Goal: Task Accomplishment & Management: Manage account settings

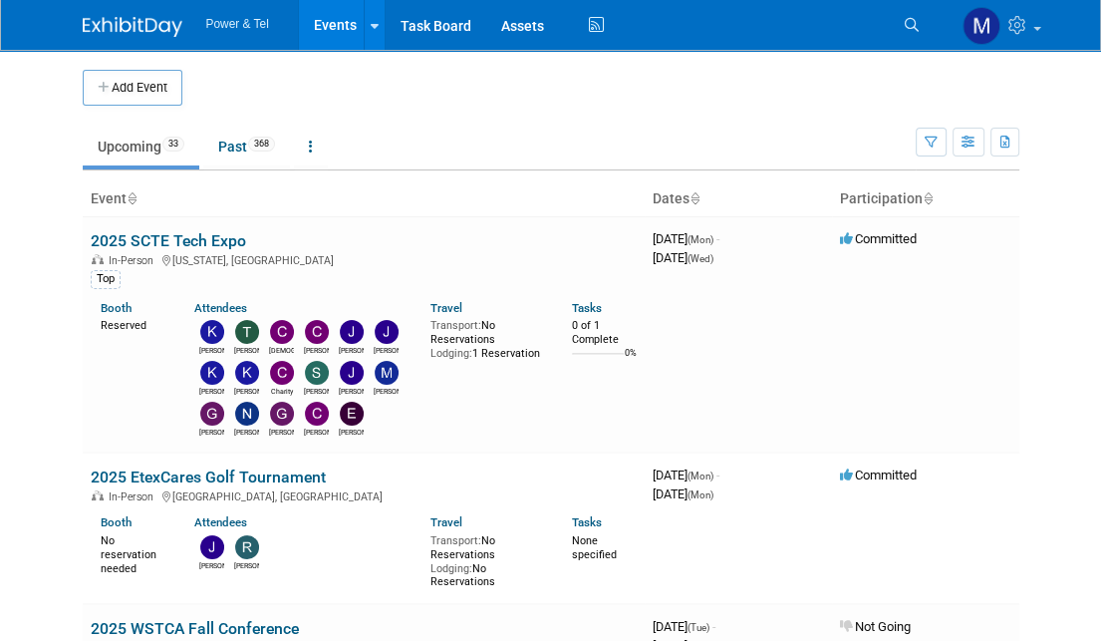
click at [933, 31] on link "Search" at bounding box center [915, 25] width 44 height 32
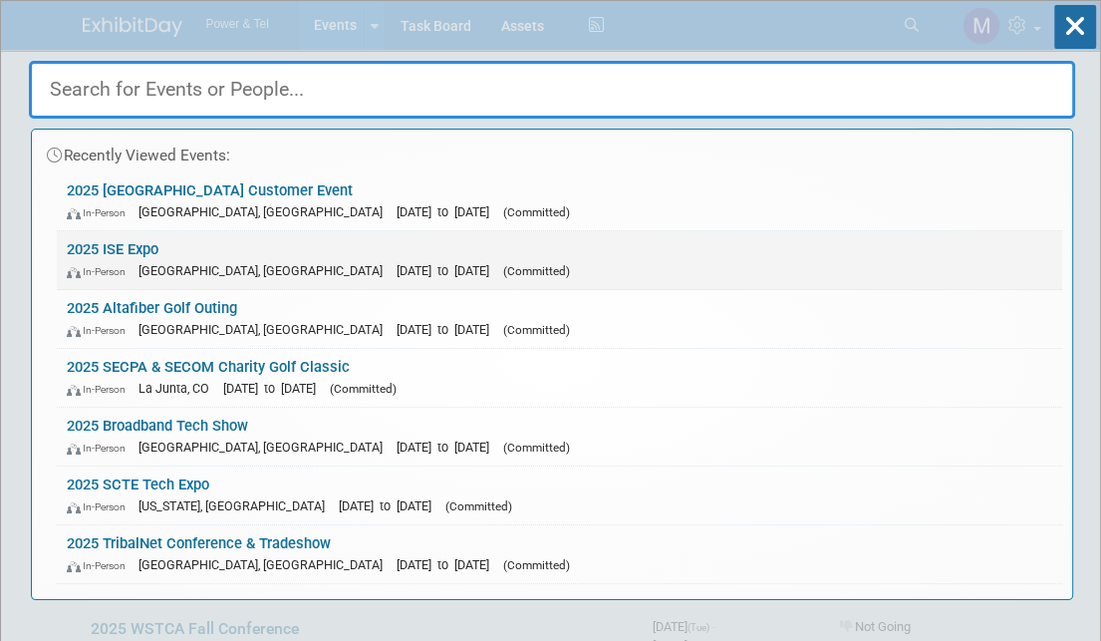
click at [397, 270] on span "[DATE] to [DATE]" at bounding box center [448, 270] width 103 height 15
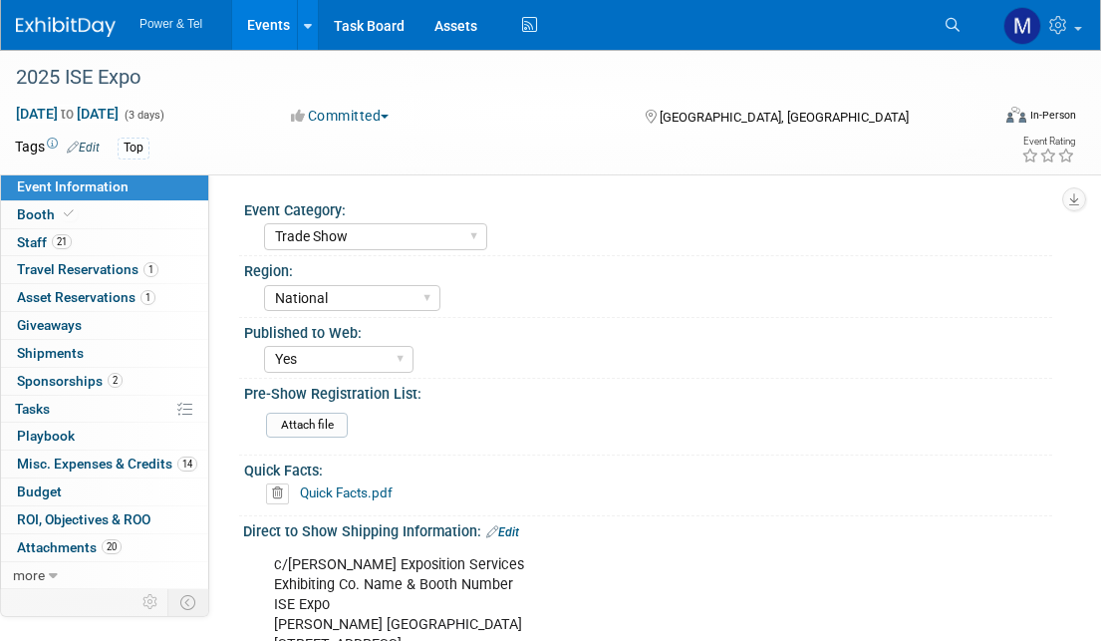
select select "Trade Show"
select select "National"
select select "Yes"
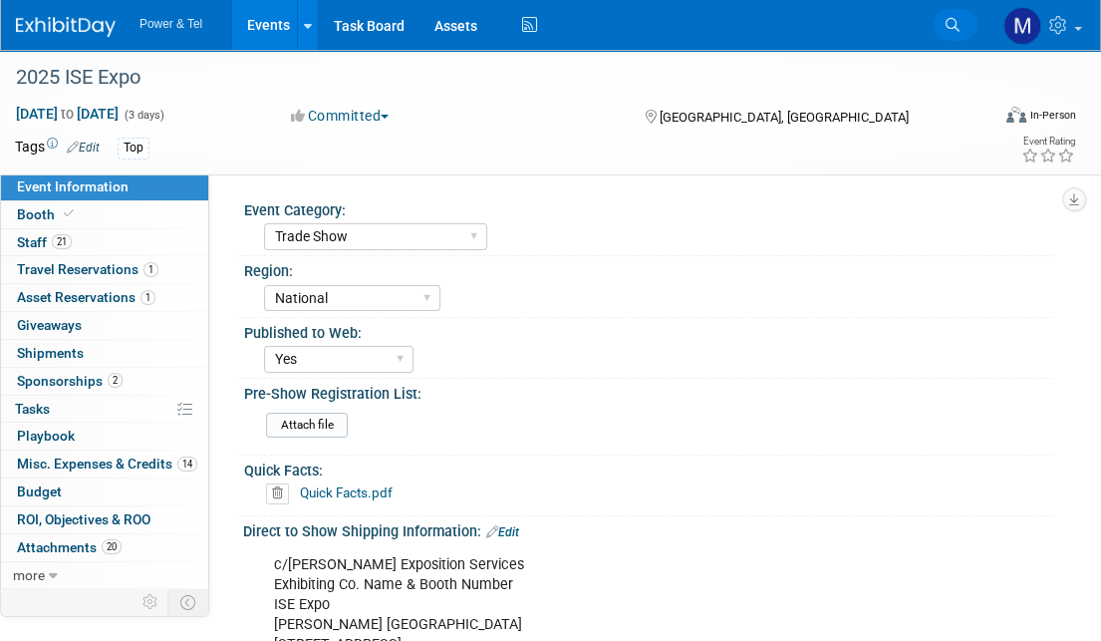
click at [949, 33] on link "Search" at bounding box center [956, 25] width 44 height 32
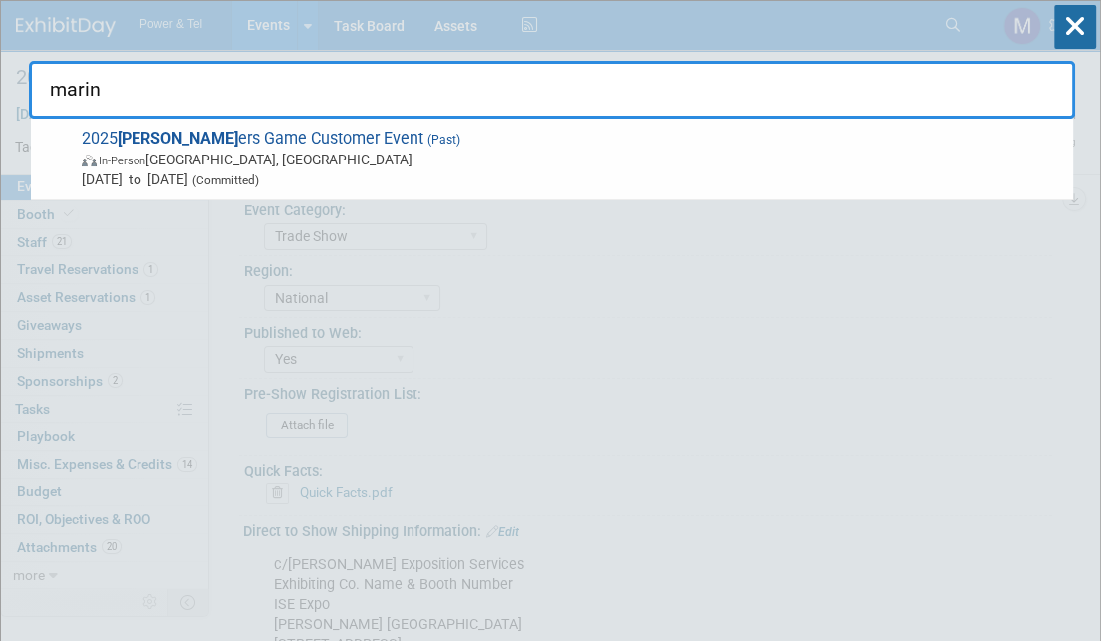
drag, startPoint x: 196, startPoint y: 112, endPoint x: 51, endPoint y: 103, distance: 145.7
click at [51, 103] on input "marin" at bounding box center [552, 90] width 1046 height 58
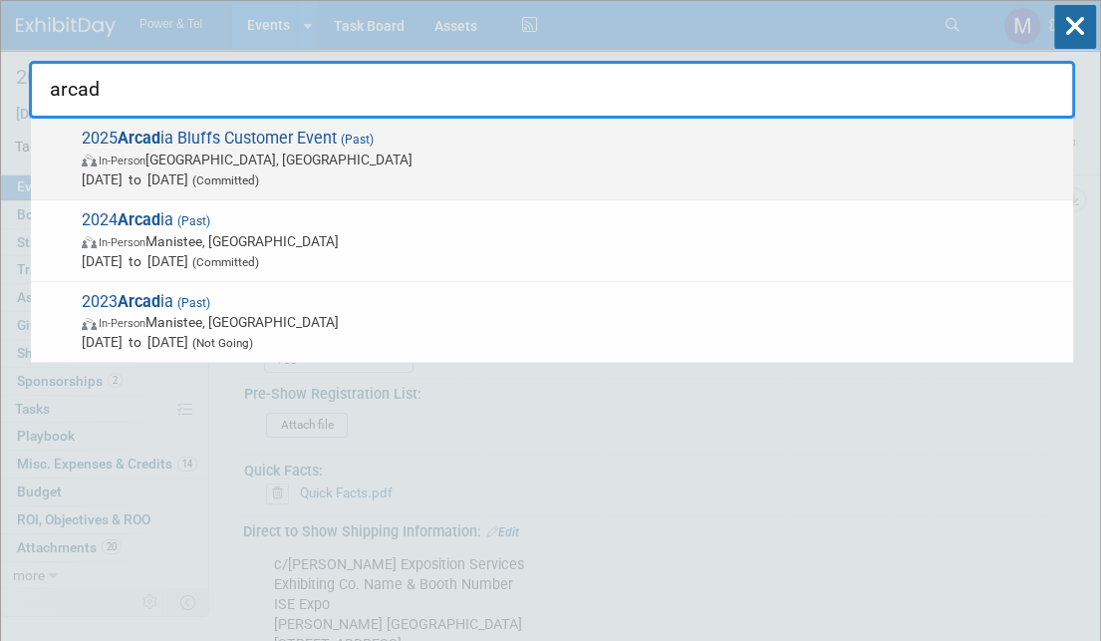
type input "arcad"
click at [259, 184] on span "(Committed)" at bounding box center [223, 180] width 71 height 14
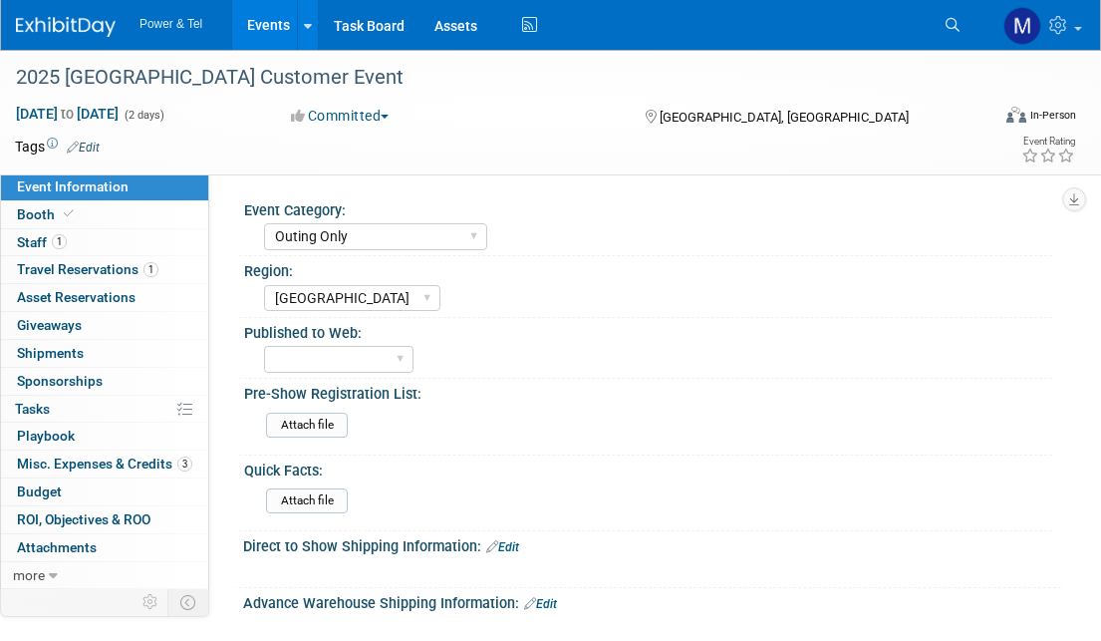
select select "Outing Only"
select select "[GEOGRAPHIC_DATA]"
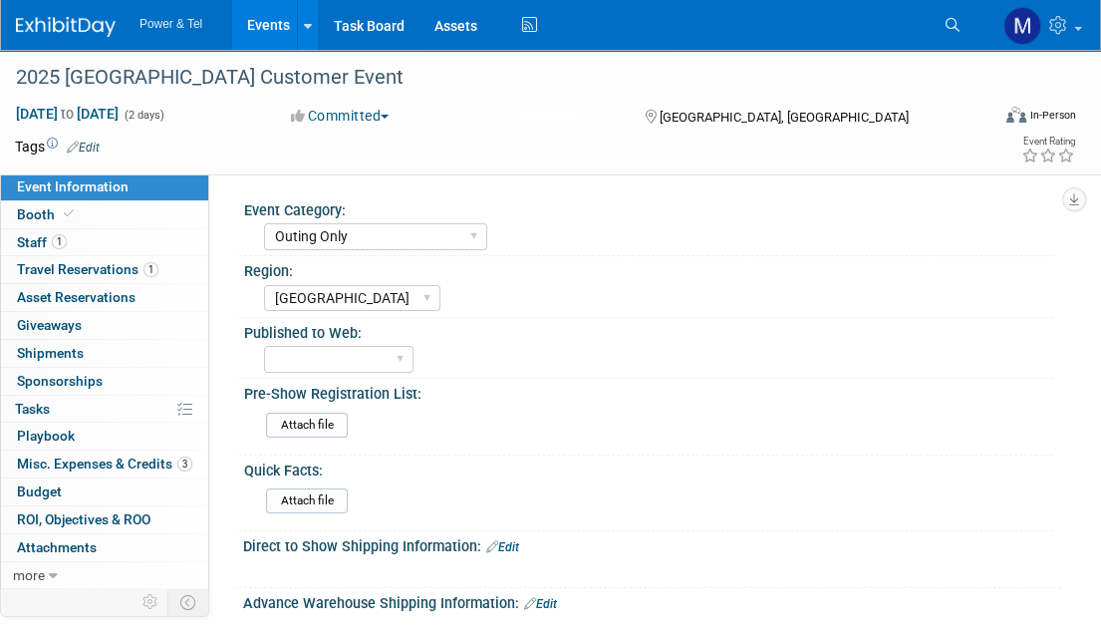
click at [957, 28] on icon at bounding box center [953, 25] width 14 height 14
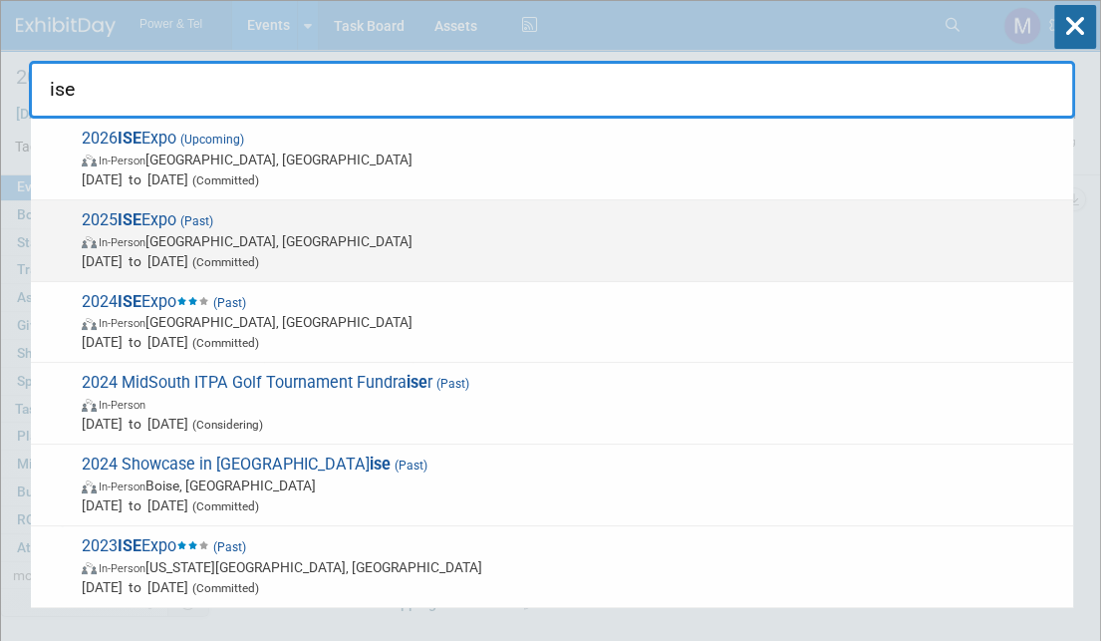
type input "ise"
click at [594, 235] on span "In-Person New Orleans, LA" at bounding box center [572, 241] width 981 height 20
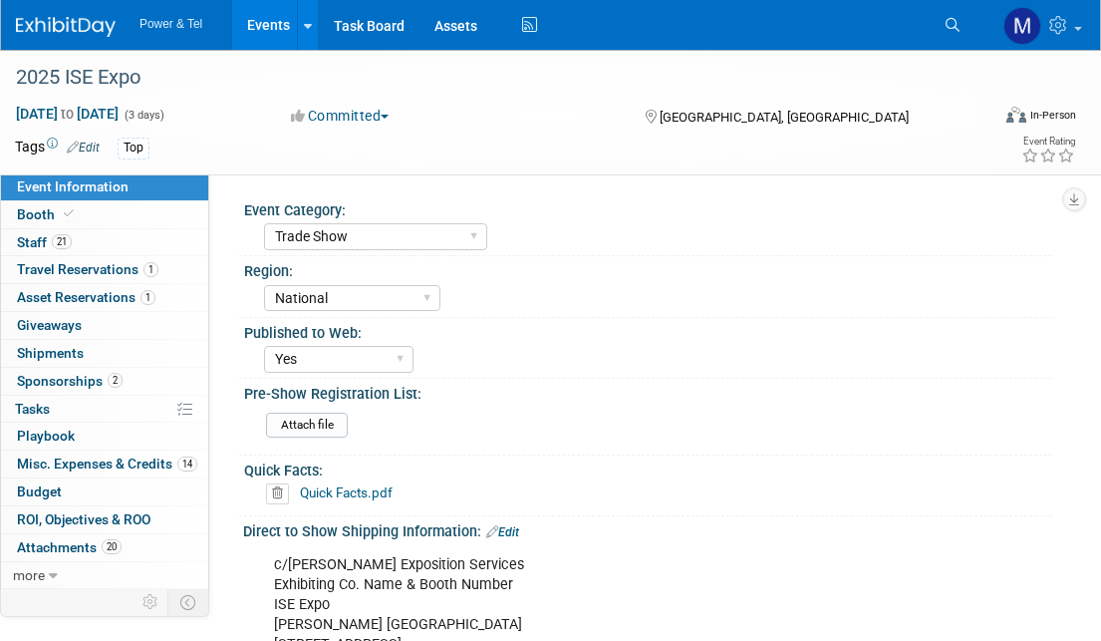
select select "Trade Show"
select select "National"
select select "Yes"
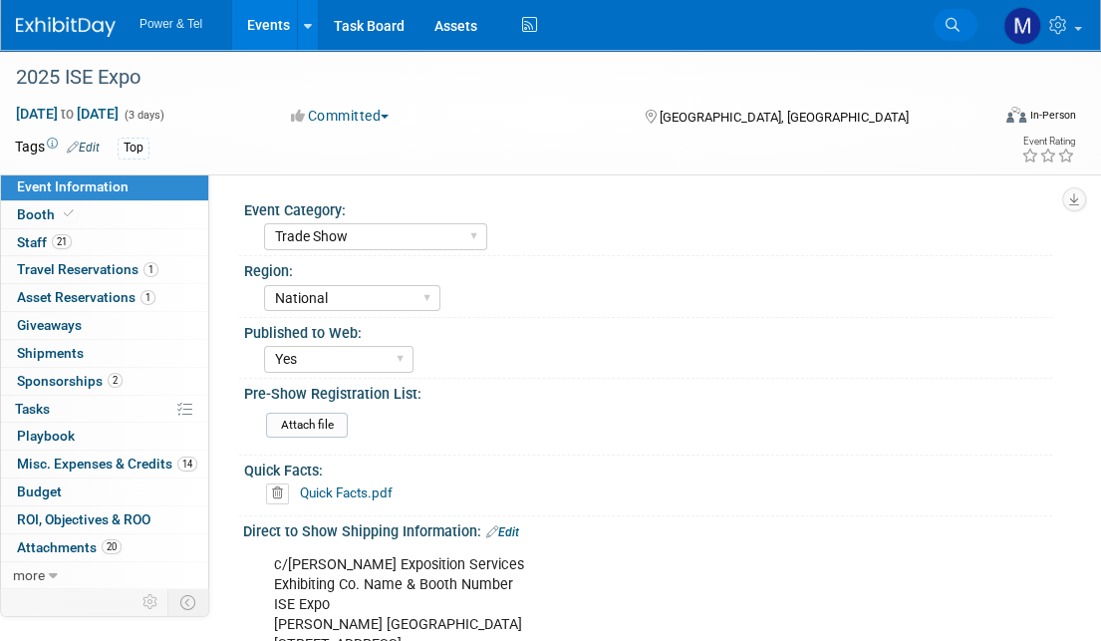
click at [962, 35] on link "Search" at bounding box center [956, 25] width 44 height 32
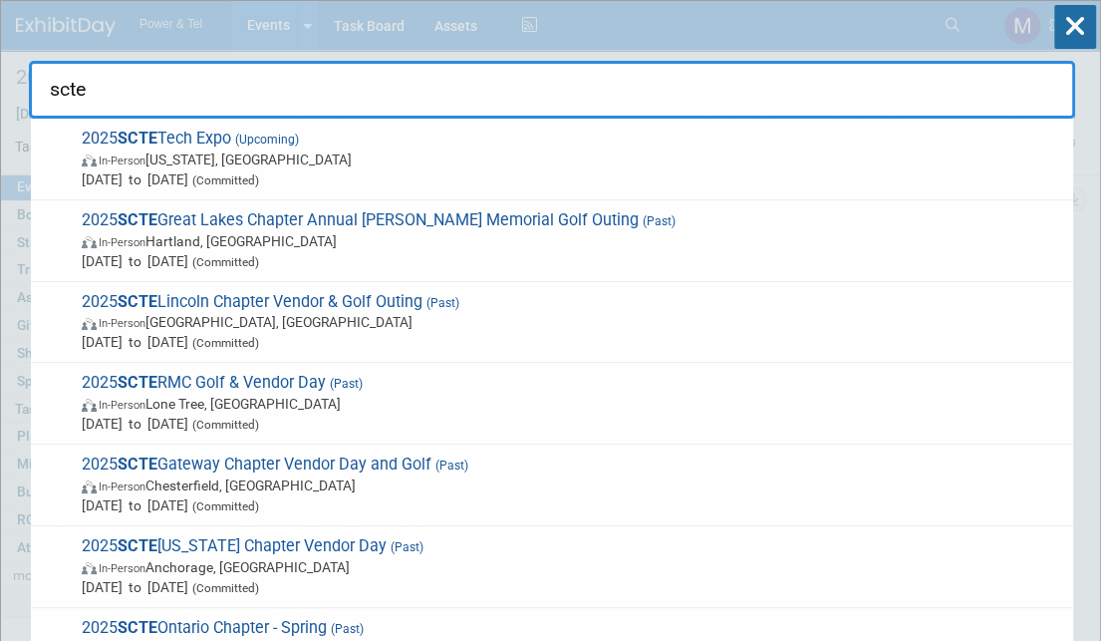
type input "scte"
click at [1087, 32] on icon at bounding box center [1075, 27] width 42 height 44
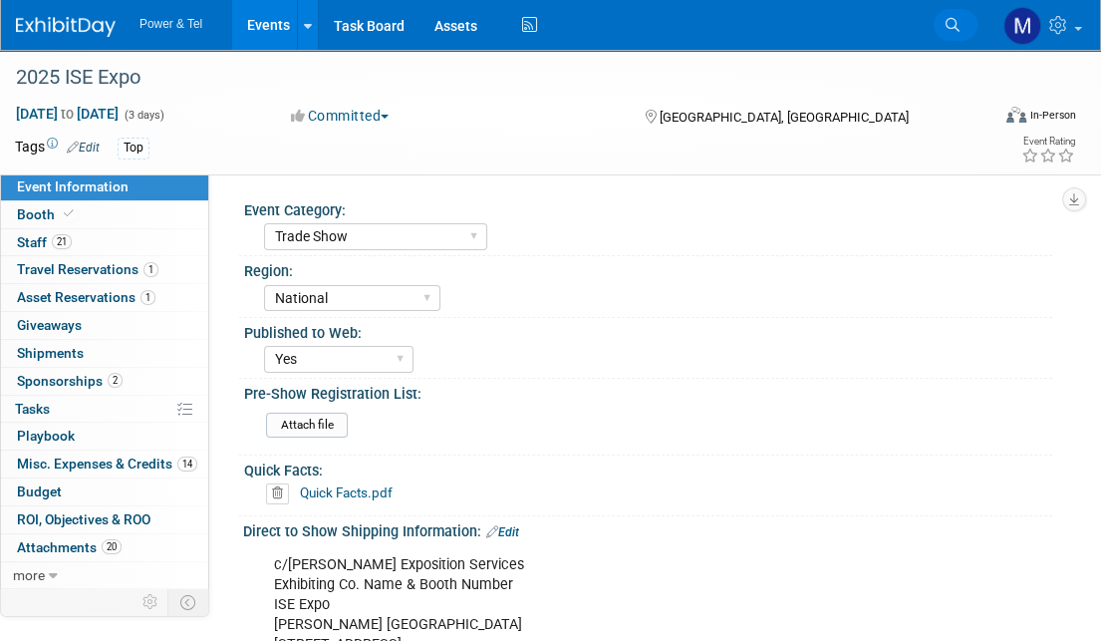
click at [976, 33] on ul "Search" at bounding box center [963, 23] width 59 height 46
click at [958, 36] on link "Search" at bounding box center [956, 25] width 44 height 32
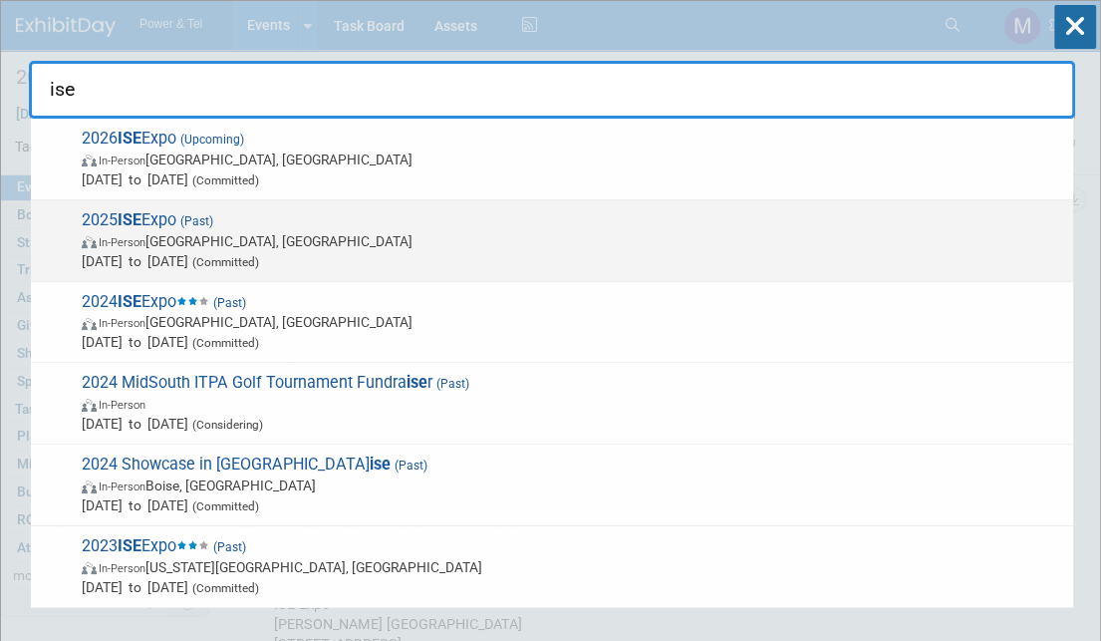
type input "ise"
click at [601, 226] on span "2025 ISE Expo (Past) In-Person New Orleans, LA Jul 29, 2025 to Jul 31, 2025 (Co…" at bounding box center [569, 240] width 987 height 61
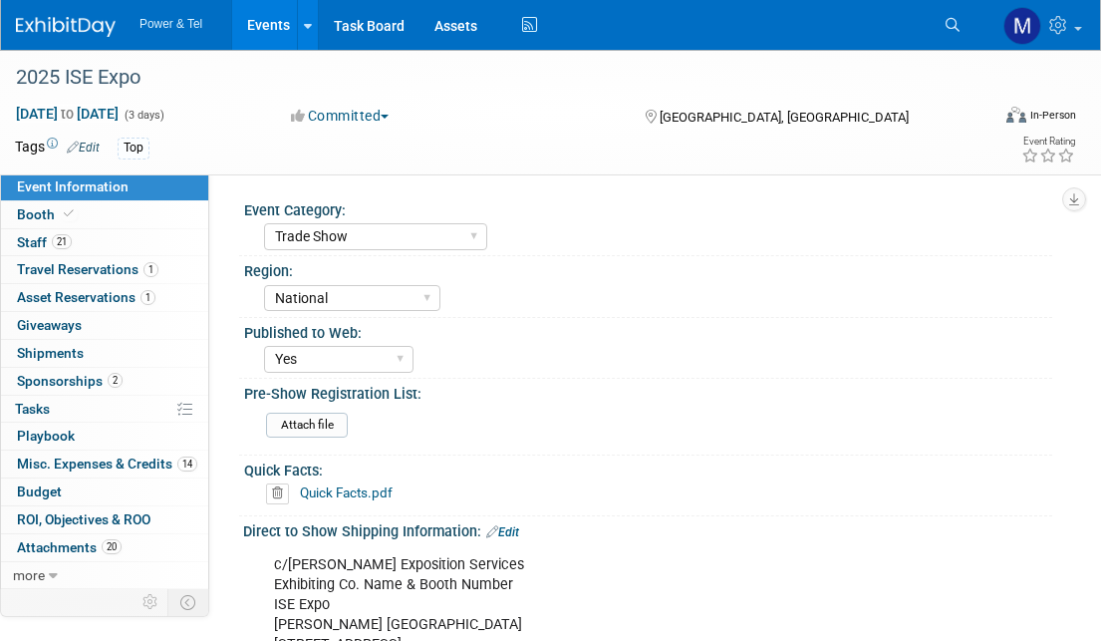
select select "Trade Show"
select select "National"
select select "Yes"
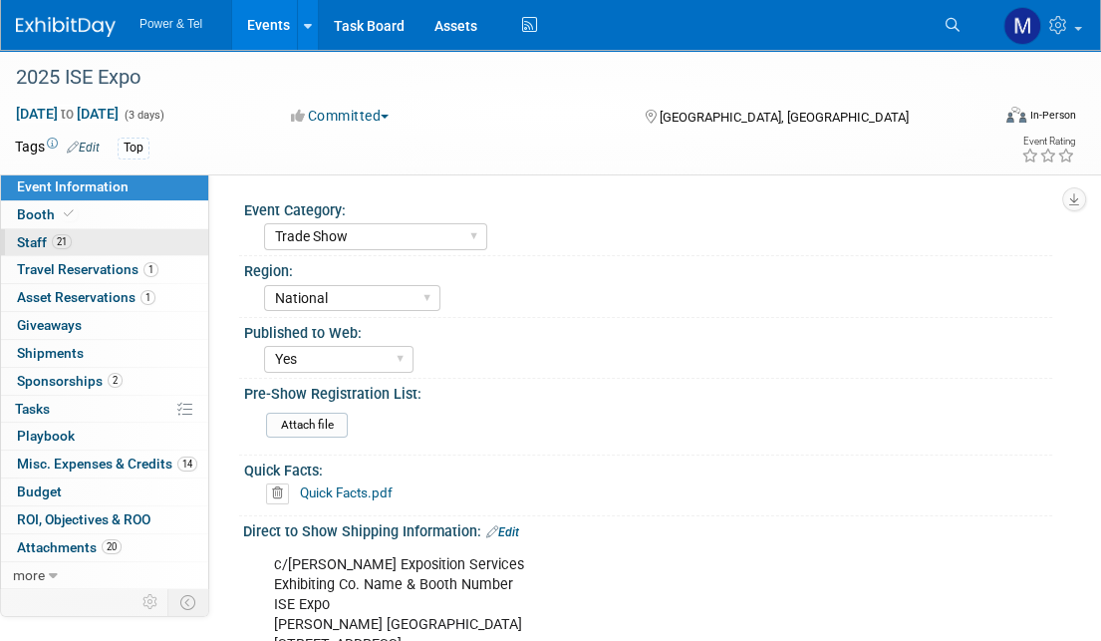
click at [165, 244] on link "21 Staff 21" at bounding box center [104, 242] width 207 height 27
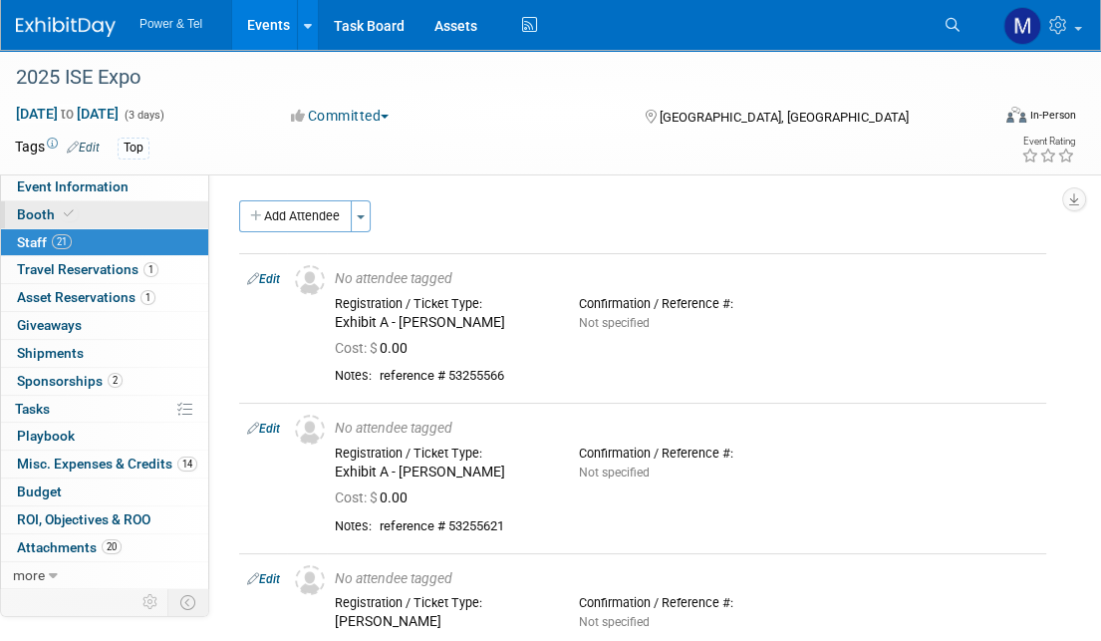
click at [162, 205] on link "Booth" at bounding box center [104, 214] width 207 height 27
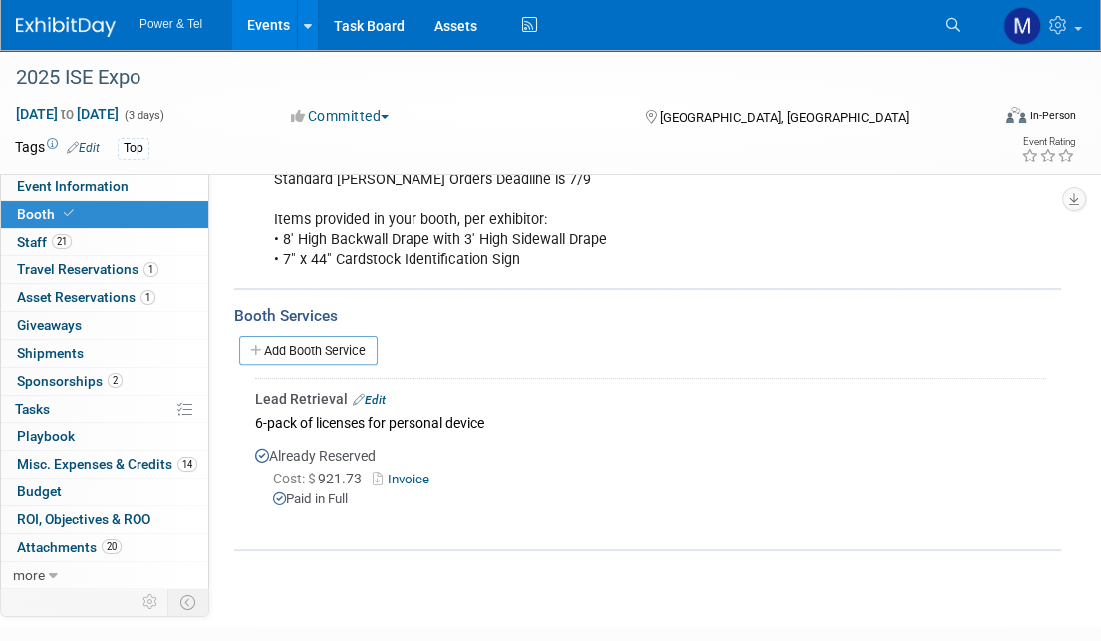
scroll to position [456, 0]
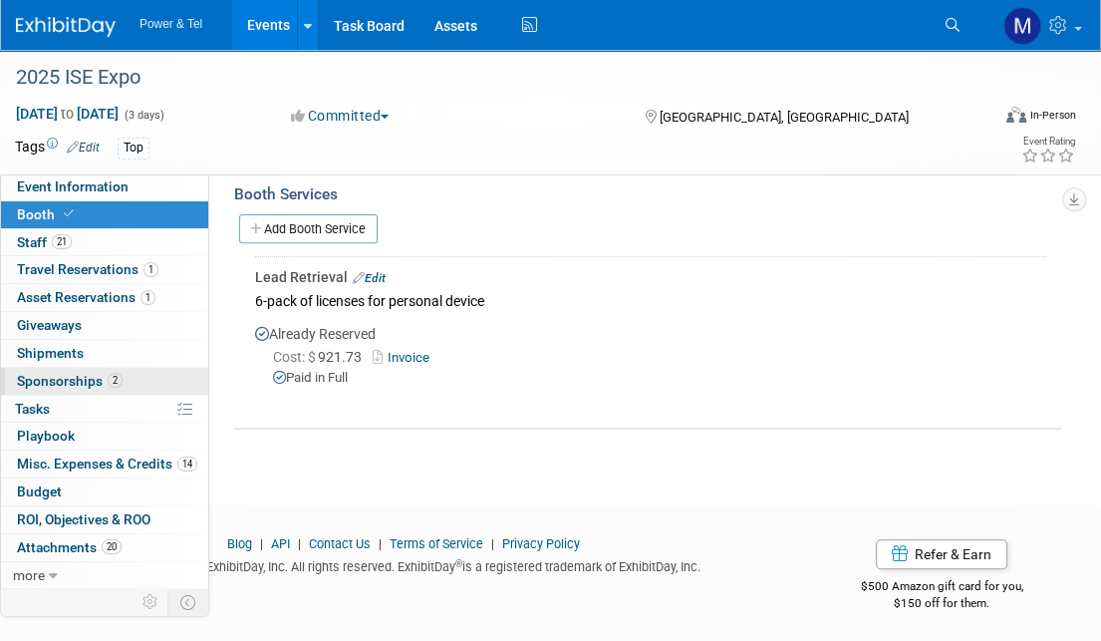
click at [83, 391] on link "2 Sponsorships 2" at bounding box center [104, 381] width 207 height 27
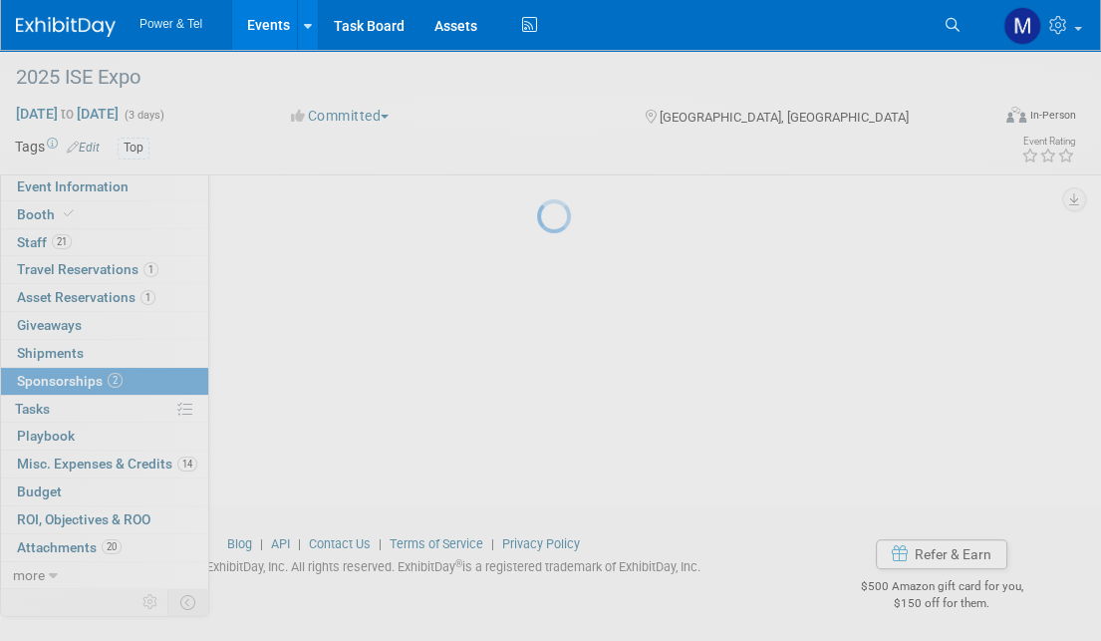
scroll to position [0, 0]
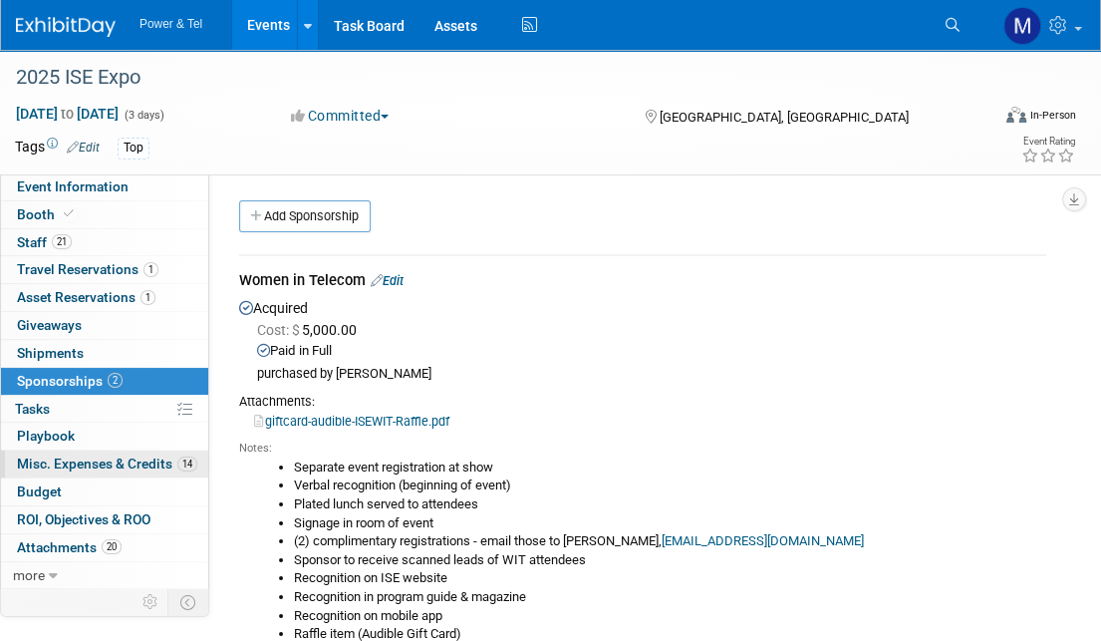
click at [86, 465] on span "Misc. Expenses & Credits 14" at bounding box center [107, 463] width 180 height 16
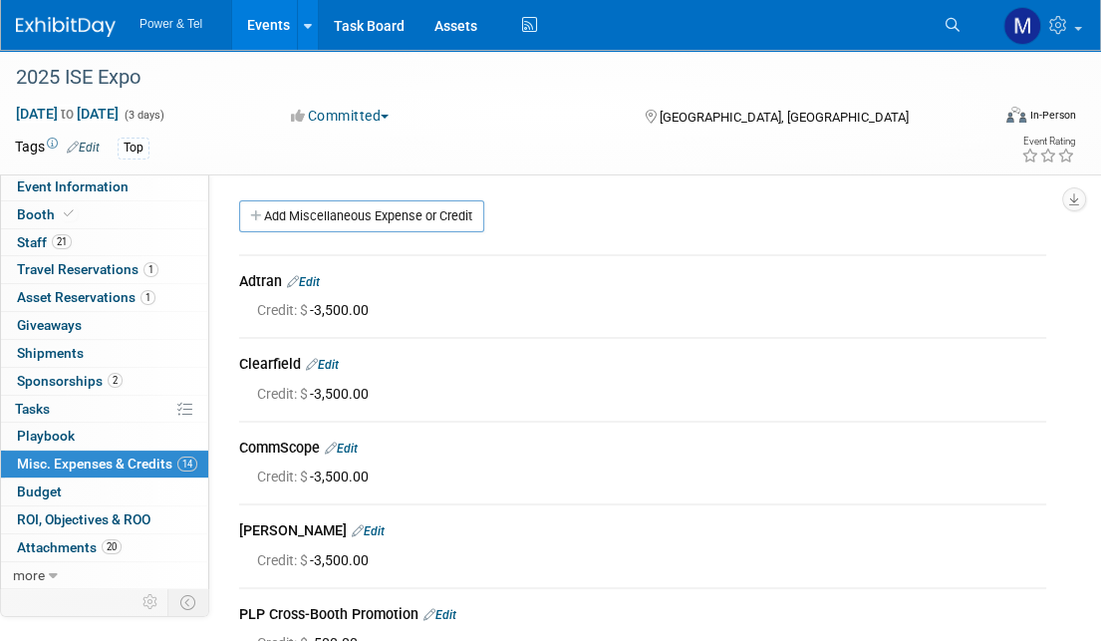
click at [949, 21] on icon at bounding box center [953, 25] width 14 height 14
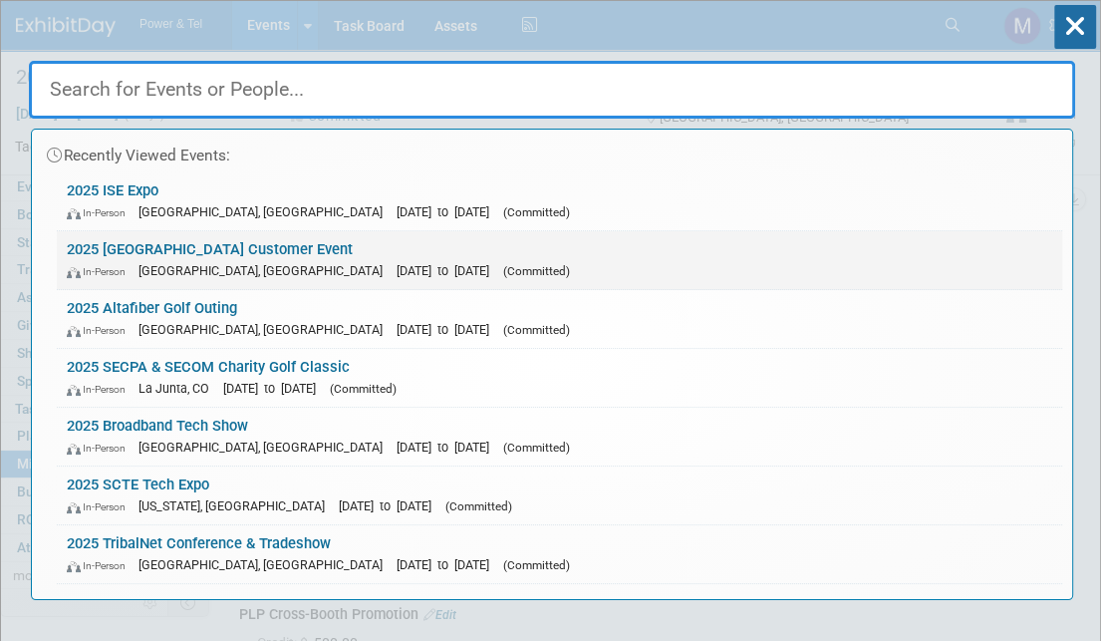
click at [534, 244] on link "2025 Arcadia Bluffs Customer Event In-Person Arcadia, MI Sep 23, 2025 to Sep 24…" at bounding box center [559, 260] width 1005 height 58
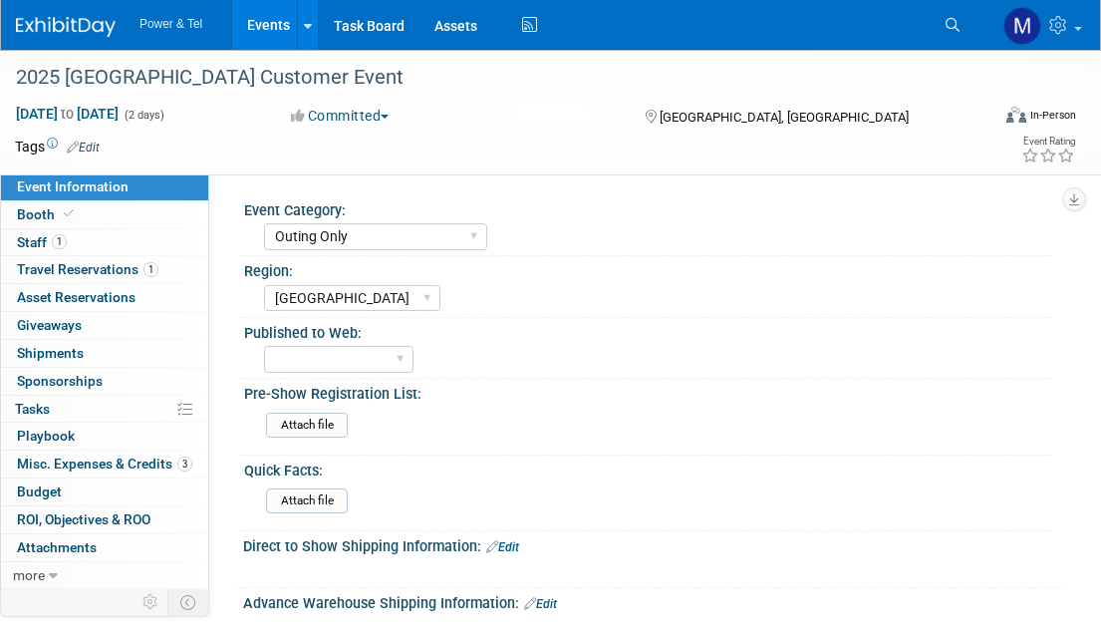
select select "Outing Only"
select select "[GEOGRAPHIC_DATA]"
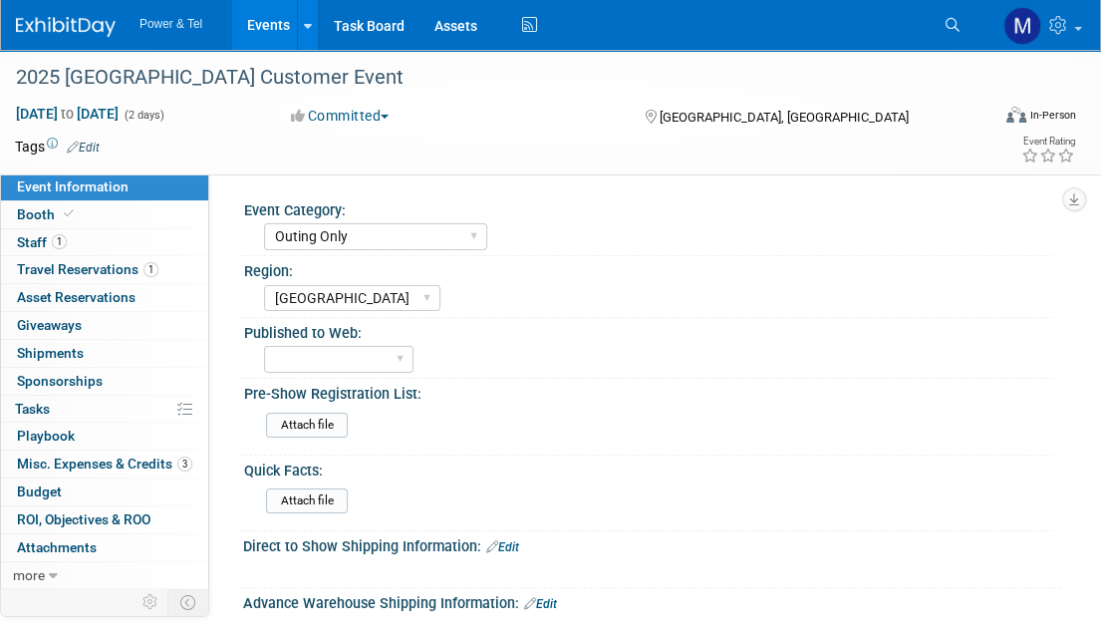
drag, startPoint x: 949, startPoint y: 34, endPoint x: 915, endPoint y: 79, distance: 56.8
click at [949, 34] on link "Search" at bounding box center [956, 25] width 44 height 32
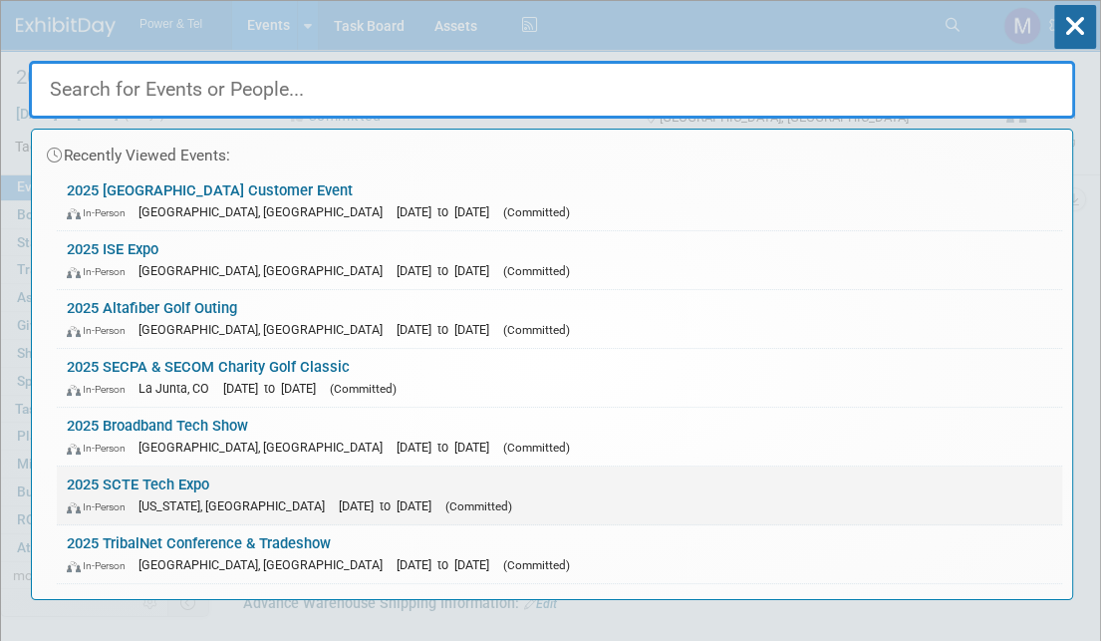
click at [526, 495] on div "In-Person [US_STATE], [GEOGRAPHIC_DATA] [DATE] to [DATE] (Committed)" at bounding box center [559, 505] width 985 height 21
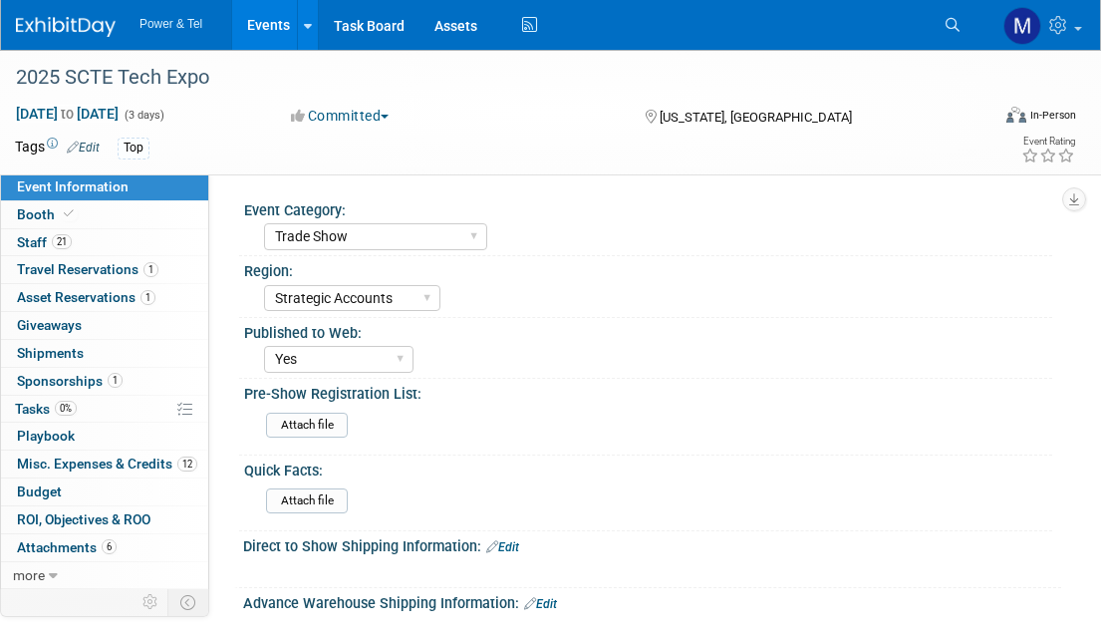
select select "Trade Show"
select select "Strategic Accounts"
select select "Yes"
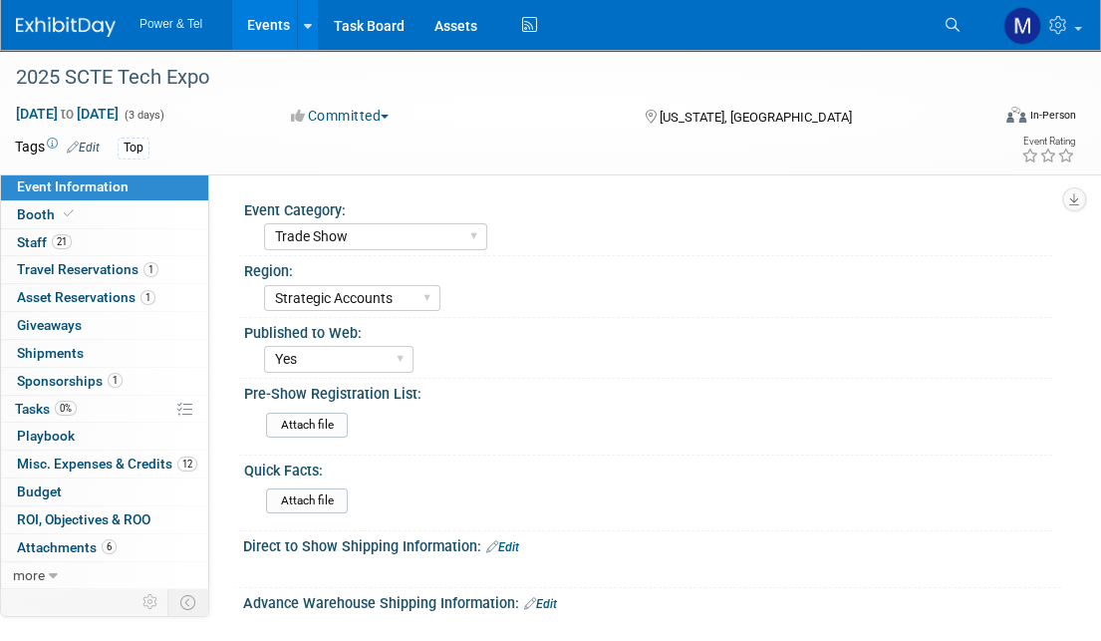
drag, startPoint x: 870, startPoint y: 242, endPoint x: 865, endPoint y: 270, distance: 28.3
click at [875, 242] on div "Trade Show P&T Hosted Event Export/[GEOGRAPHIC_DATA] Outing Only" at bounding box center [658, 234] width 788 height 32
click at [793, 374] on div "Published to Web: Yes No" at bounding box center [645, 348] width 813 height 61
drag, startPoint x: 1061, startPoint y: 585, endPoint x: 1046, endPoint y: 572, distance: 19.8
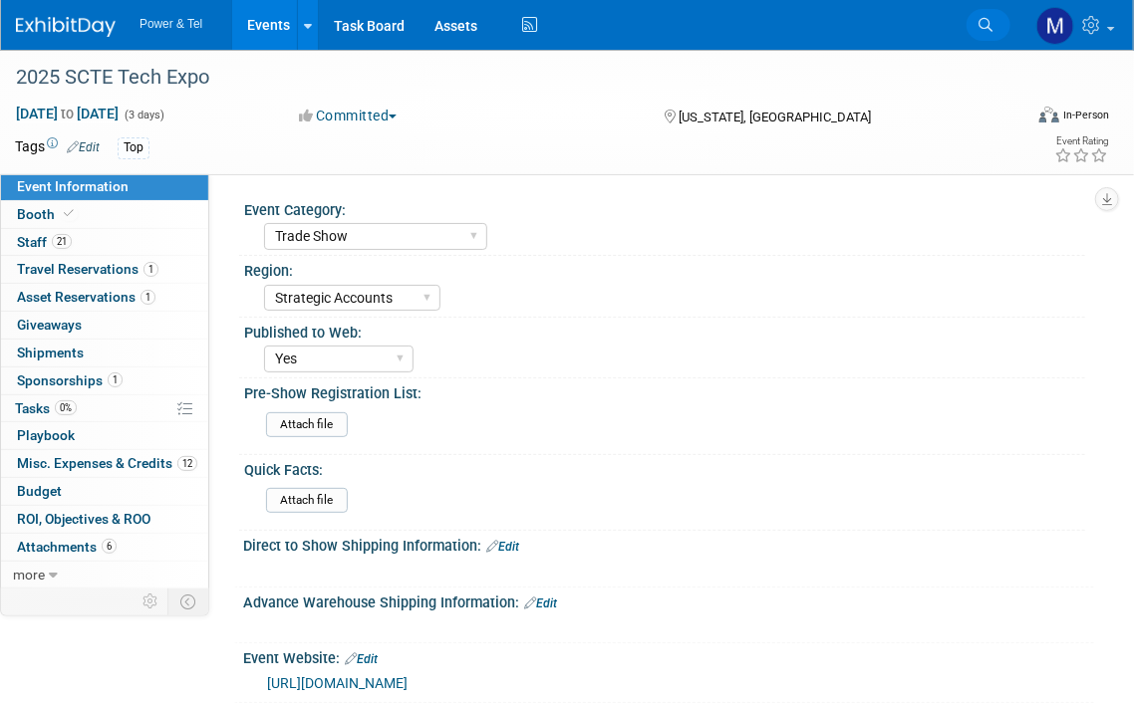
click at [979, 22] on icon at bounding box center [985, 25] width 14 height 14
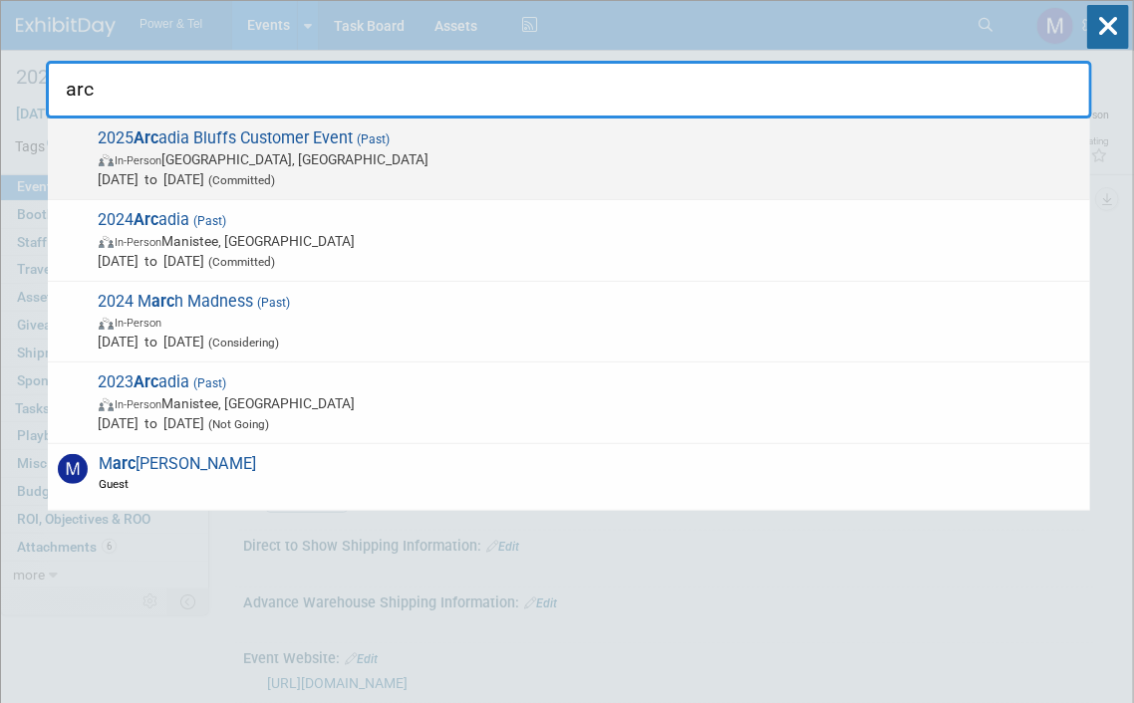
type input "arc"
click at [480, 164] on span "In-Person Arcadia, MI" at bounding box center [589, 159] width 981 height 20
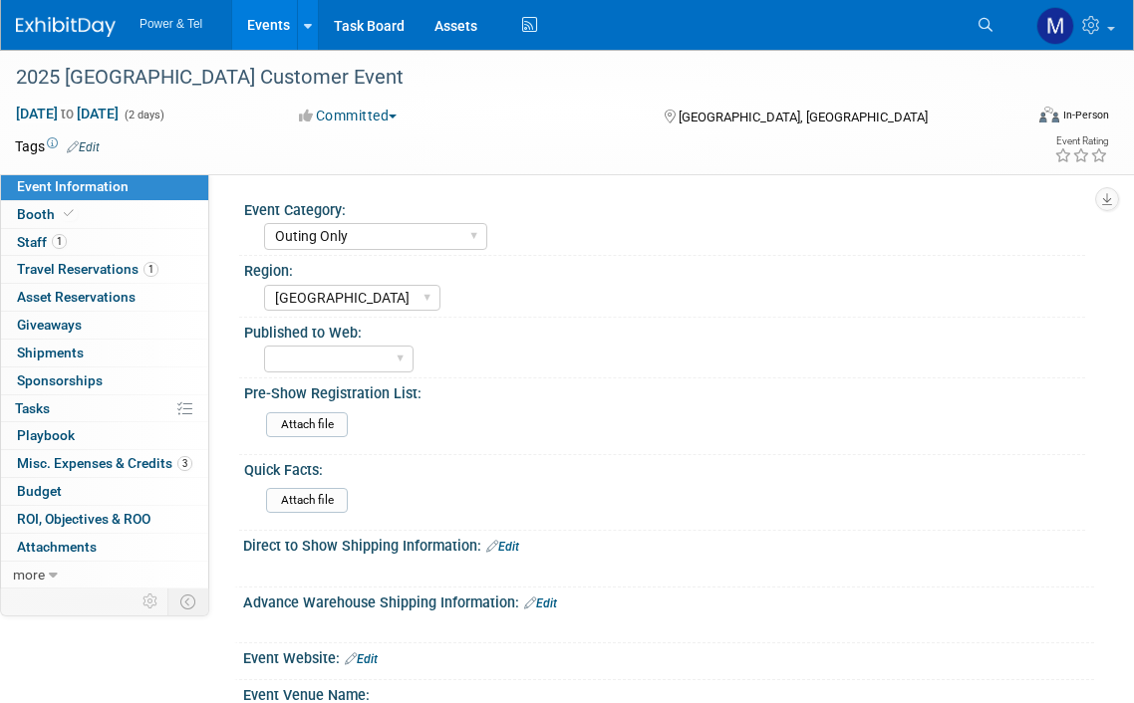
select select "Outing Only"
select select "[GEOGRAPHIC_DATA]"
click at [144, 459] on span "Misc. Expenses & Credits 3" at bounding box center [104, 463] width 175 height 16
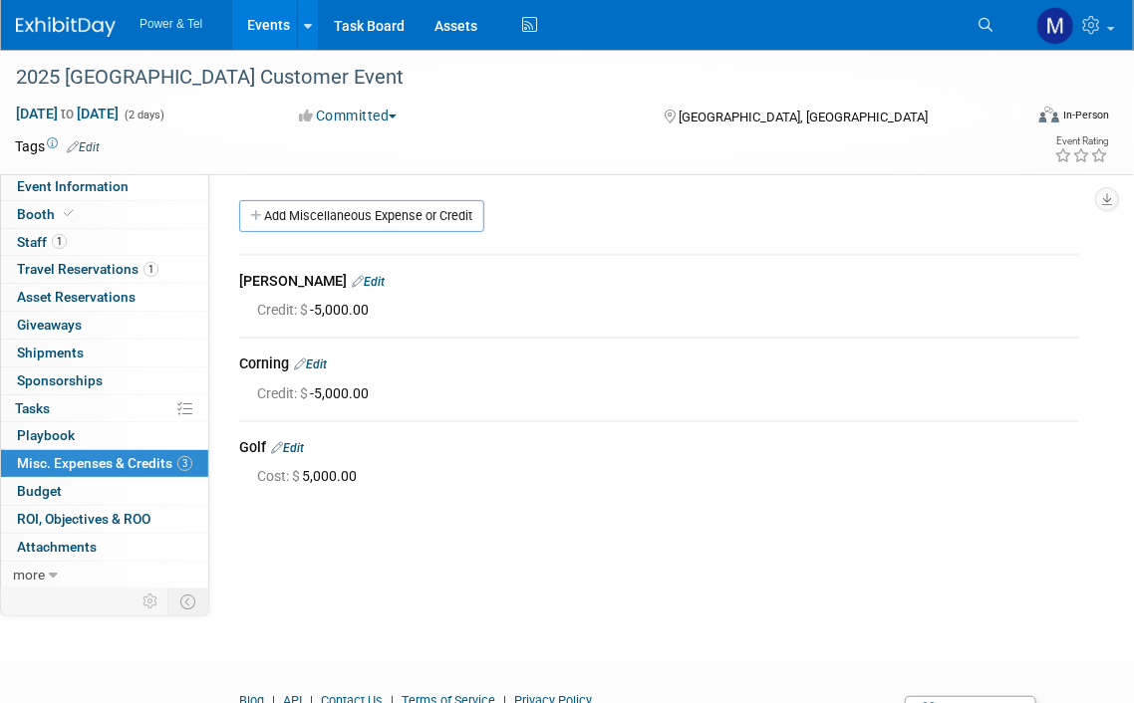
click at [729, 251] on div "[PERSON_NAME] Edit Credit: $ -5,000.00 Edit Credit: $ -5,000.00 Edit" at bounding box center [659, 371] width 870 height 269
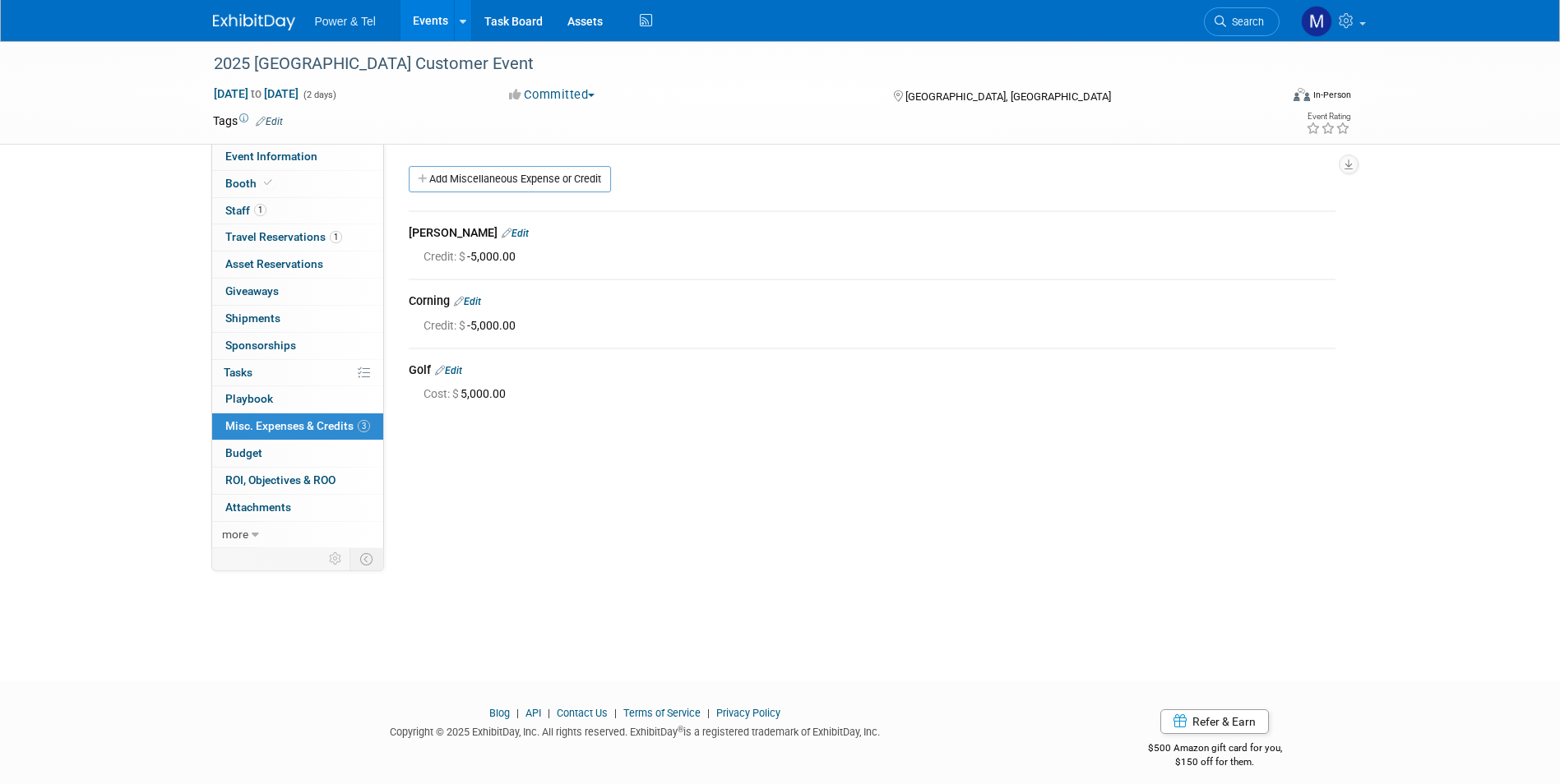
click at [275, 22] on img at bounding box center [254, 22] width 83 height 17
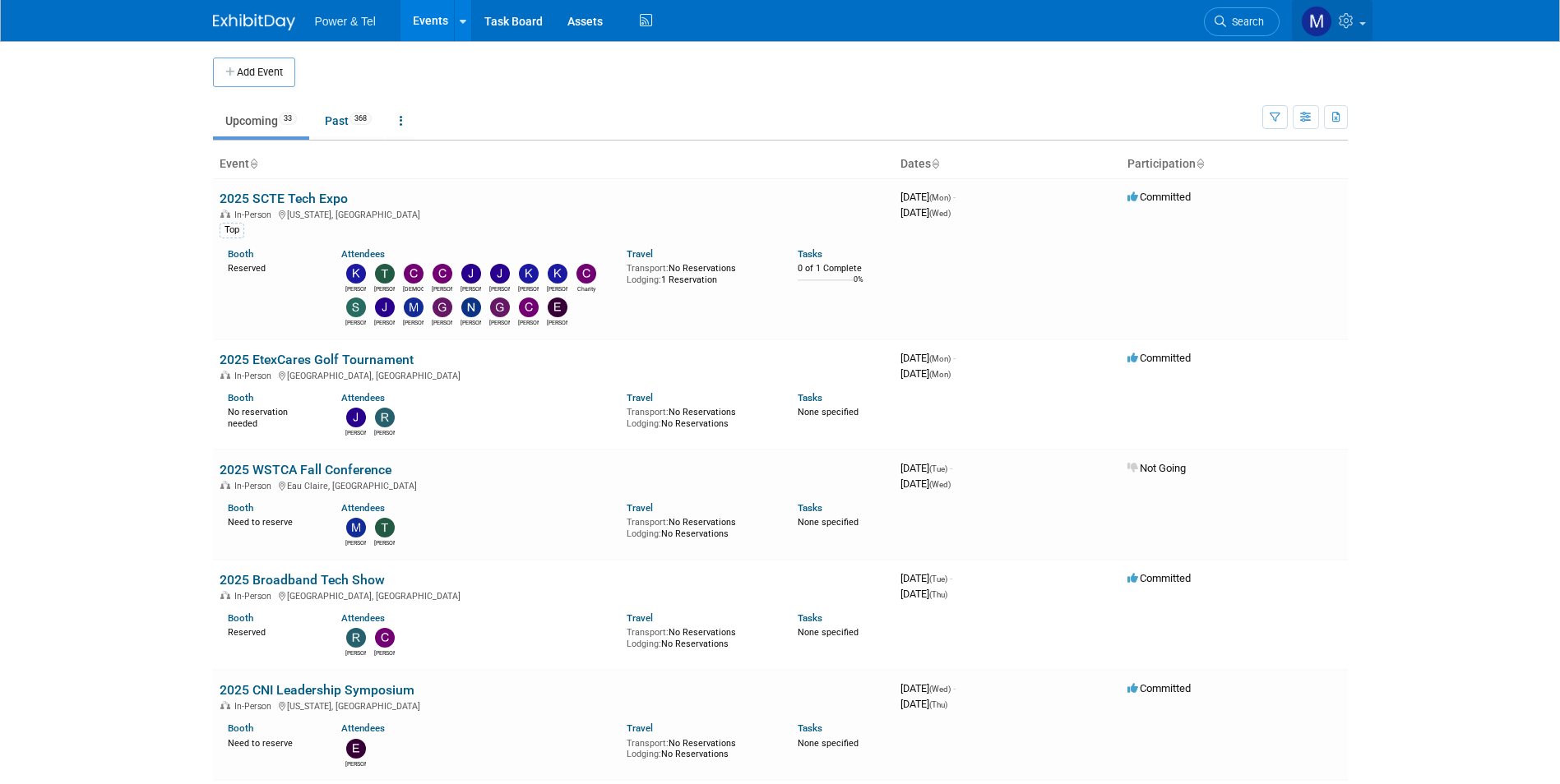
click at [1361, 25] on span at bounding box center [1363, 24] width 7 height 3
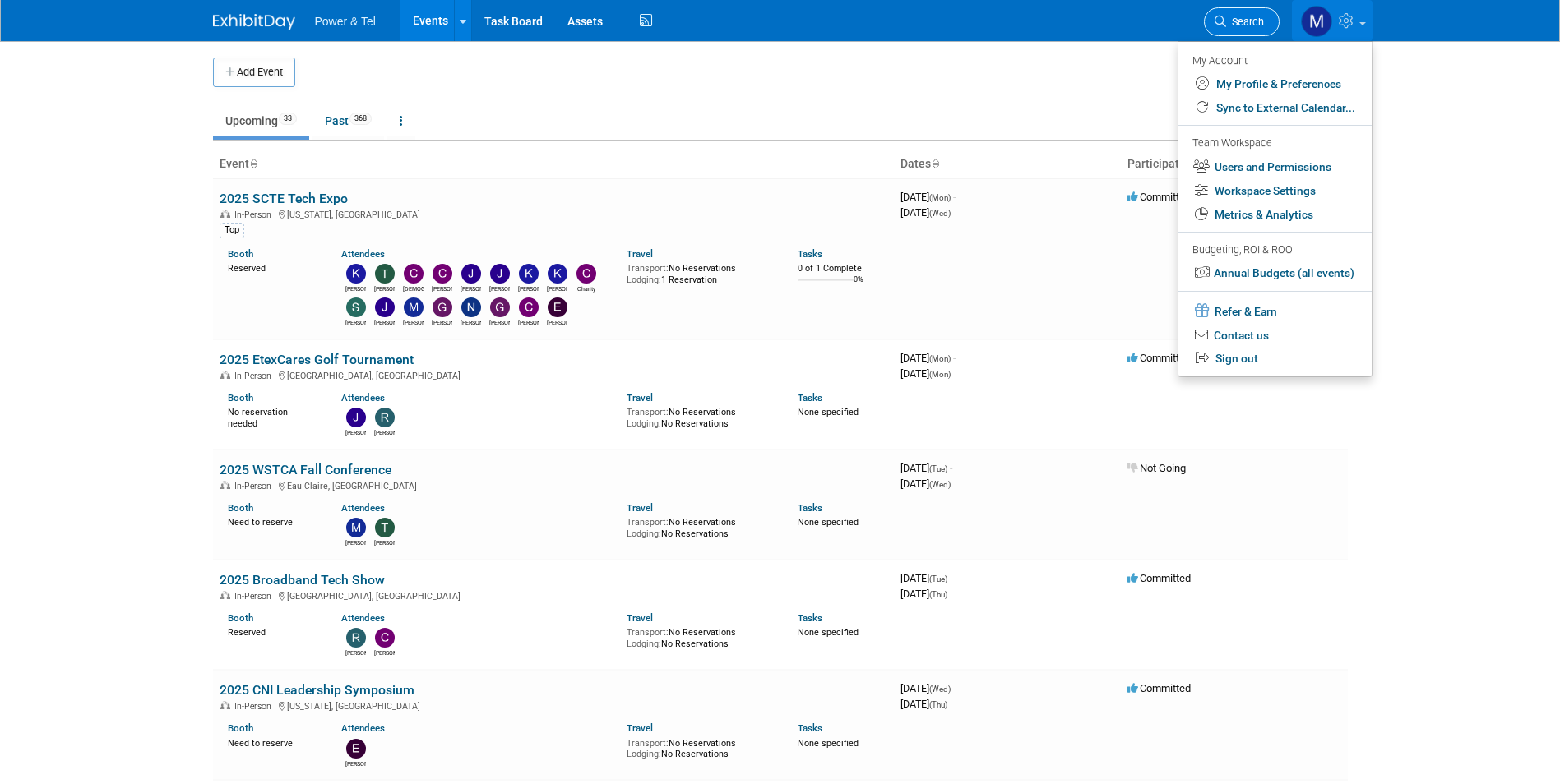
click at [1240, 19] on span "Search" at bounding box center [1246, 21] width 38 height 12
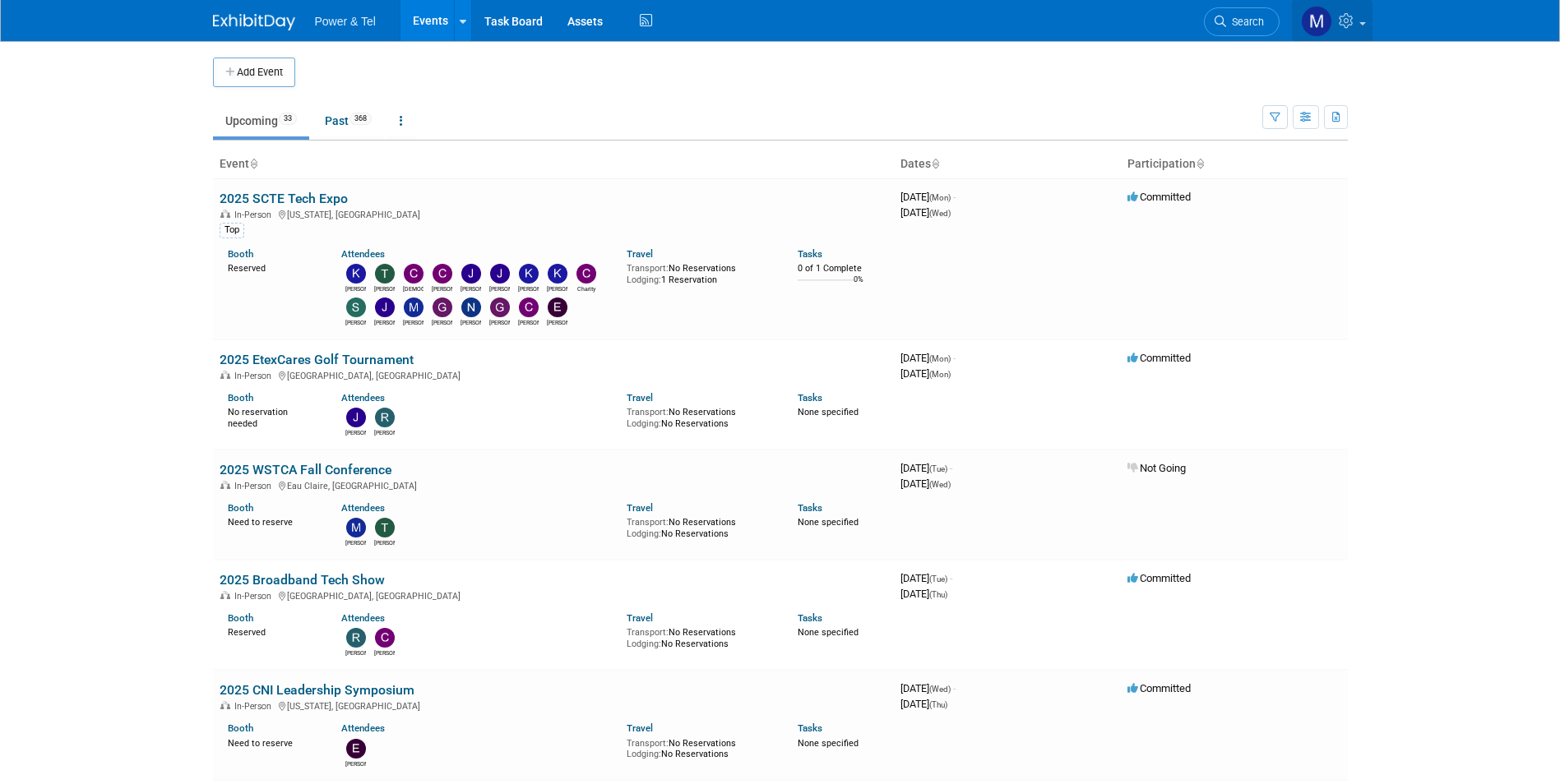
click at [1339, 20] on icon at bounding box center [1348, 21] width 19 height 15
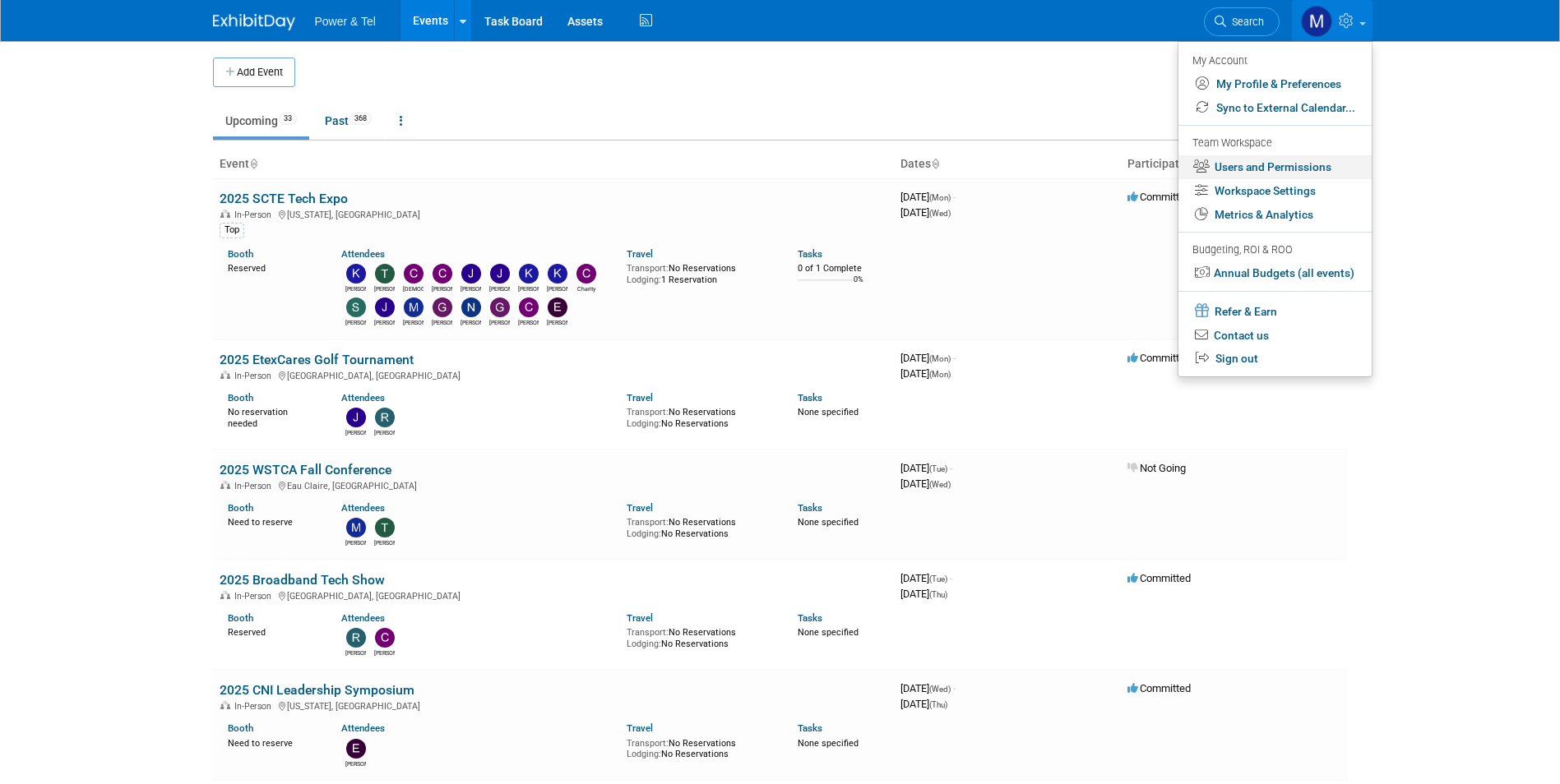
click at [1319, 174] on link "Users and Permissions" at bounding box center [1275, 167] width 193 height 24
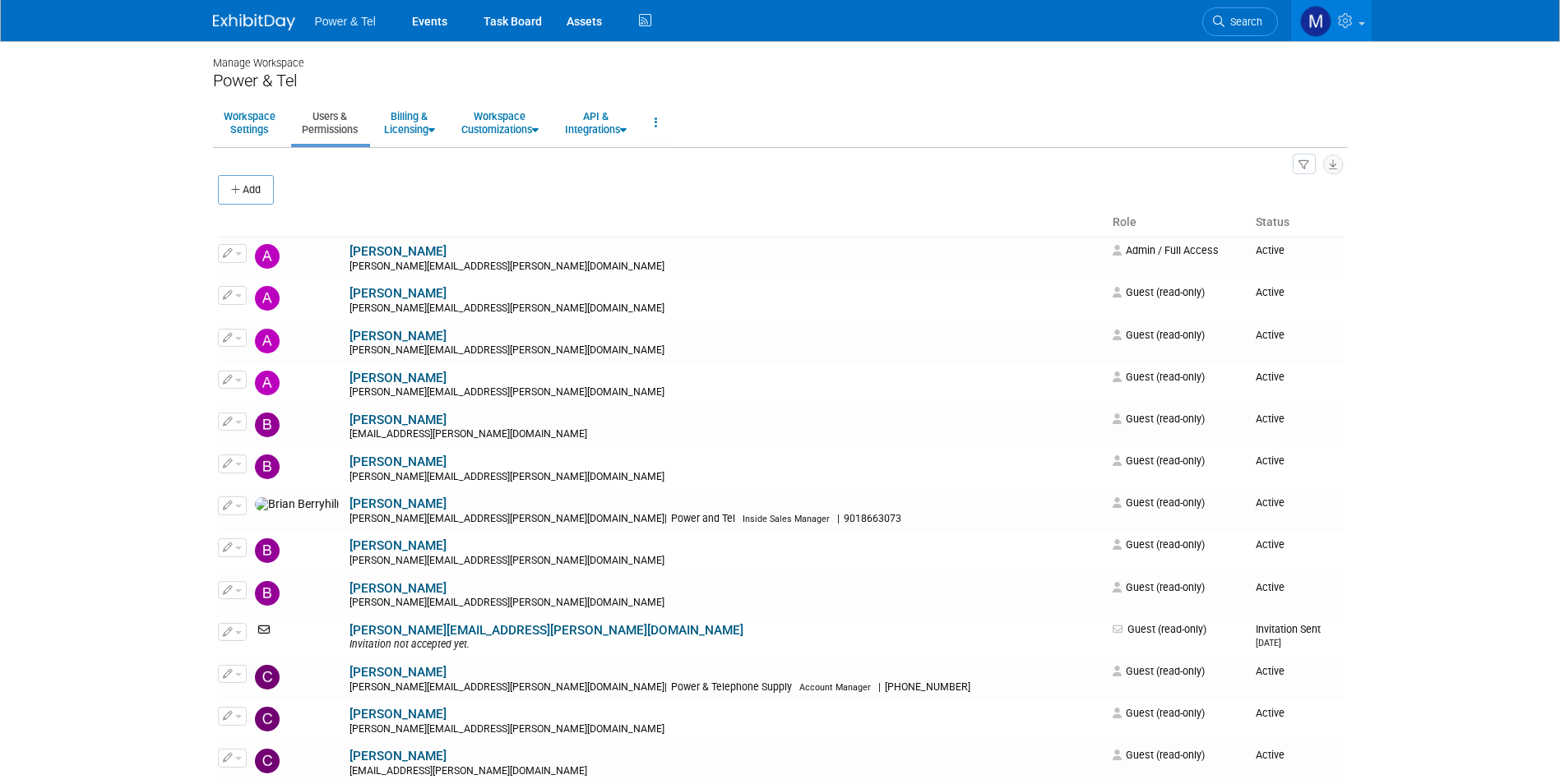
click at [267, 182] on button "Add" at bounding box center [246, 190] width 56 height 30
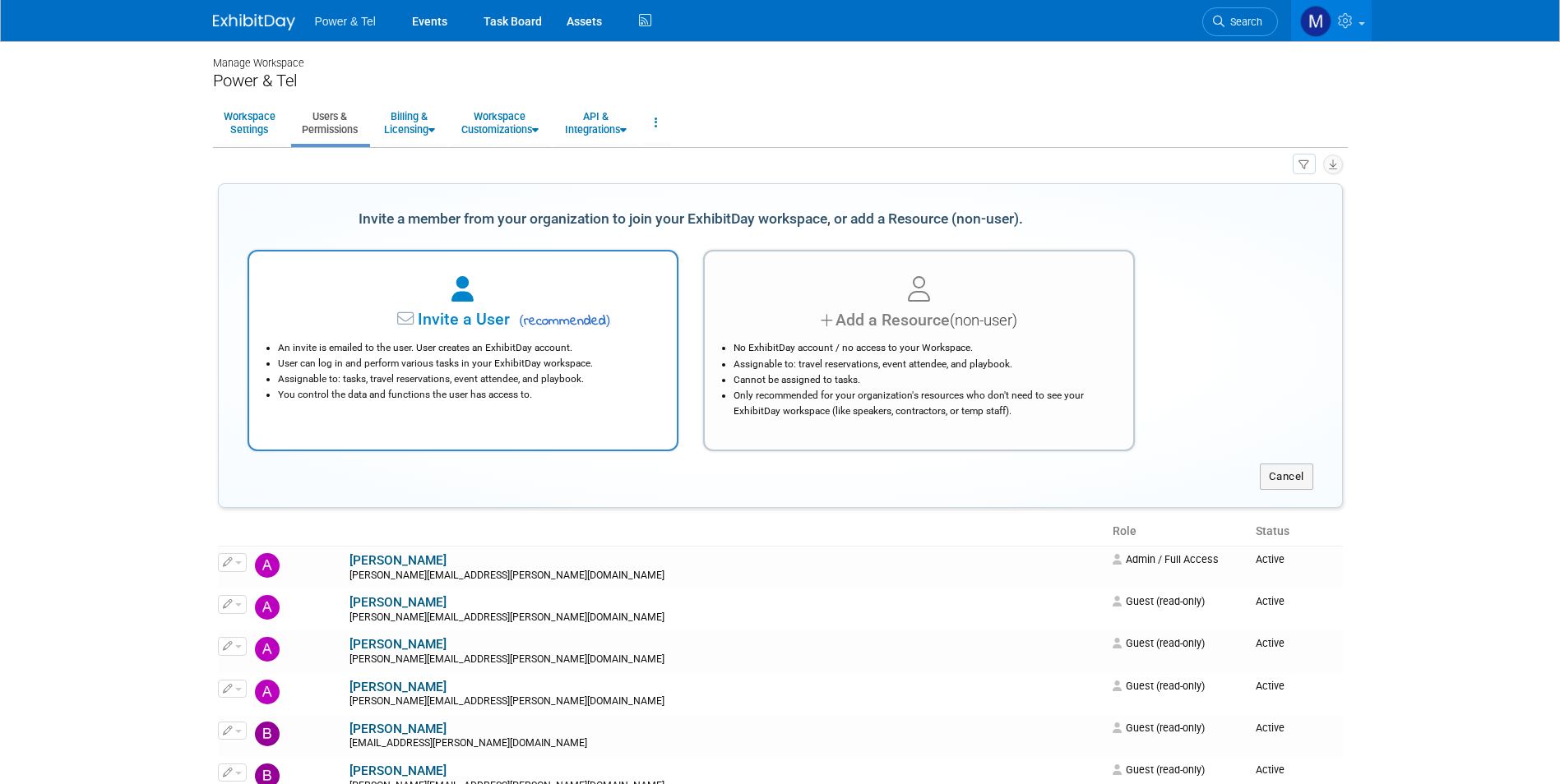
click at [606, 373] on li "Assignable to: tasks, travel reservations, event attendee, and playbook." at bounding box center [467, 379] width 379 height 16
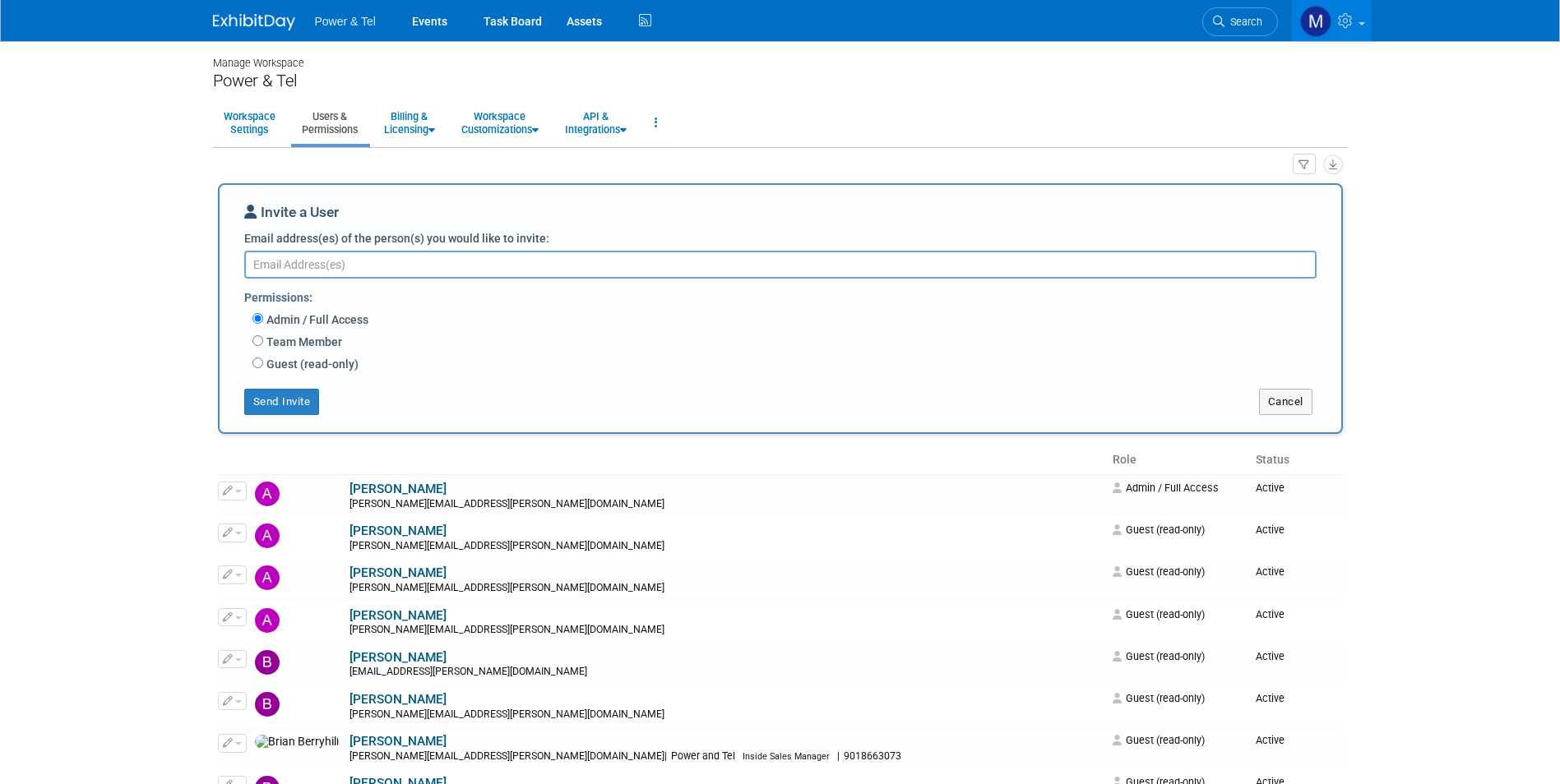
click at [384, 276] on textarea "Email address(es) of the person(s) you would like to invite:" at bounding box center [780, 265] width 1072 height 28
paste textarea "taylor.trewyn@ptsupply.com"
type textarea "taylor.trewyn@ptsupply.com"
click at [332, 343] on label "Team Member" at bounding box center [303, 342] width 79 height 17
click at [263, 343] on input "Team Member" at bounding box center [258, 341] width 11 height 11
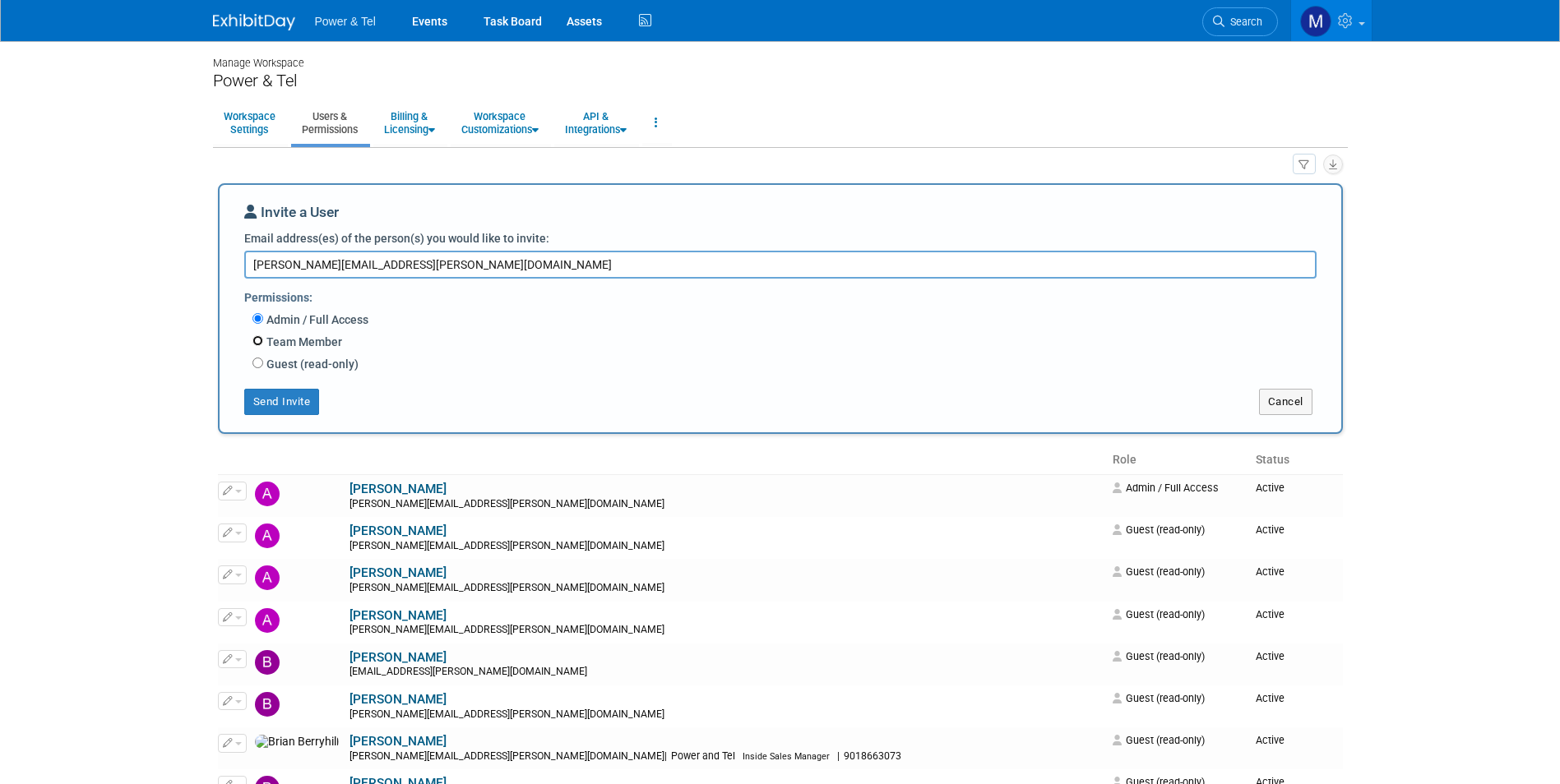
radio input "true"
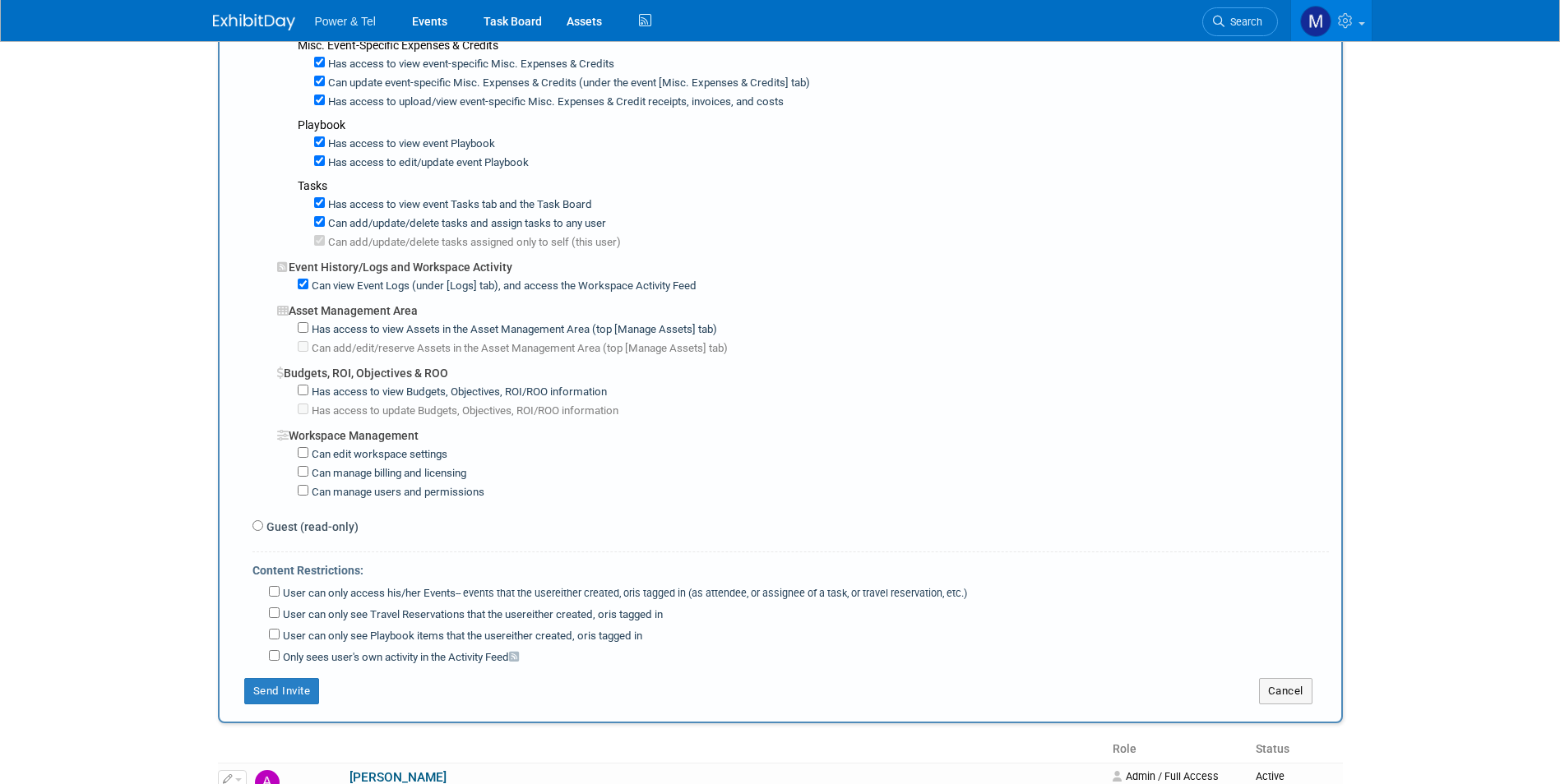
scroll to position [1151, 0]
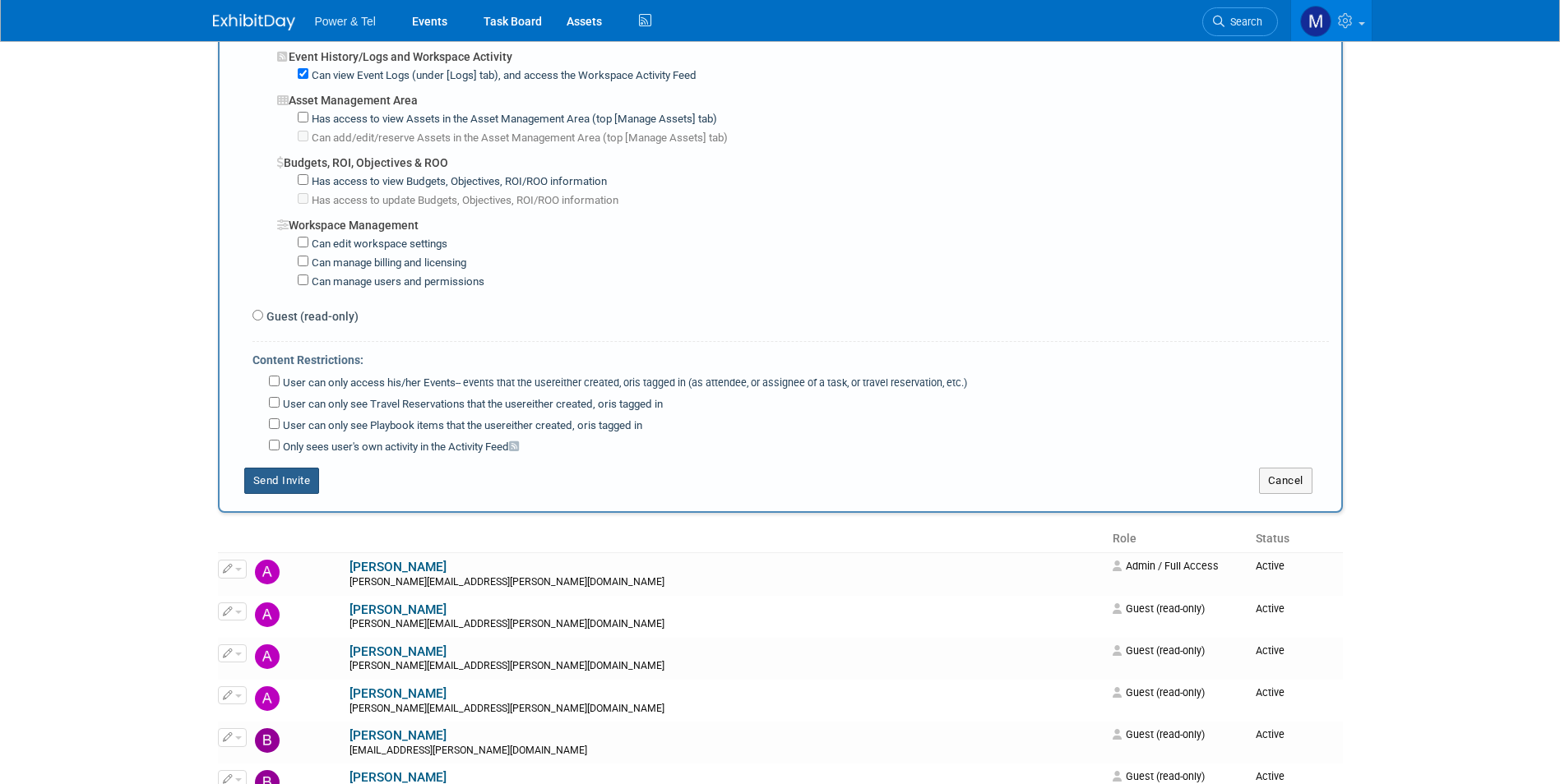
click at [295, 491] on button "Send Invite" at bounding box center [282, 481] width 76 height 26
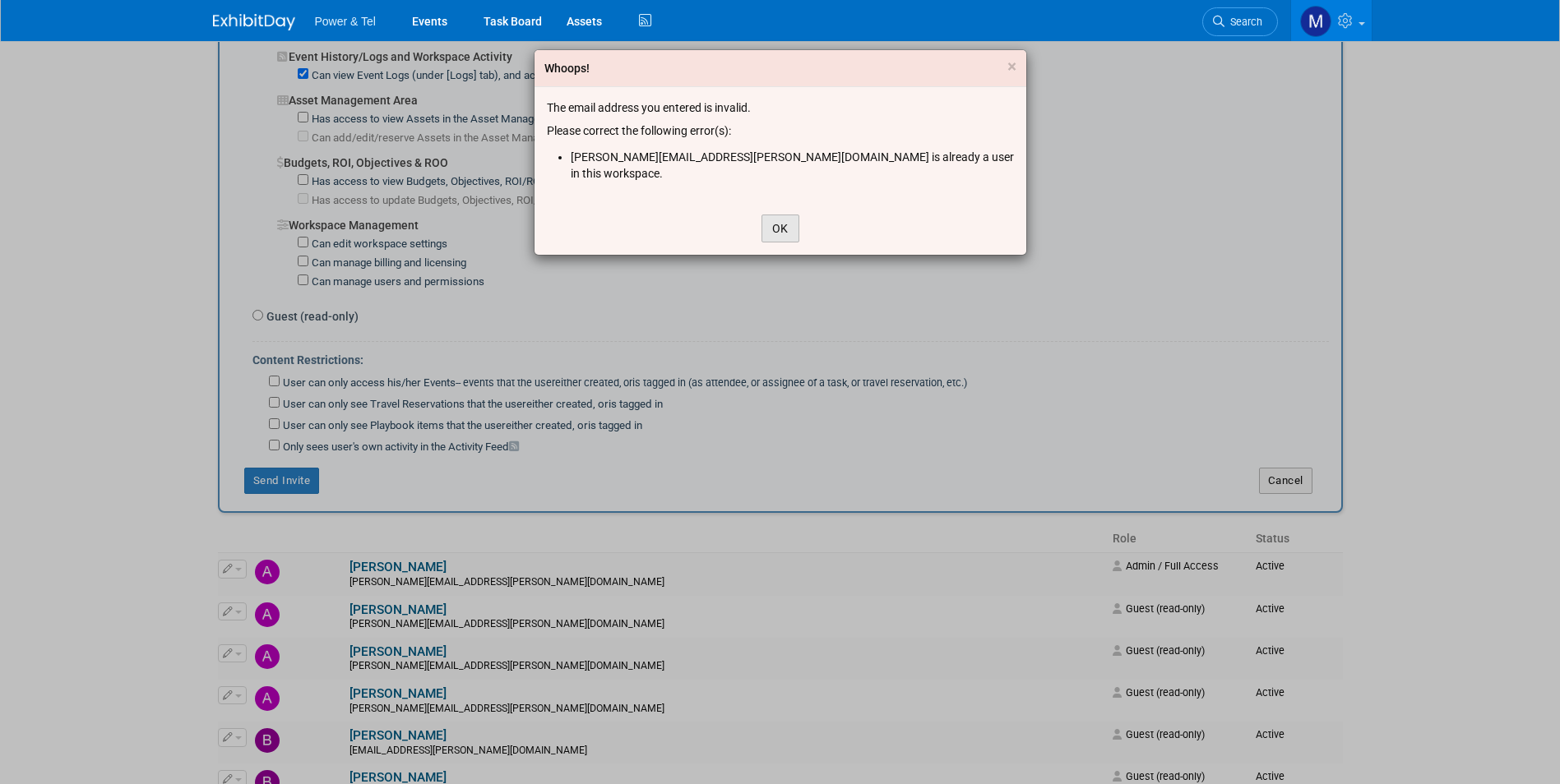
click at [783, 215] on button "OK" at bounding box center [781, 229] width 38 height 28
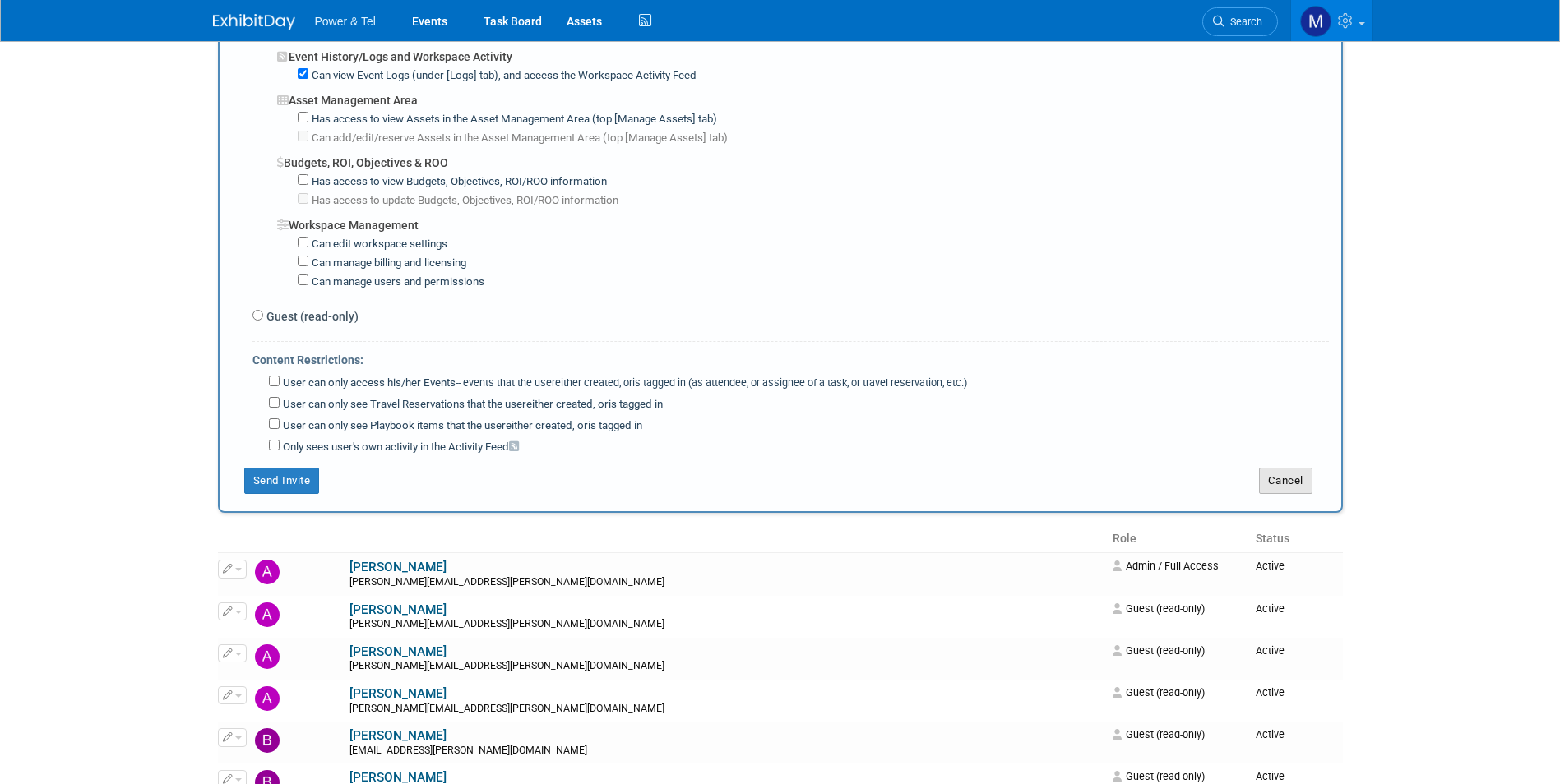
click at [1310, 481] on button "Cancel" at bounding box center [1285, 481] width 54 height 26
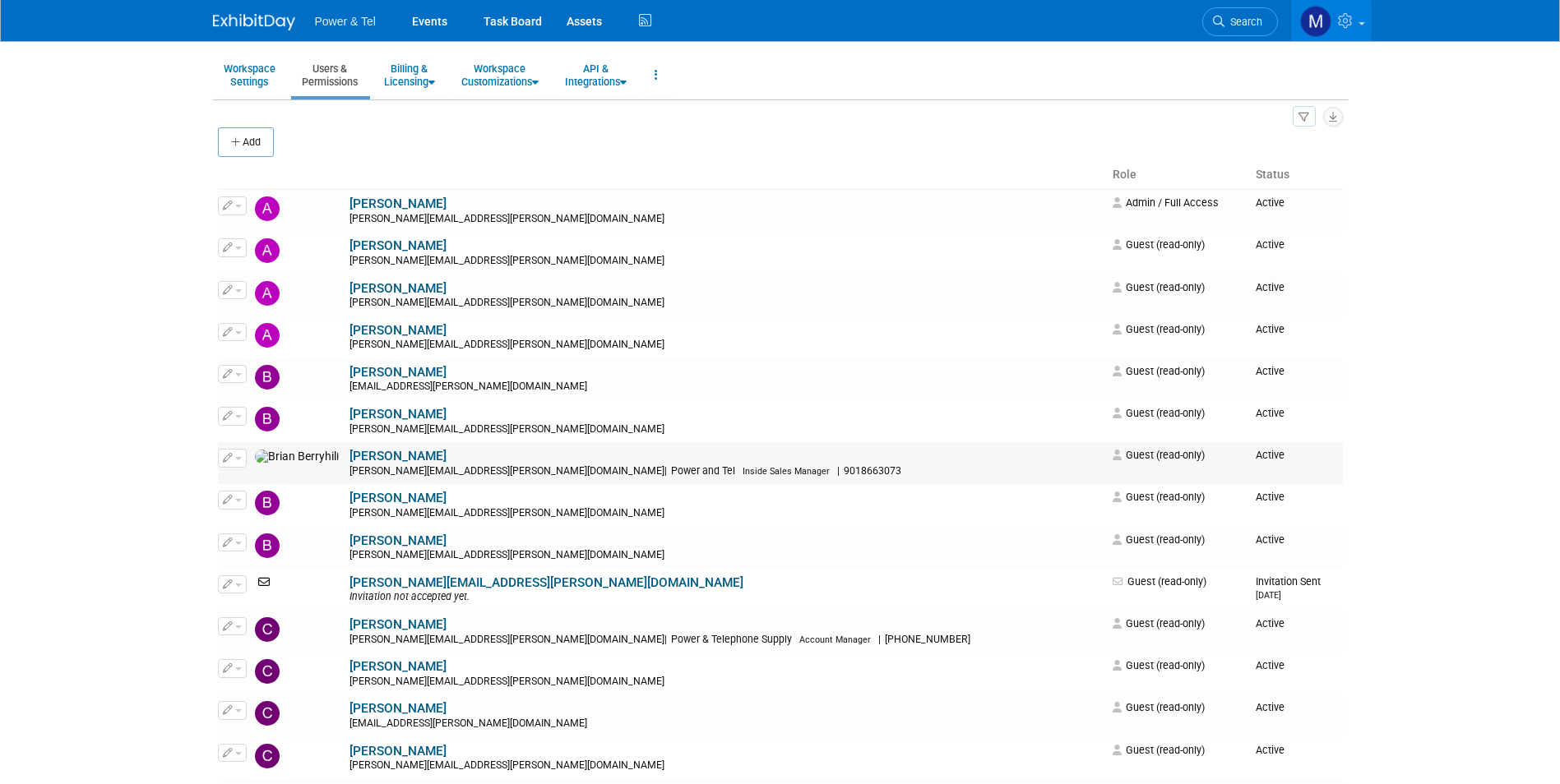
scroll to position [0, 0]
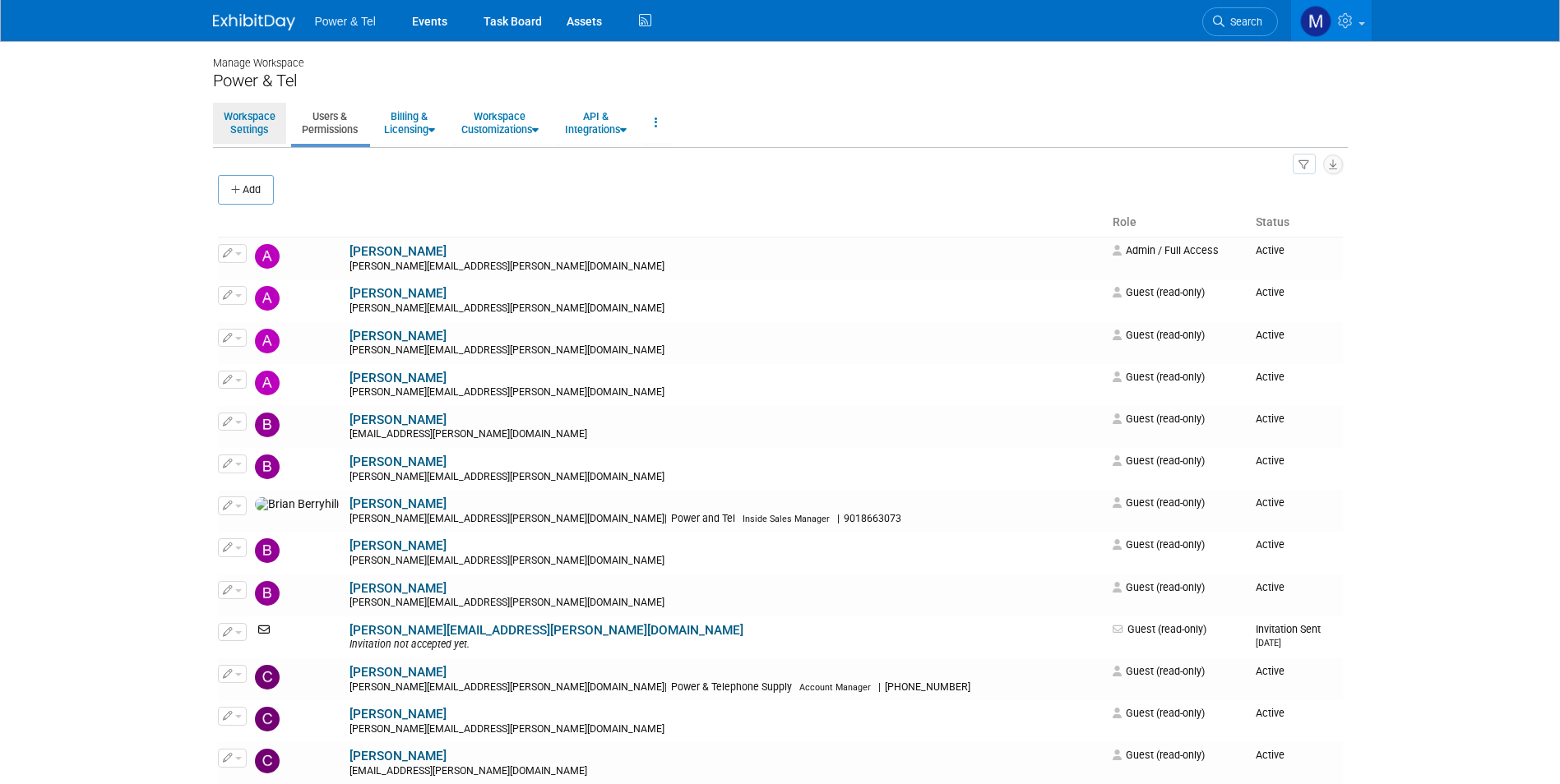
click at [252, 128] on link "Workspace Settings" at bounding box center [249, 123] width 73 height 40
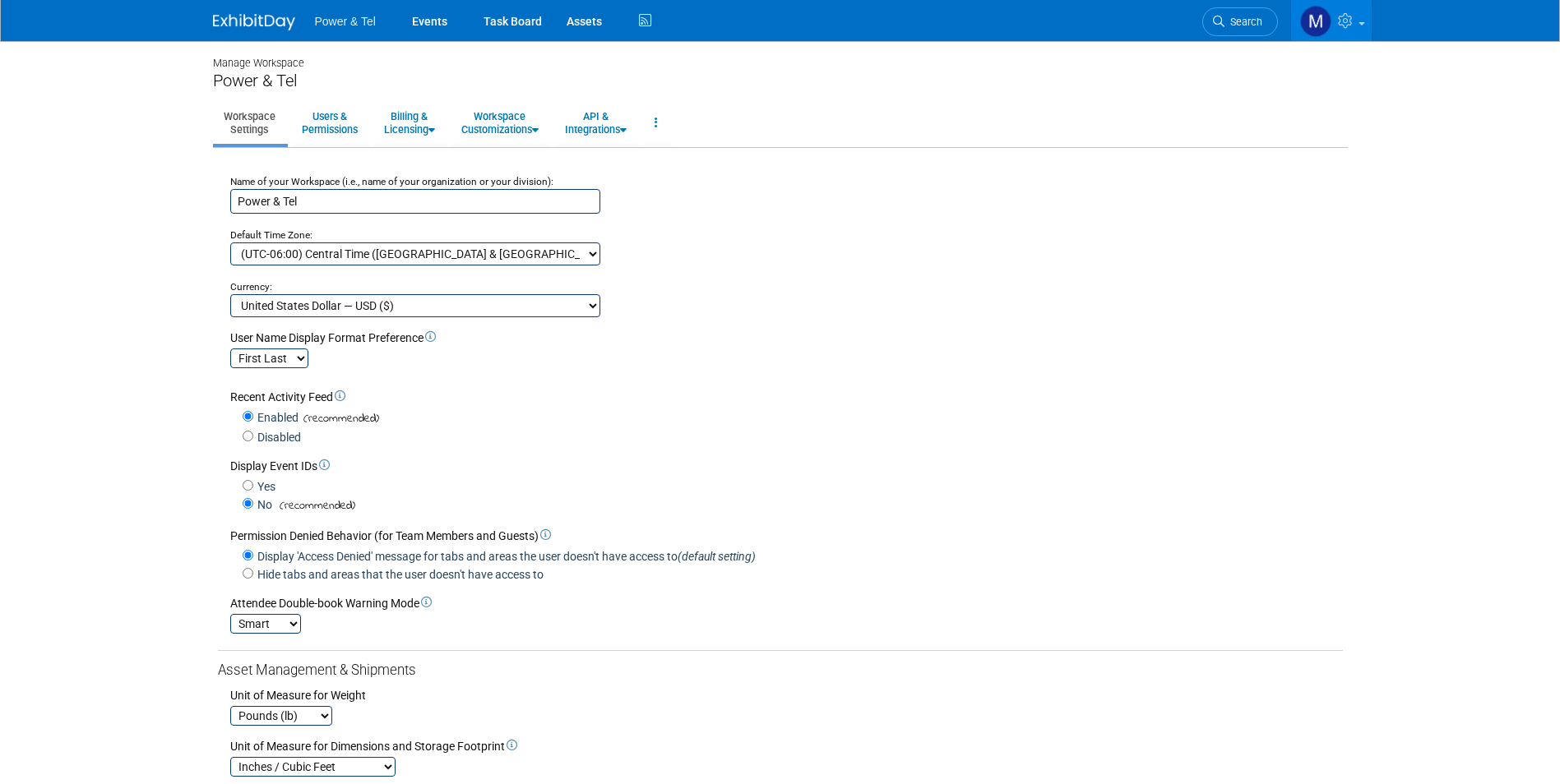
click at [394, 31] on ul "Power & Tel Events Task Board Assets Activity Feed" at bounding box center [485, 21] width 340 height 41
click at [423, 31] on link "Events" at bounding box center [429, 21] width 60 height 41
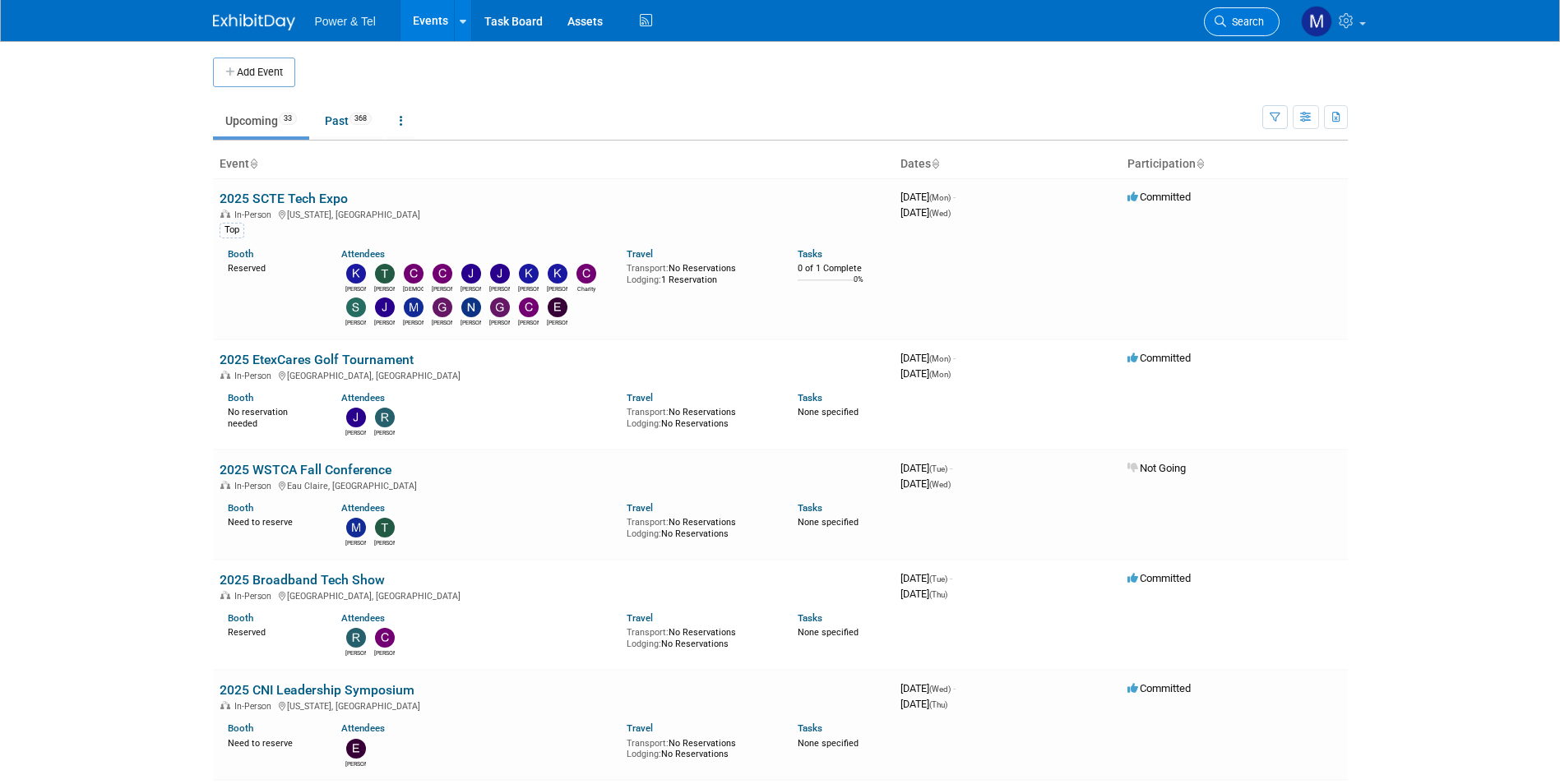
click at [1243, 27] on span "Search" at bounding box center [1246, 21] width 38 height 12
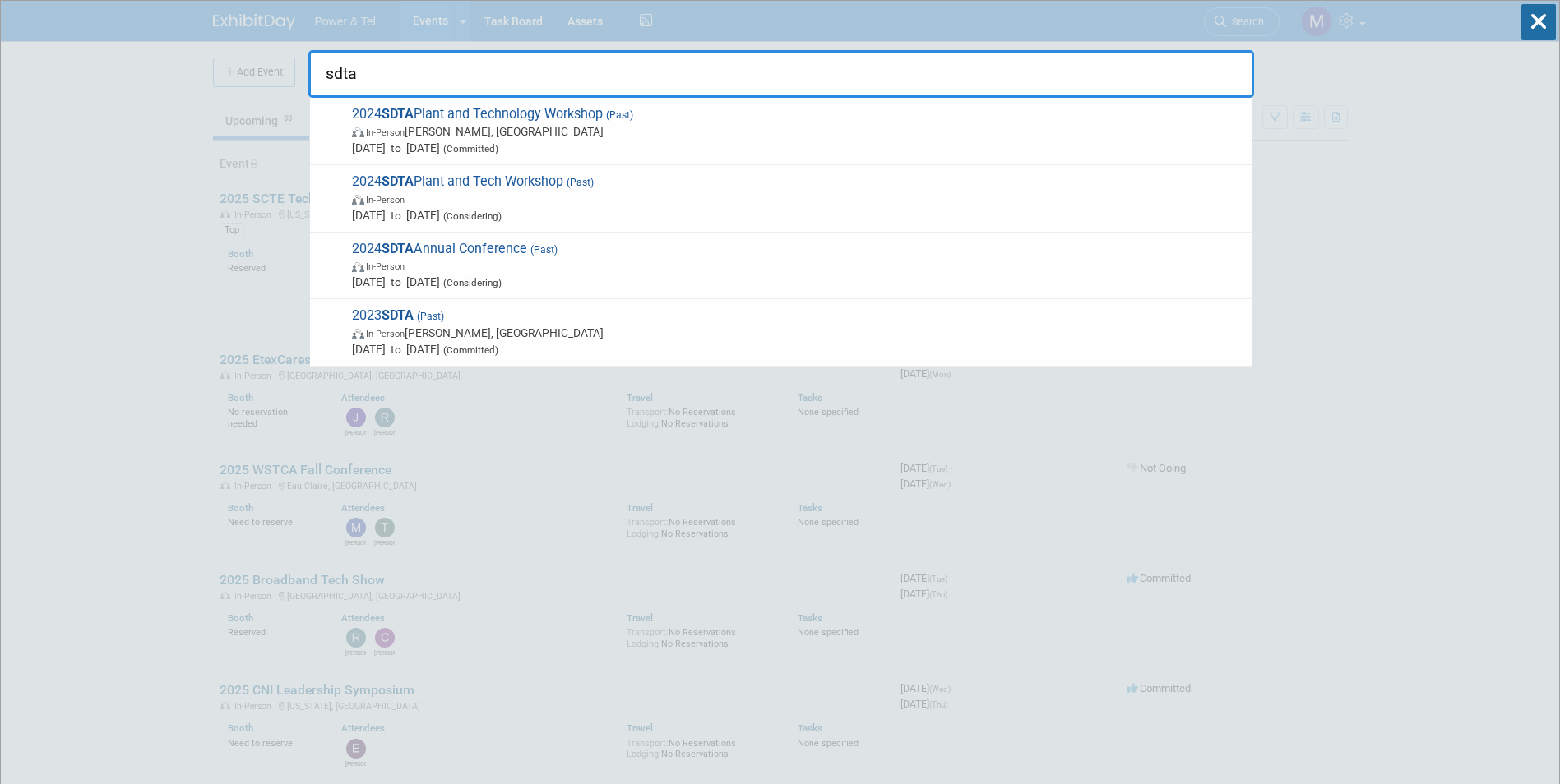
type input "sdta"
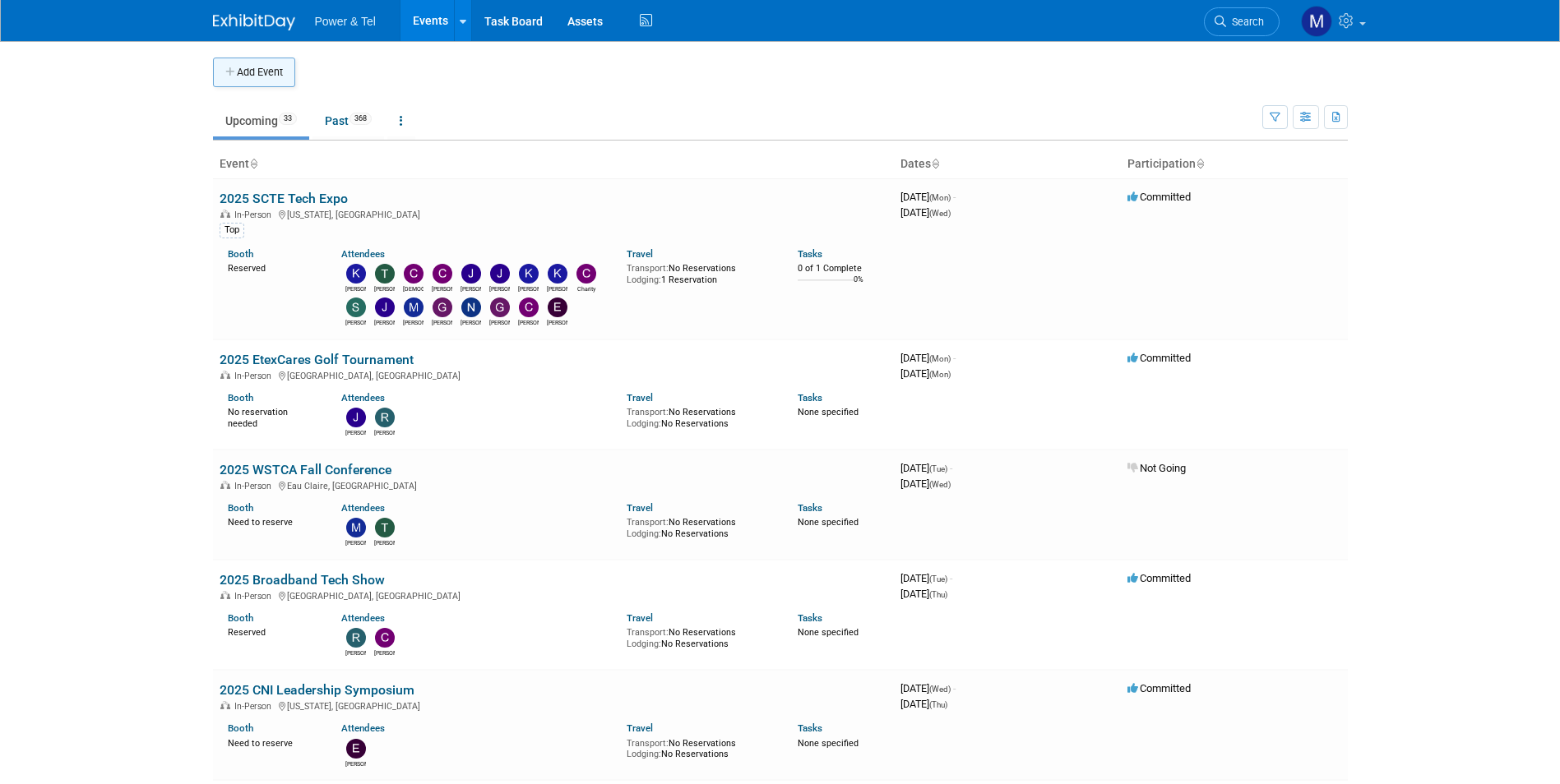
click at [228, 76] on icon "button" at bounding box center [231, 73] width 12 height 11
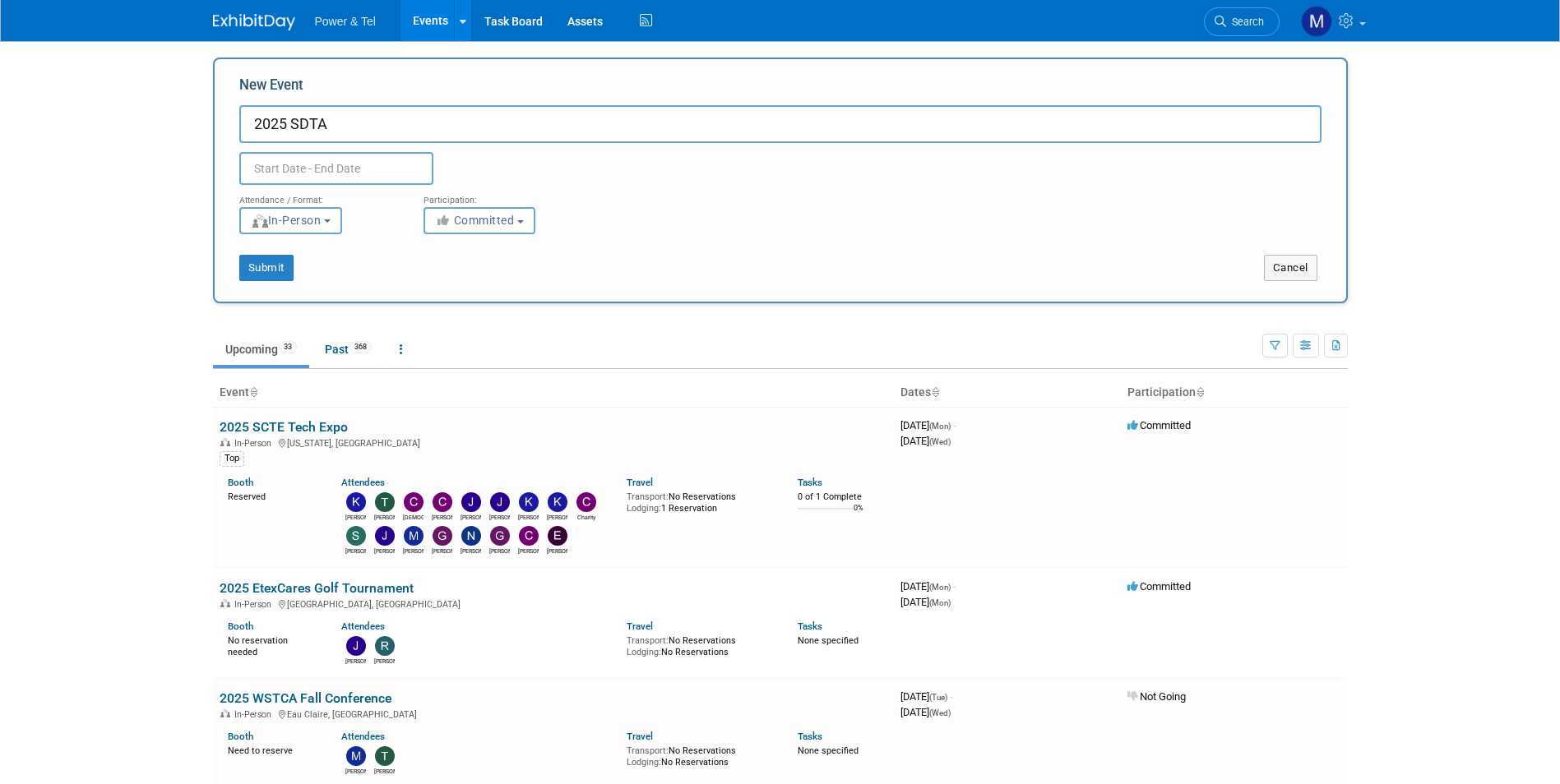
click at [426, 113] on input "2025 SDTA" at bounding box center [780, 125] width 1082 height 38
type input "2025 SDTA Plant and Technology Workshop"
click at [392, 177] on input "text" at bounding box center [336, 168] width 194 height 33
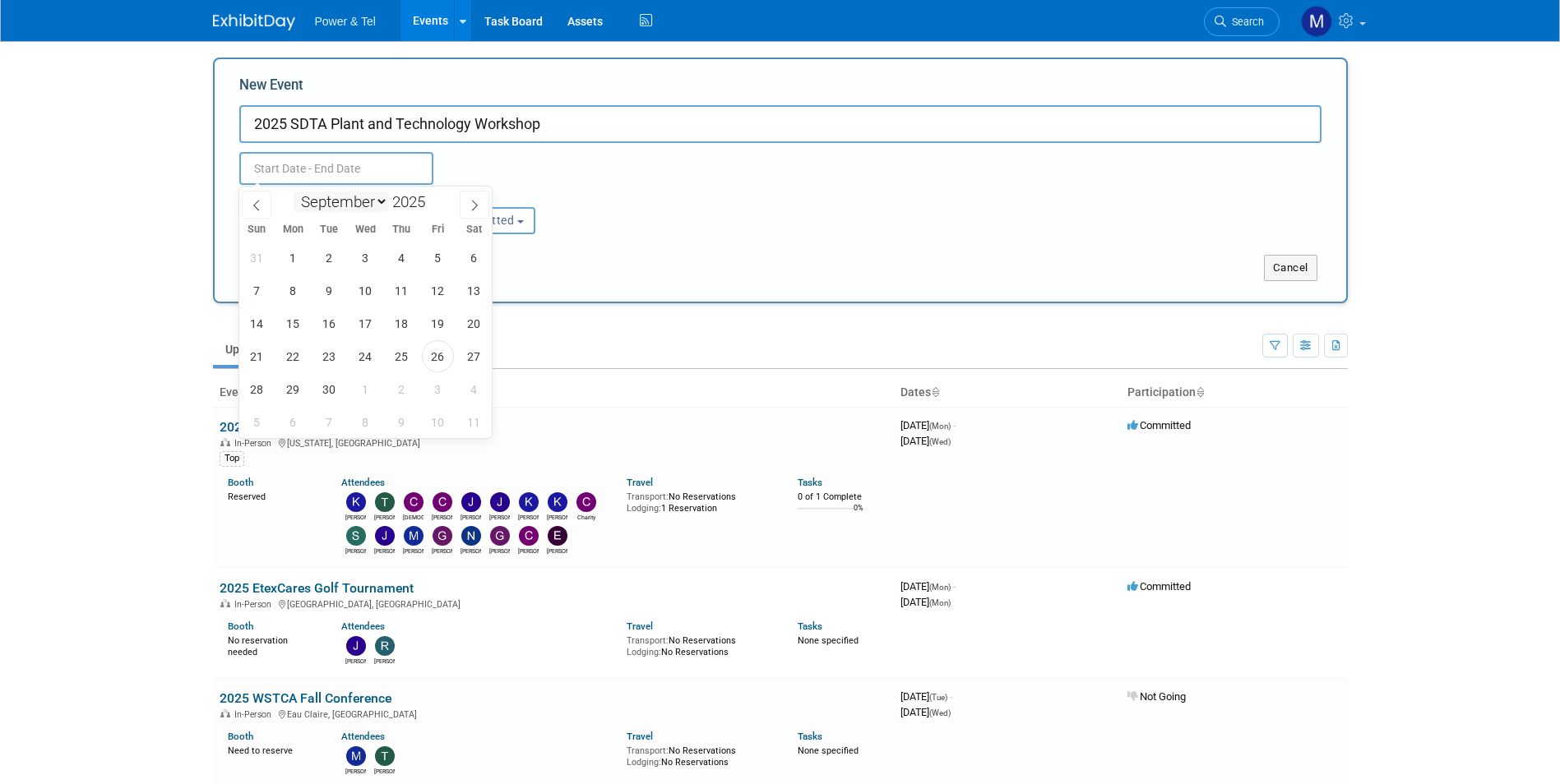
click at [359, 196] on select "January February March April May June July August September October November De…" at bounding box center [341, 201] width 95 height 21
select select "11"
click at [294, 191] on select "January February March April May June July August September October November De…" at bounding box center [341, 201] width 95 height 21
click at [345, 291] on div "30 1 2 3 4 5 6 7 8 9 10 11 12 13 14 15 16 17 18 19 20 21 22 23 24 25 26 27 28 2…" at bounding box center [366, 339] width 253 height 197
click at [331, 291] on span "9" at bounding box center [329, 290] width 32 height 32
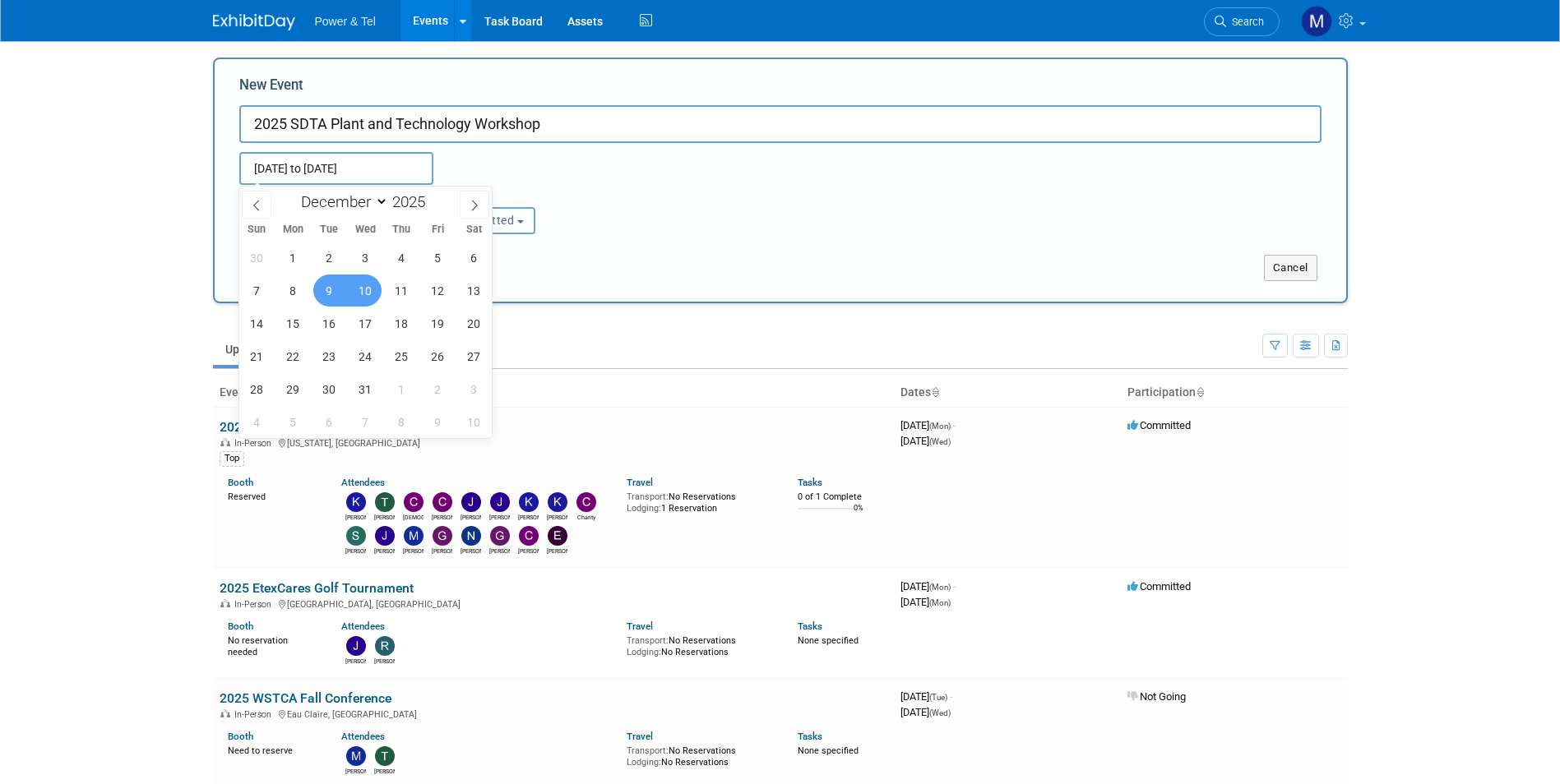
click at [372, 293] on span "10" at bounding box center [365, 290] width 32 height 32
type input "[DATE] to [DATE]"
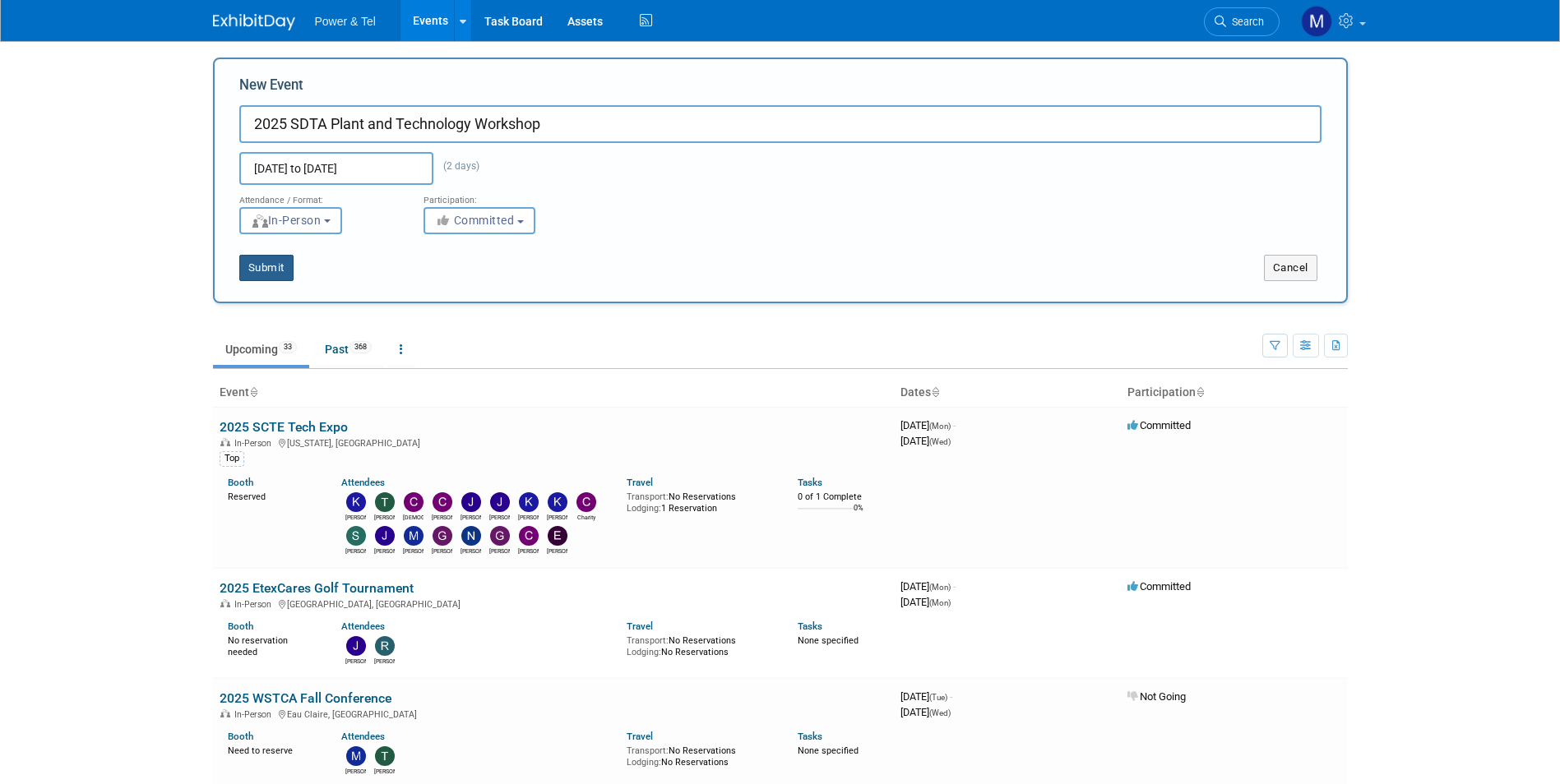
click at [289, 258] on button "Submit" at bounding box center [267, 268] width 54 height 26
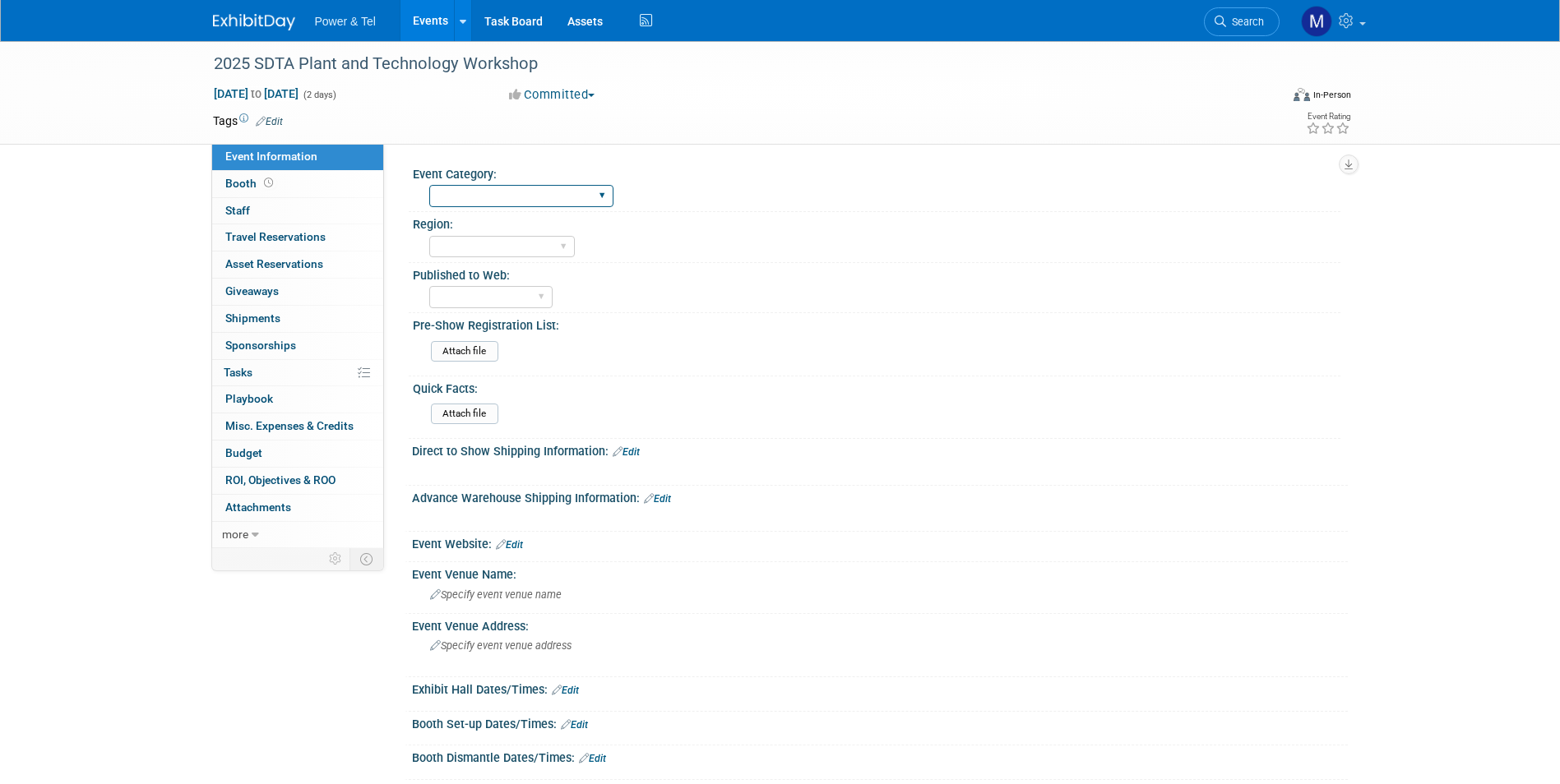
click at [506, 191] on select "Trade Show P&T Hosted Event Export/[GEOGRAPHIC_DATA] Outing Only" at bounding box center [521, 196] width 184 height 22
click at [429, 185] on select "Trade Show P&T Hosted Event Export/Canada Outing Only" at bounding box center [521, 196] width 184 height 22
drag, startPoint x: 486, startPoint y: 198, endPoint x: 494, endPoint y: 210, distance: 14.4
click at [486, 198] on select "Trade Show P&T Hosted Event Export/Canada Outing Only" at bounding box center [521, 196] width 184 height 22
click at [518, 316] on div "Pre-Show Registration List:" at bounding box center [877, 324] width 928 height 21
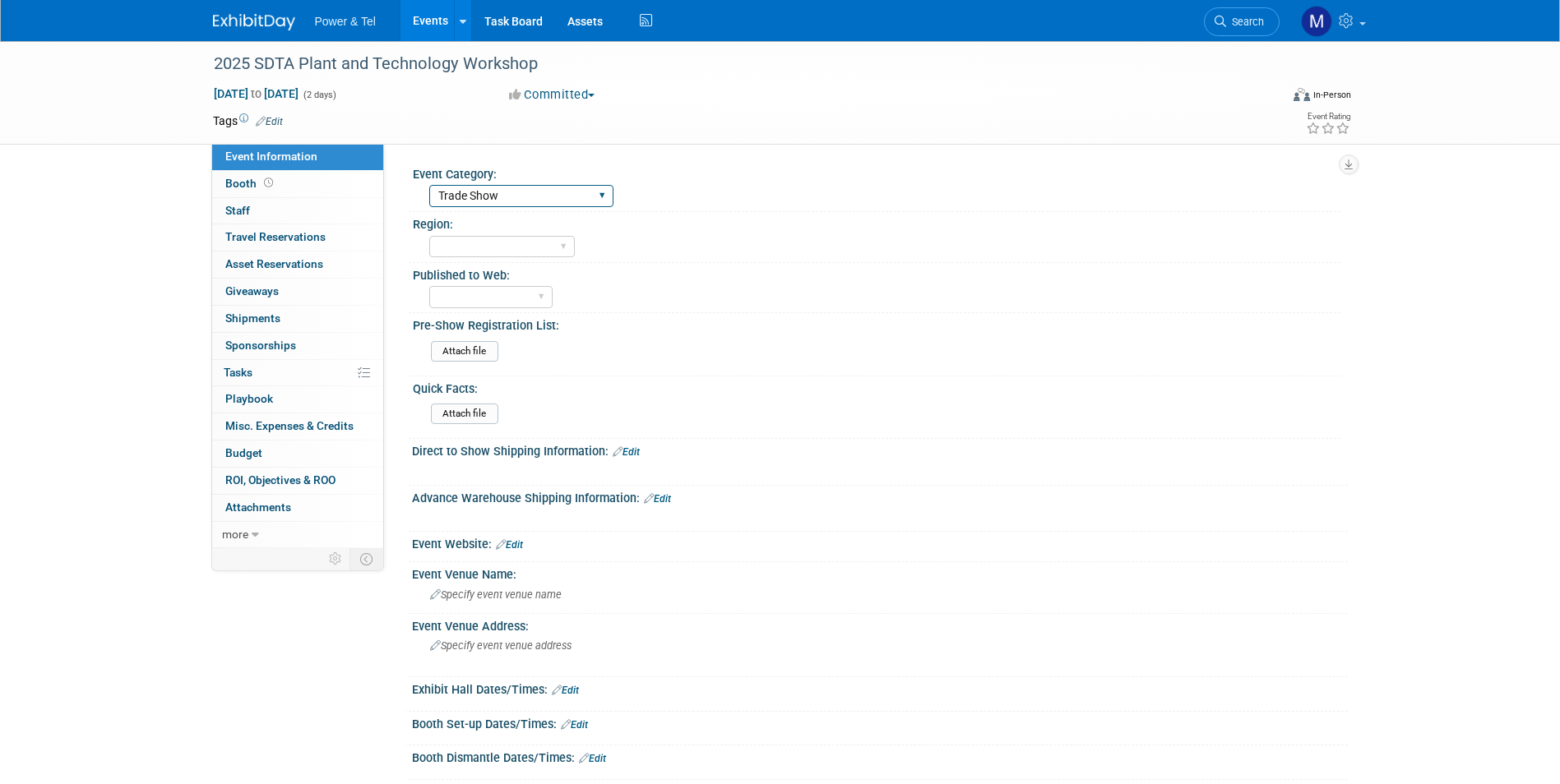
click at [533, 202] on select "Trade Show P&T Hosted Event Export/Canada Outing Only" at bounding box center [521, 196] width 184 height 22
select select "Outing Only"
click at [429, 185] on select "Trade Show P&T Hosted Event Export/Canada Outing Only" at bounding box center [521, 196] width 184 height 22
click at [295, 178] on link "Booth" at bounding box center [297, 184] width 171 height 26
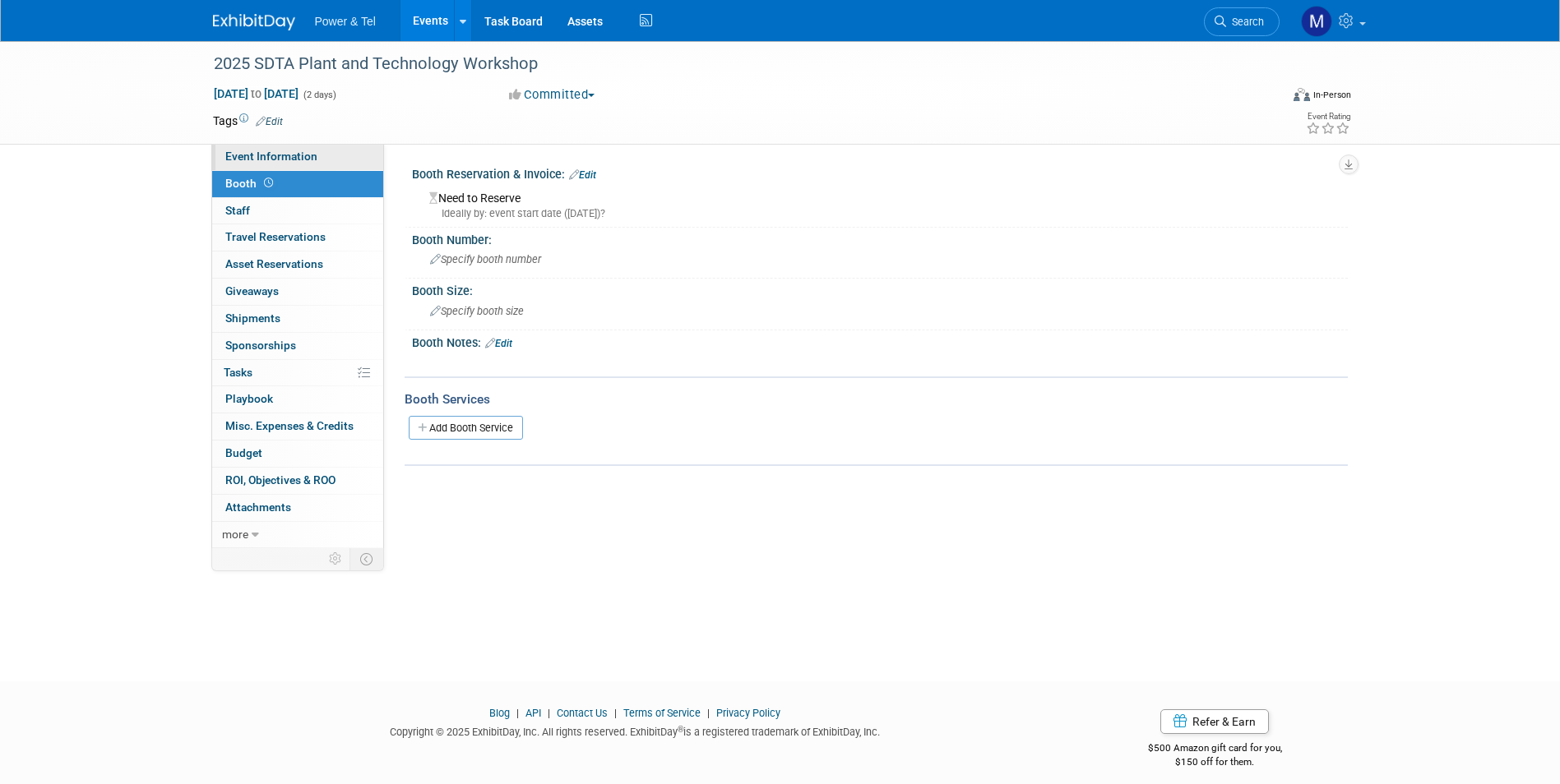
click at [319, 157] on link "Event Information" at bounding box center [297, 157] width 171 height 26
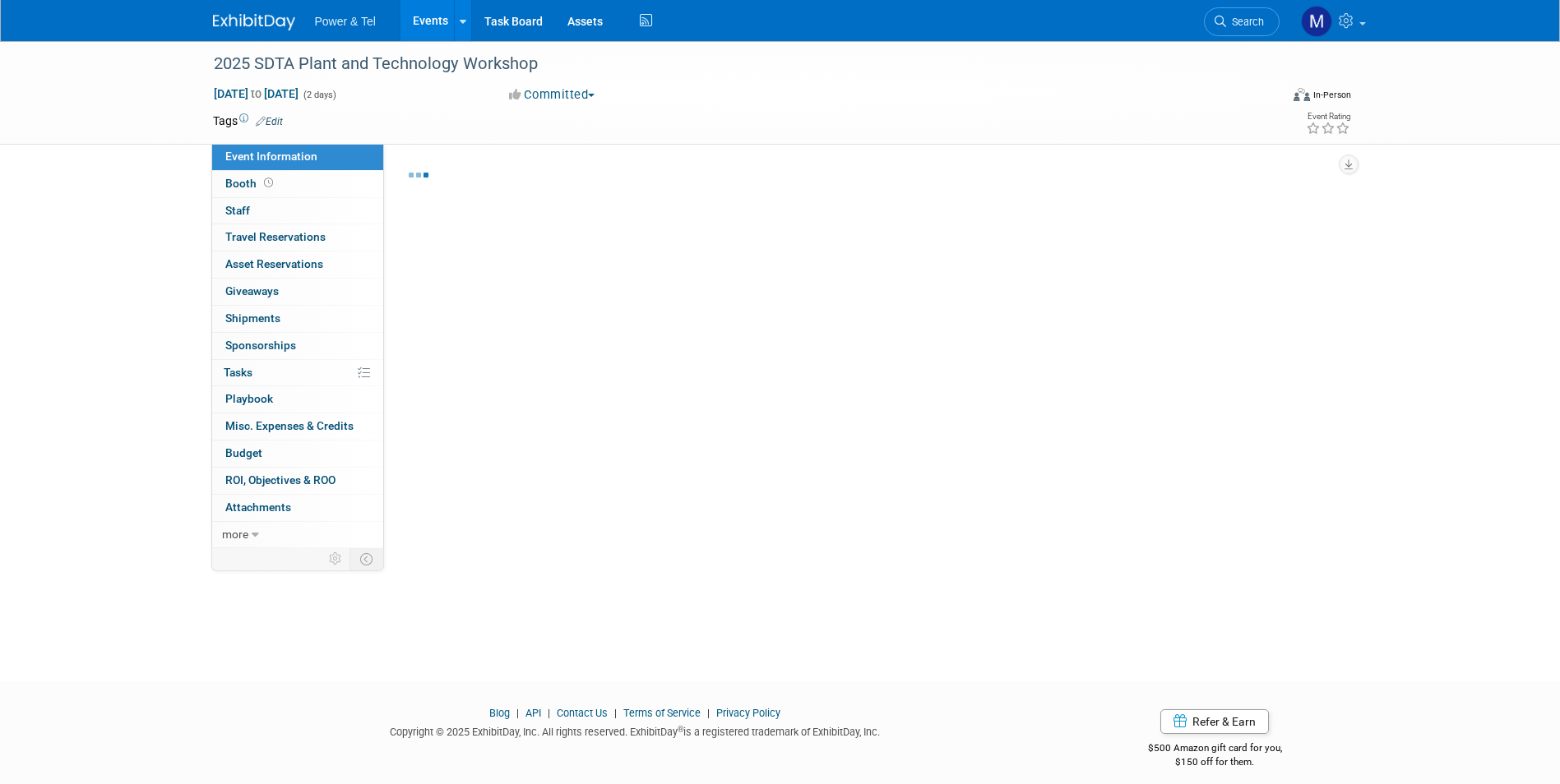
select select "Outing Only"
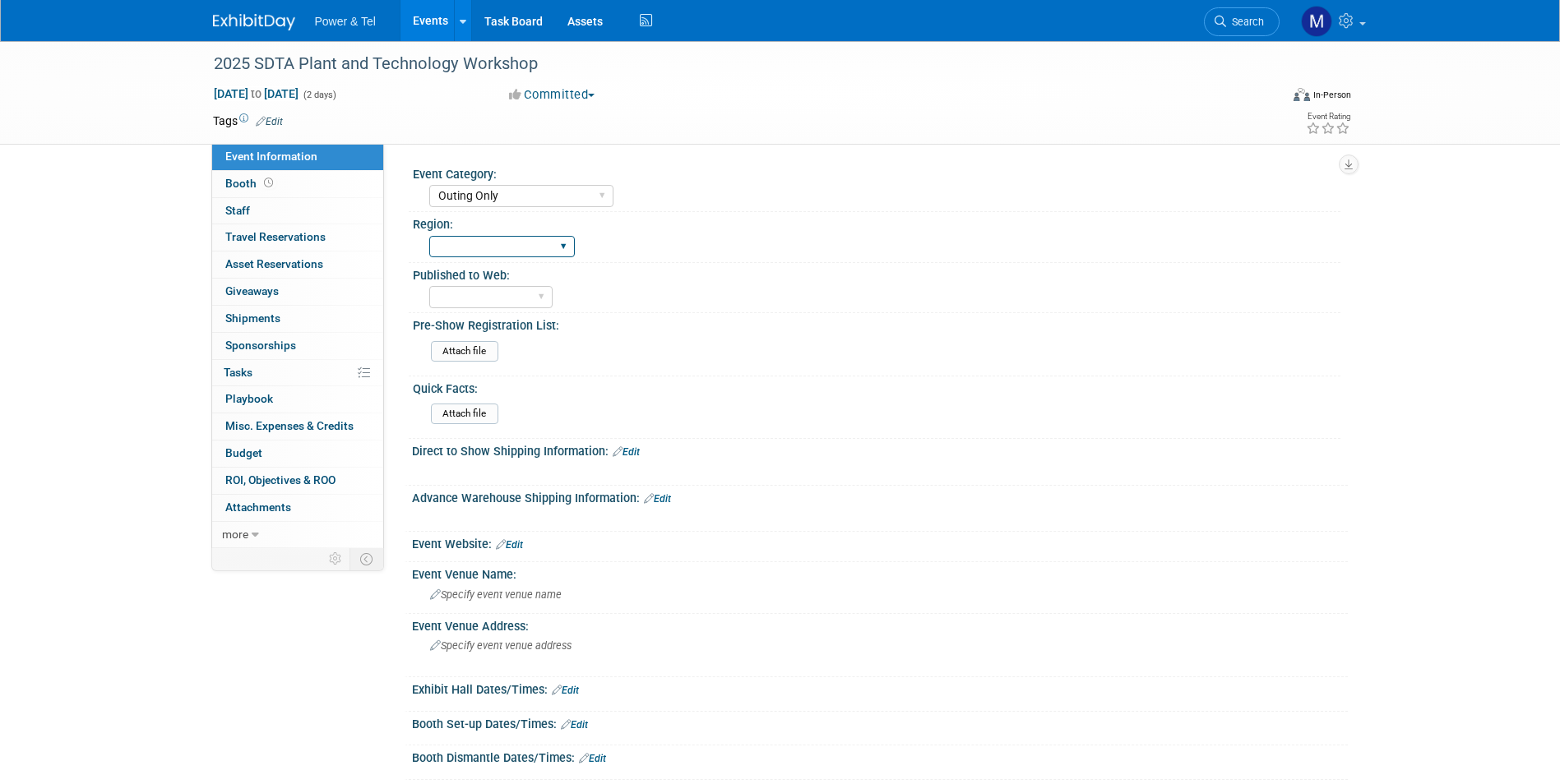
click at [474, 254] on select "Central West South Great Lakes National Canada Export/CALA Strategic Accounts" at bounding box center [502, 247] width 145 height 22
select select "Central"
click at [429, 236] on select "Central West South Great Lakes National Canada Export/CALA Strategic Accounts" at bounding box center [502, 247] width 145 height 22
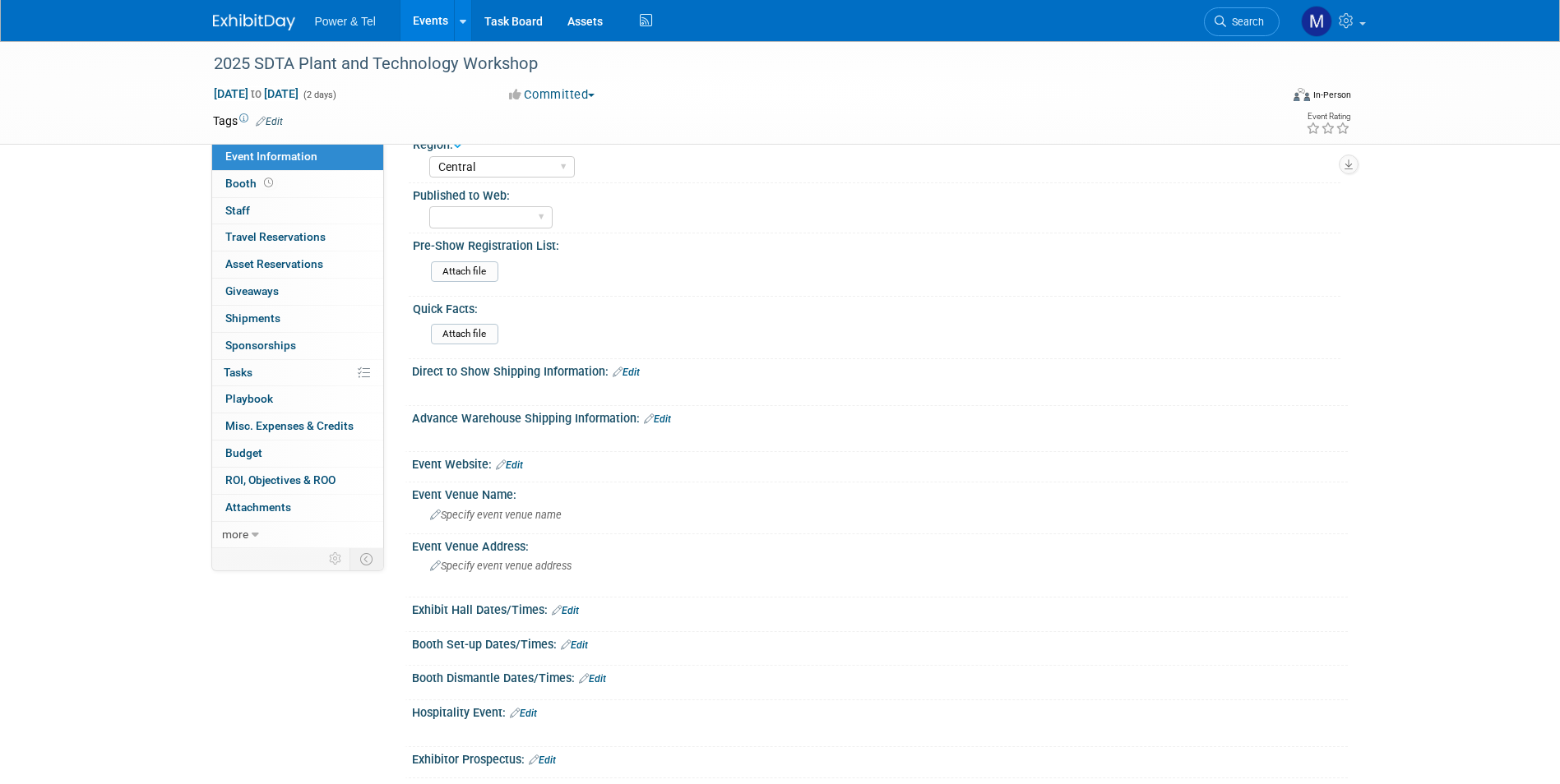
scroll to position [164, 0]
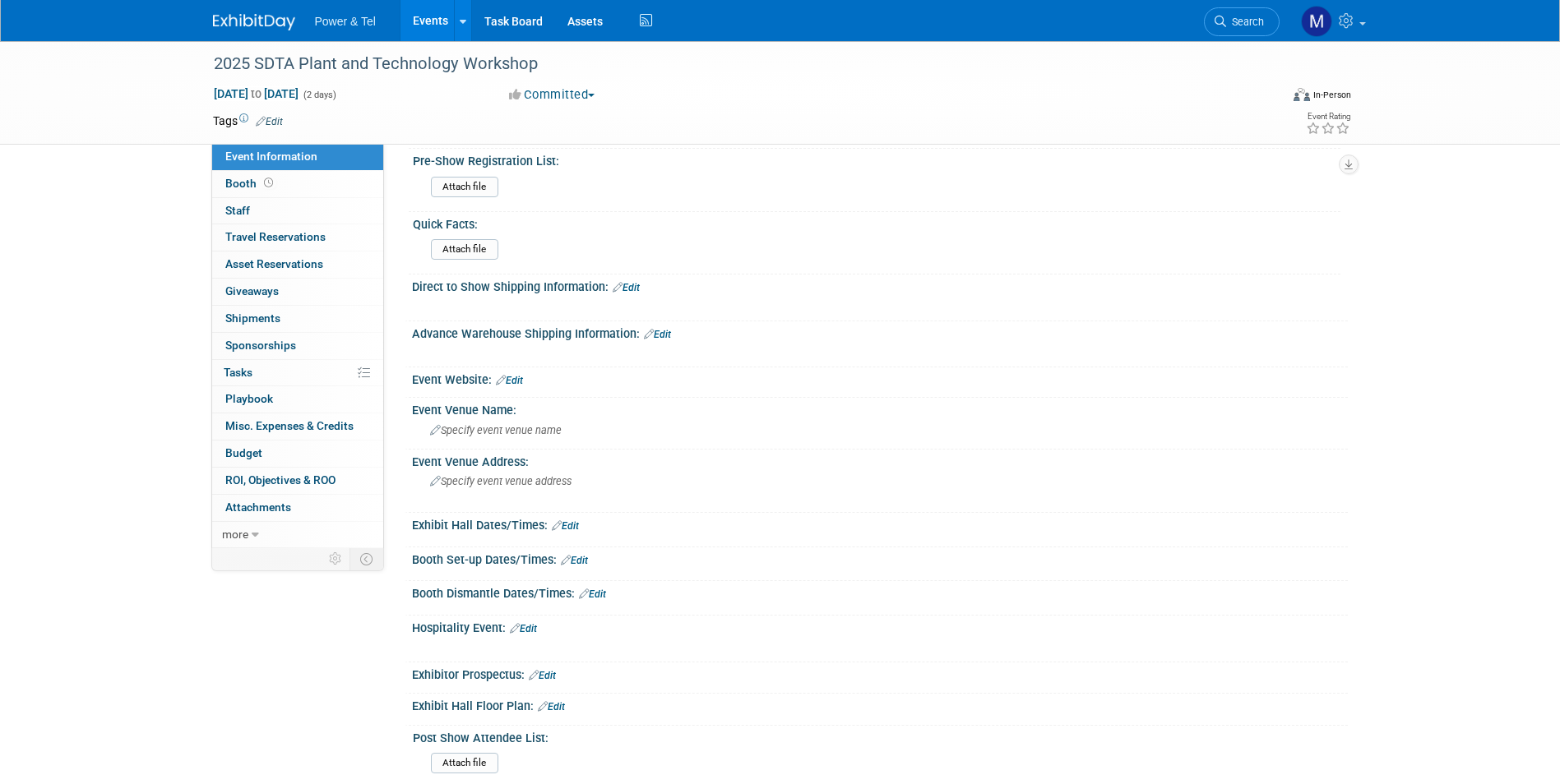
drag, startPoint x: 513, startPoint y: 384, endPoint x: 528, endPoint y: 375, distance: 17.5
click at [513, 384] on link "Edit" at bounding box center [509, 380] width 27 height 12
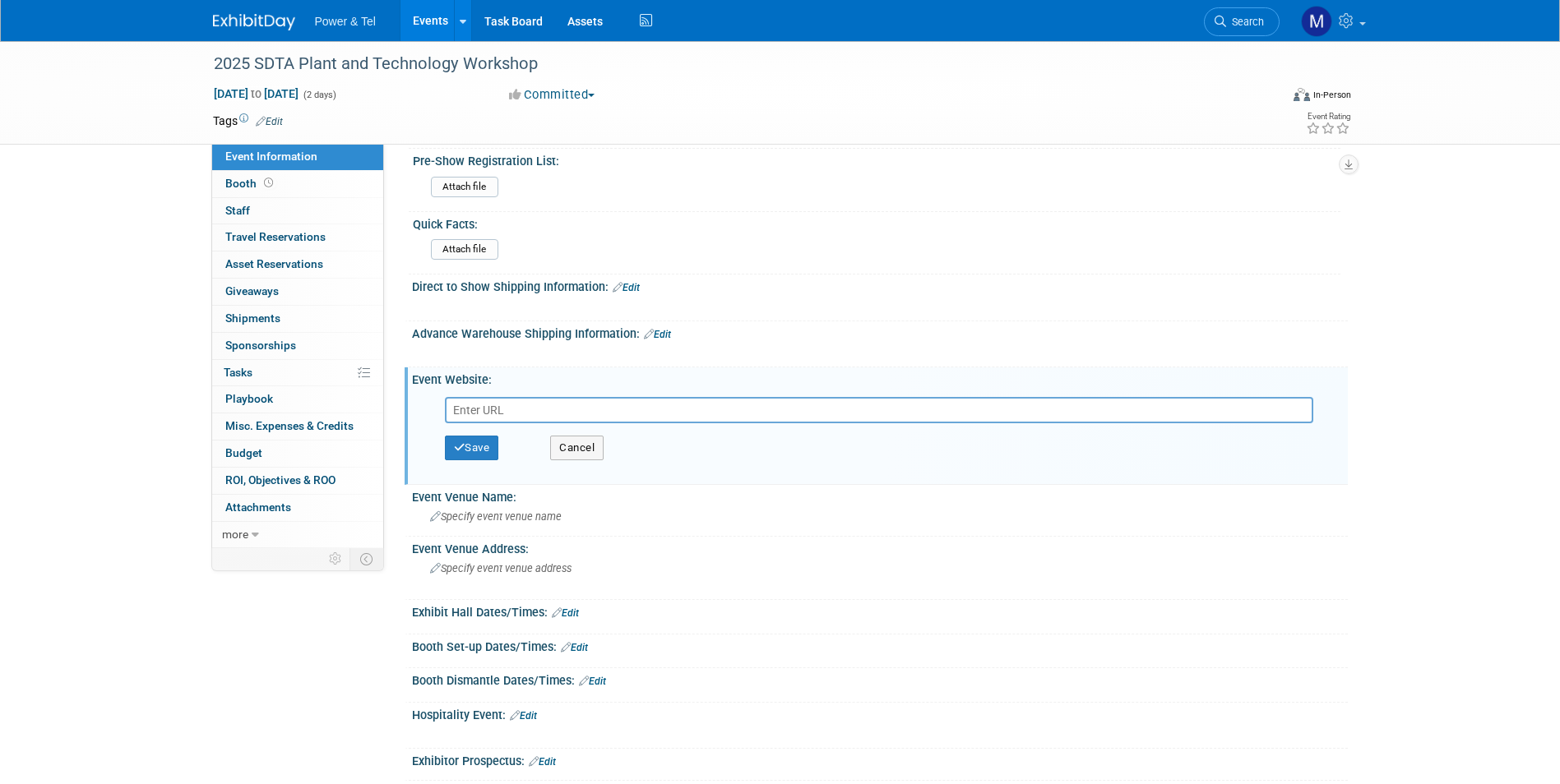
click at [643, 419] on input "text" at bounding box center [879, 410] width 868 height 26
paste input "https://viethconsulting.com/Calendar/moreinfo.php?org_id=SDTA&eventid=149437"
type input "https://viethconsulting.com/Calendar/moreinfo.php?org_id=SDTA&eventid=149437"
click at [489, 448] on button "Save" at bounding box center [472, 448] width 54 height 25
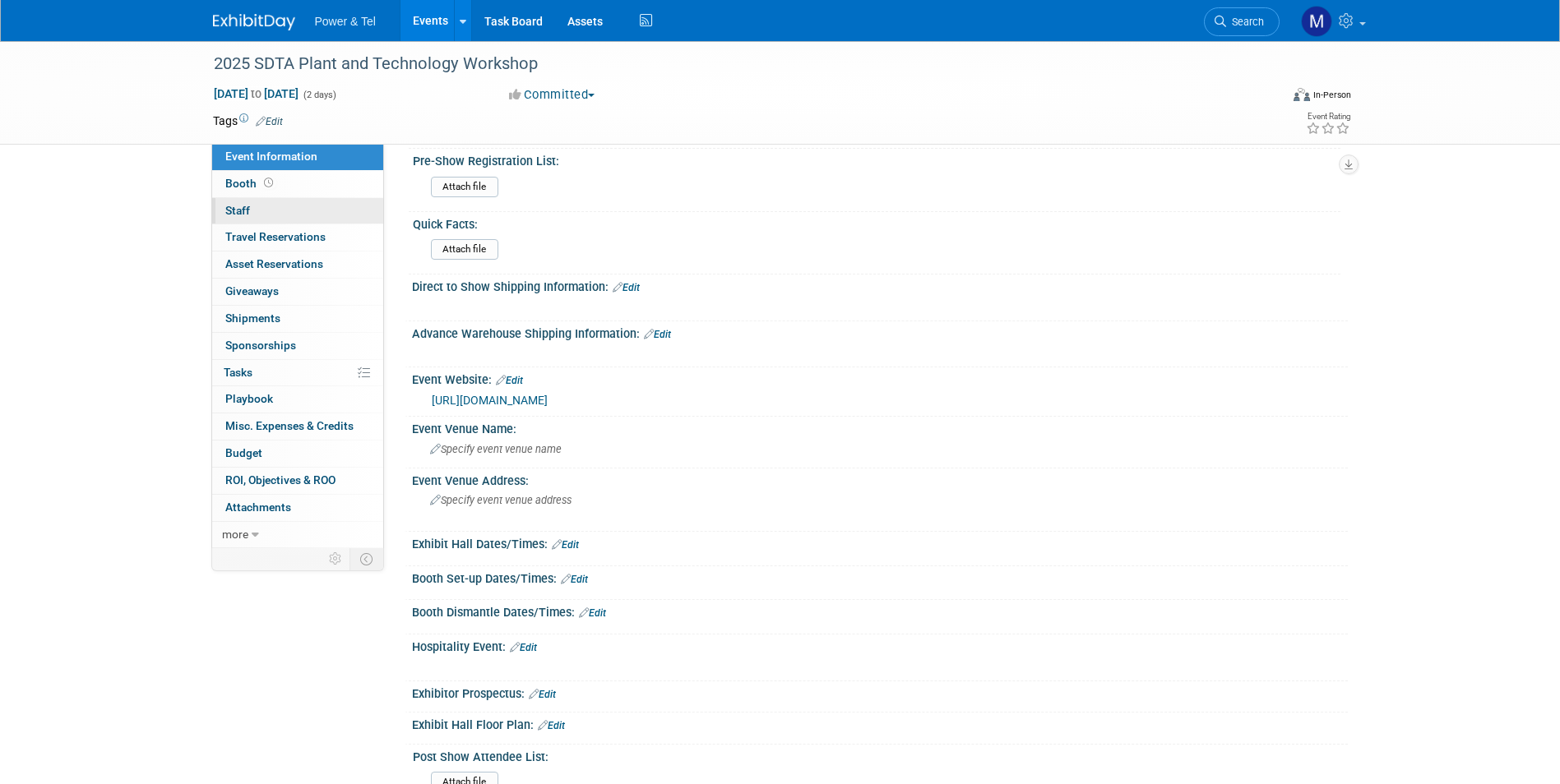
click at [338, 202] on link "0 Staff 0" at bounding box center [297, 211] width 171 height 26
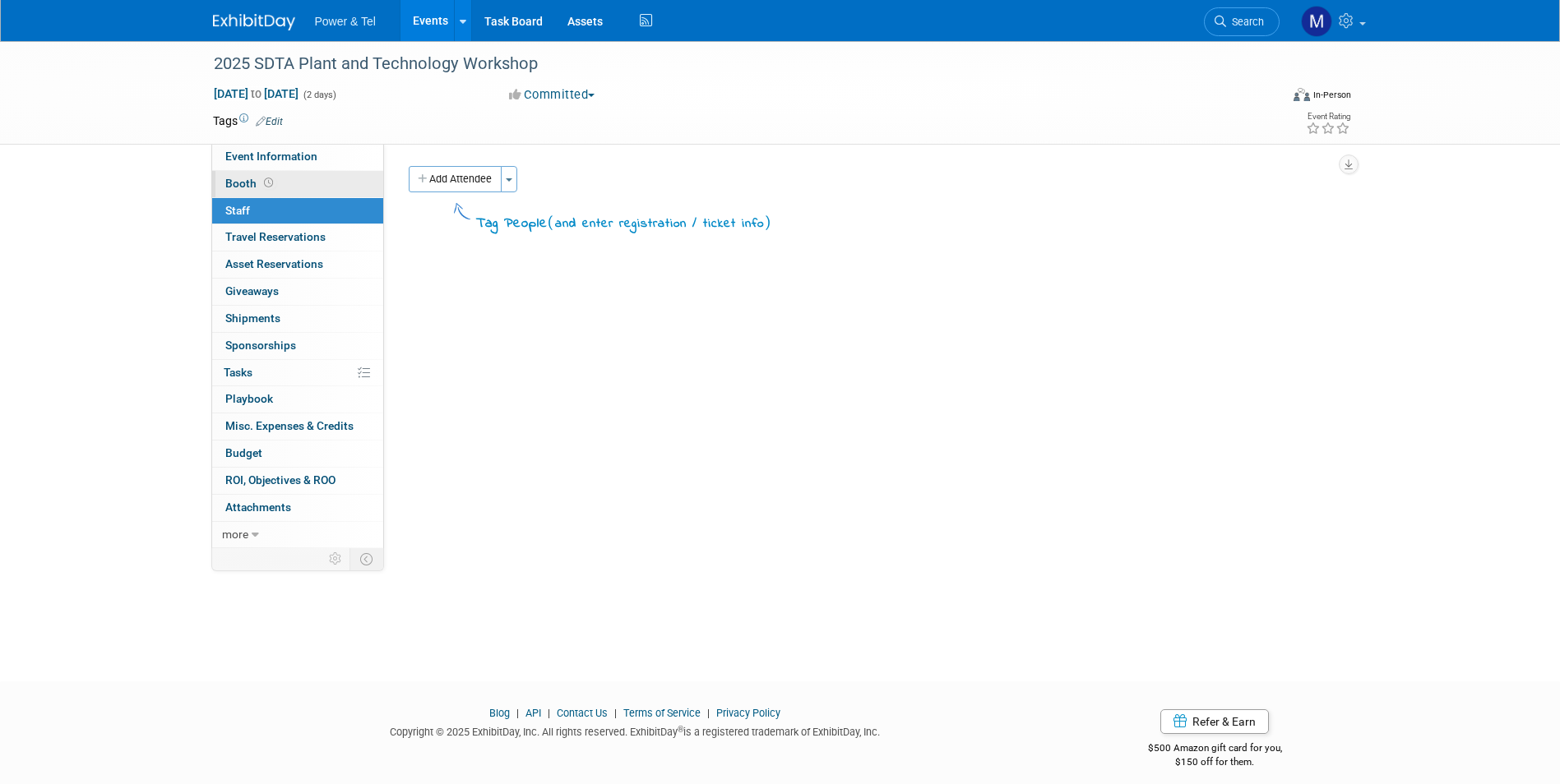
click at [340, 182] on link "Booth" at bounding box center [297, 184] width 171 height 26
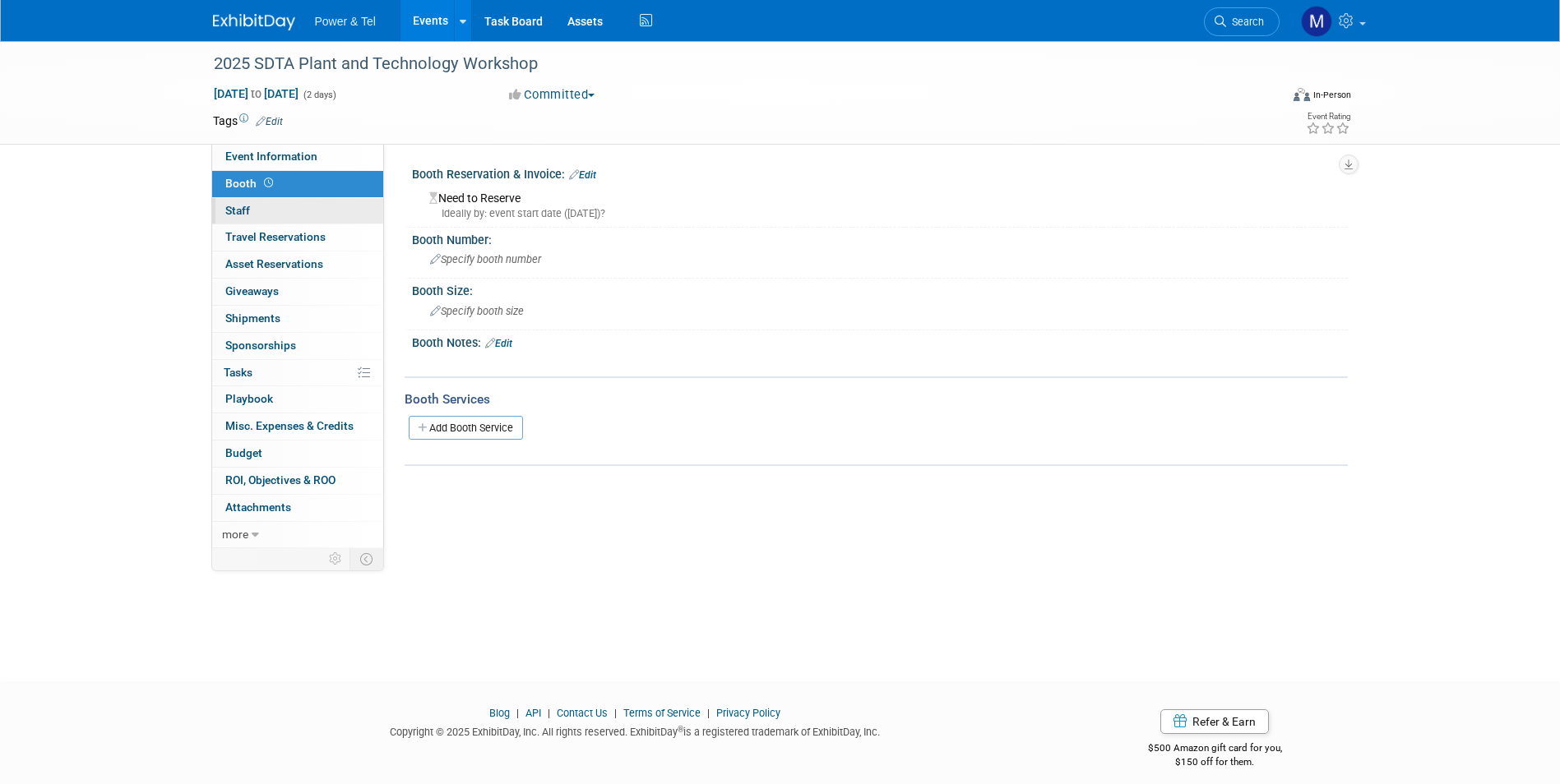
click at [321, 198] on link "0 Staff 0" at bounding box center [297, 211] width 171 height 26
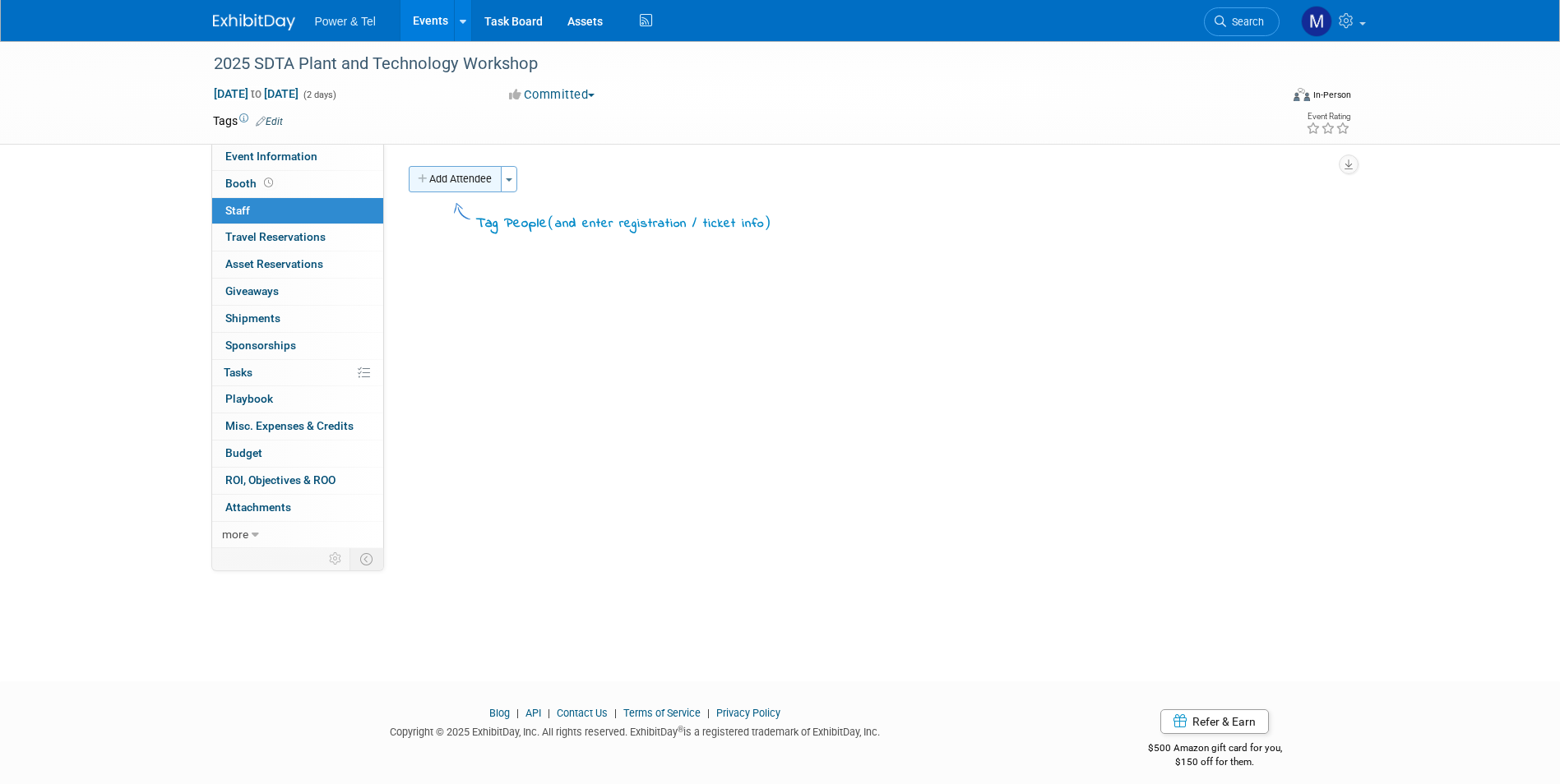
click at [499, 182] on button "Add Attendee" at bounding box center [455, 179] width 93 height 26
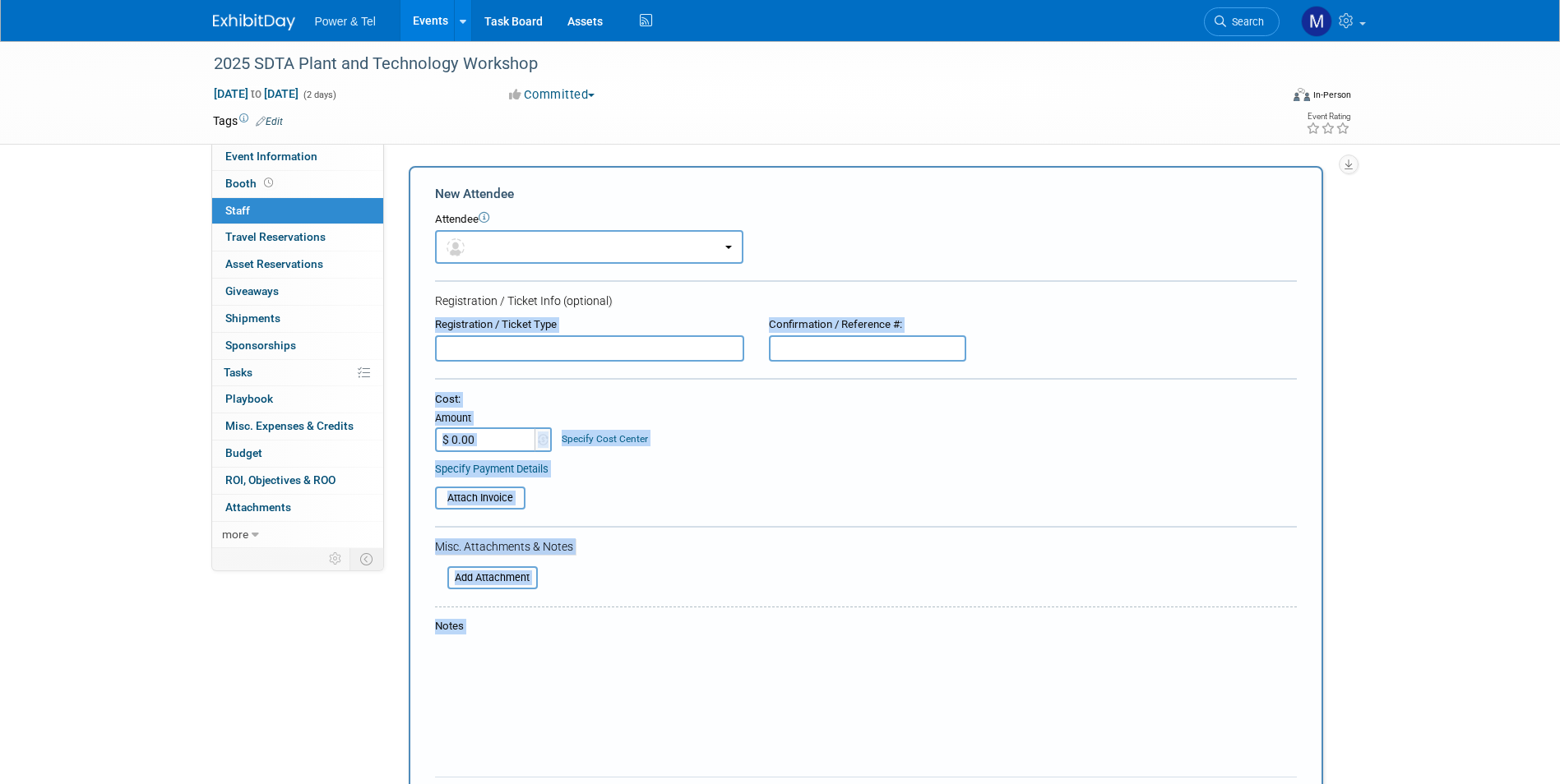
drag, startPoint x: 710, startPoint y: 254, endPoint x: 675, endPoint y: 290, distance: 50.2
click at [675, 290] on body "Power & Tel Events Add Event Bulk Upload Events Shareable Event Boards Recently…" at bounding box center [780, 392] width 1560 height 784
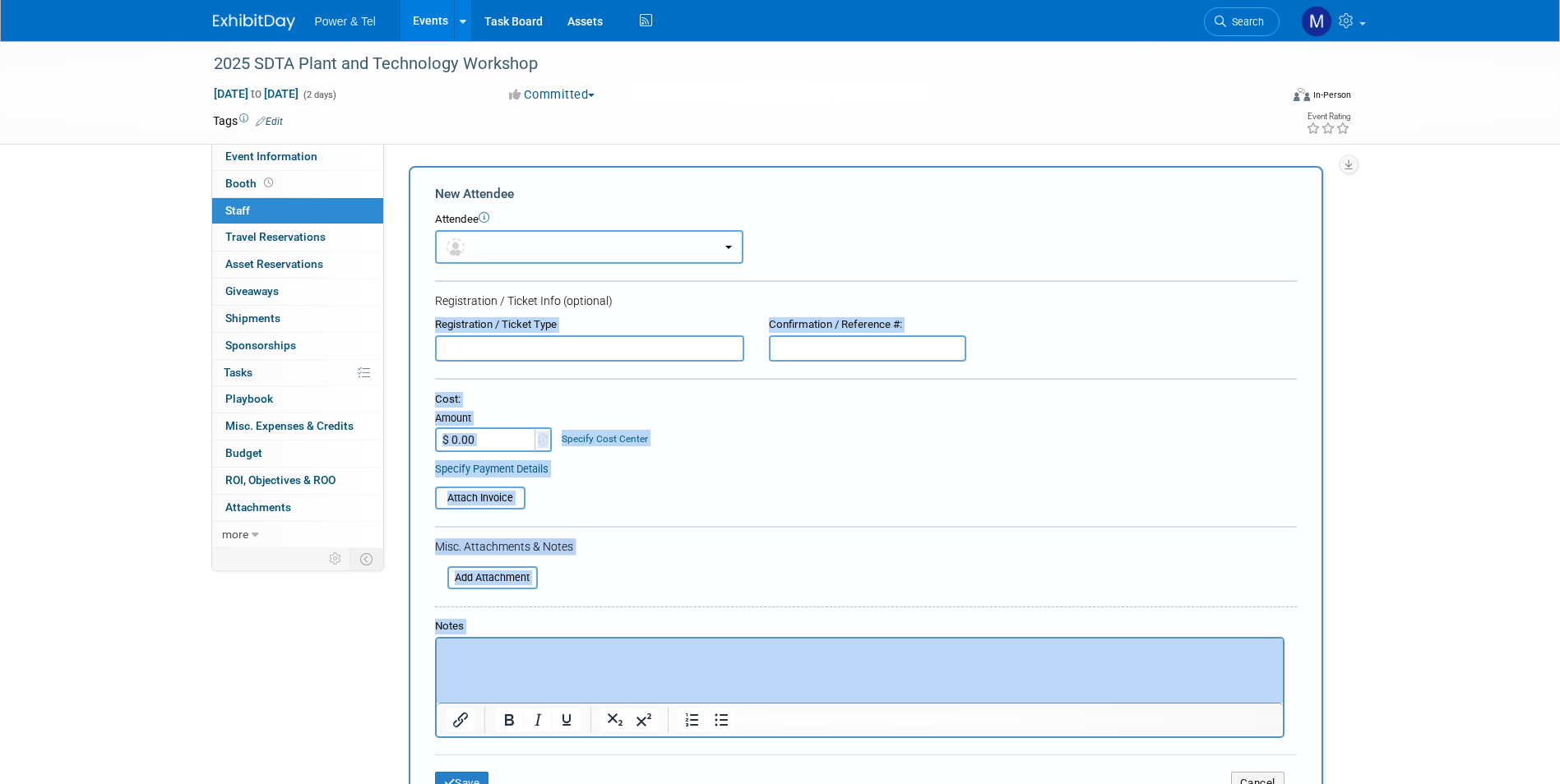
click at [560, 234] on button "button" at bounding box center [589, 247] width 309 height 34
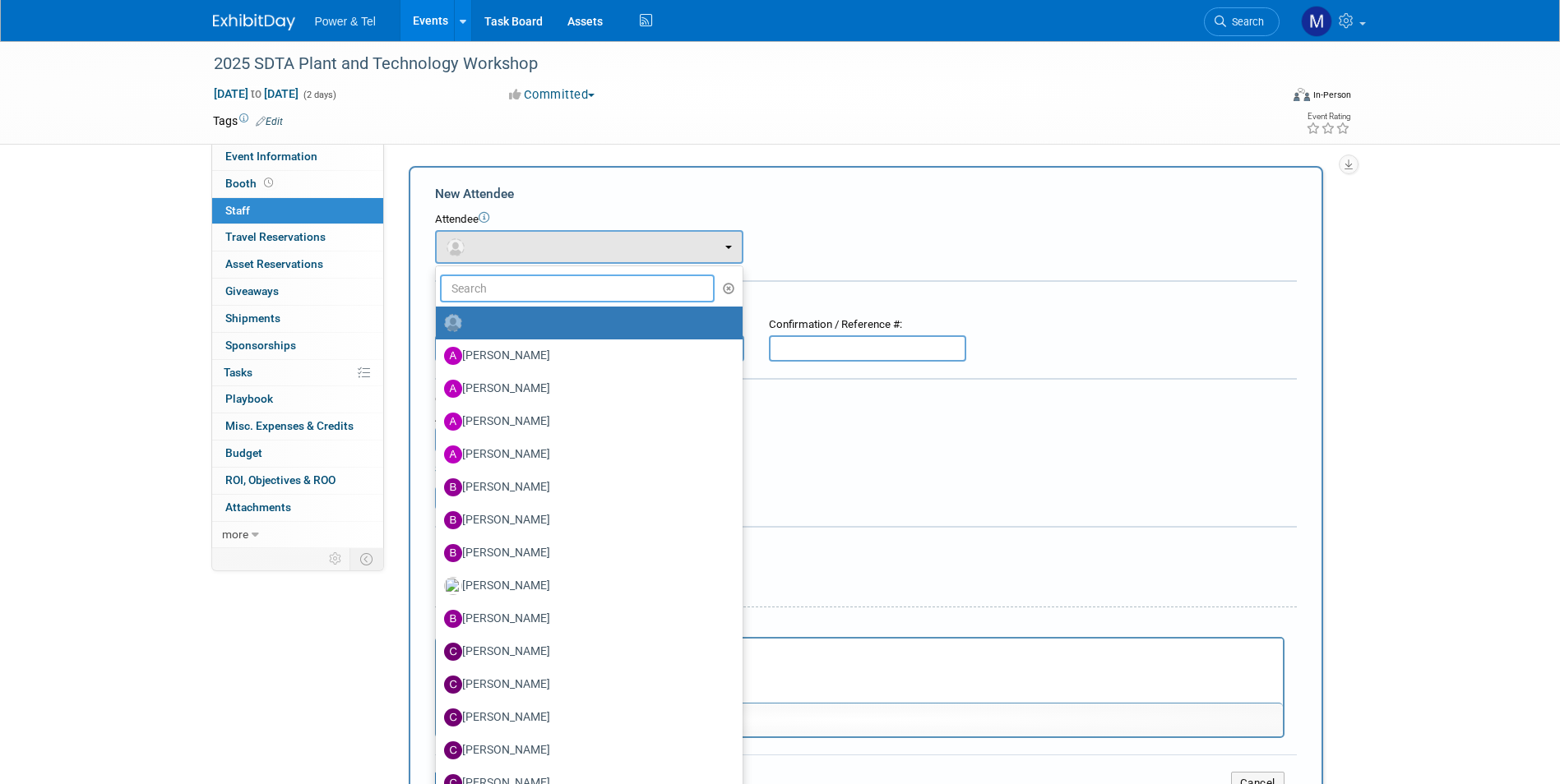
click at [573, 278] on input "text" at bounding box center [578, 289] width 276 height 28
type input "m"
click at [678, 285] on input "text" at bounding box center [578, 289] width 276 height 28
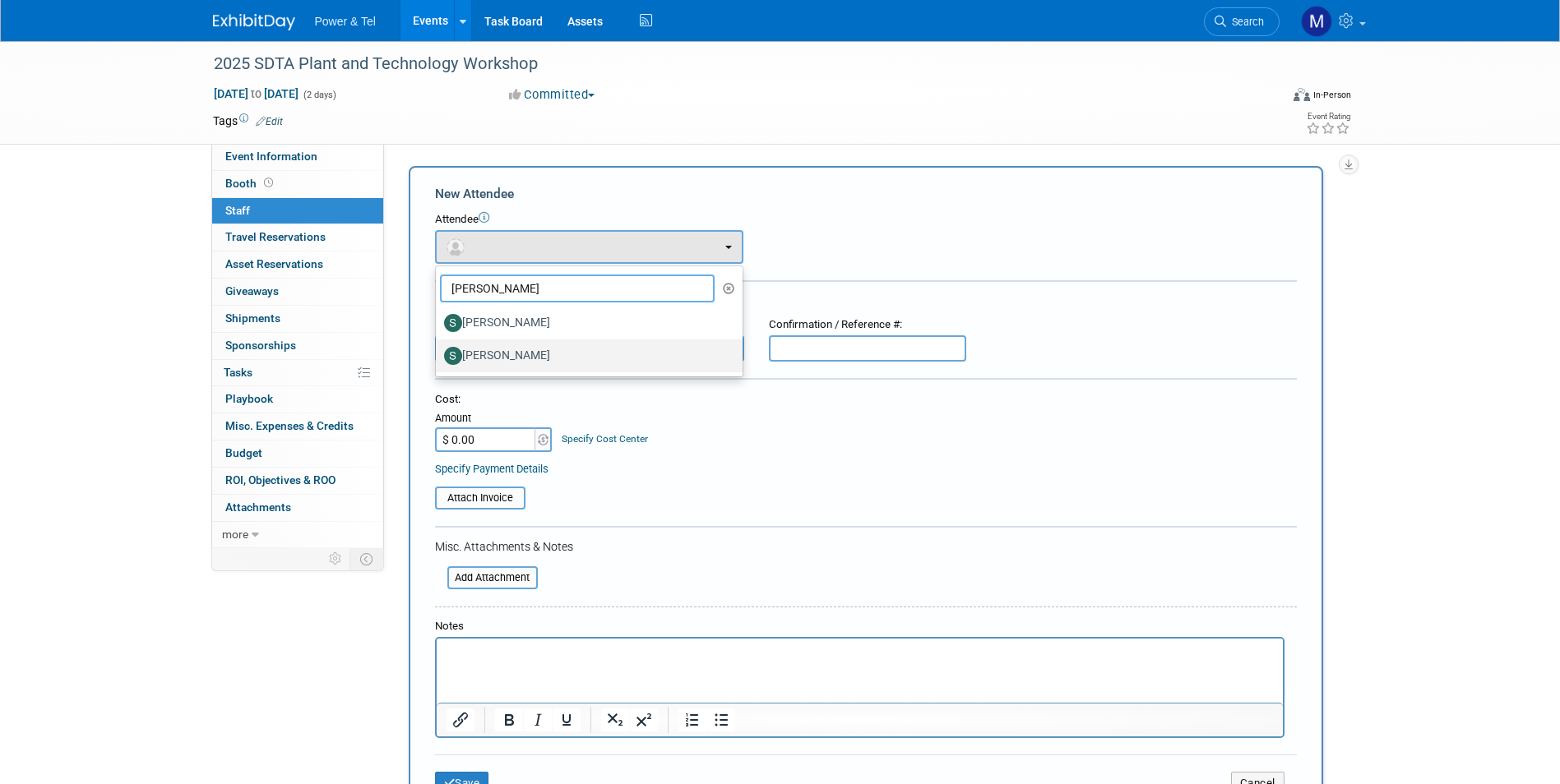
type input "scott"
click at [655, 349] on label "[PERSON_NAME]" at bounding box center [585, 356] width 282 height 26
click at [438, 349] on input "[PERSON_NAME]" at bounding box center [433, 353] width 11 height 11
select select "27b744ed-5f46-4167-86f9-b2c2a22e506a"
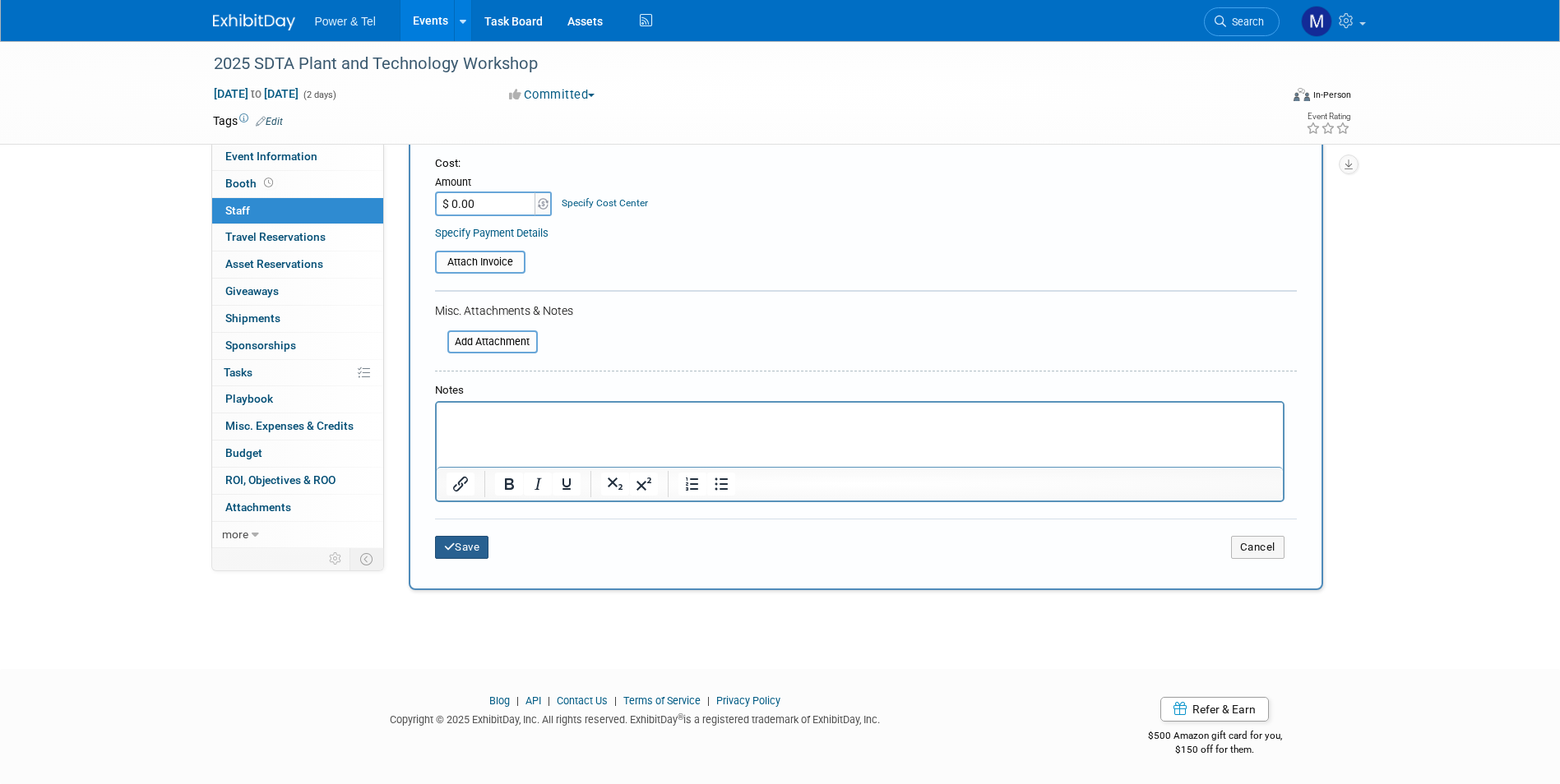
click at [448, 541] on button "Save" at bounding box center [462, 548] width 54 height 23
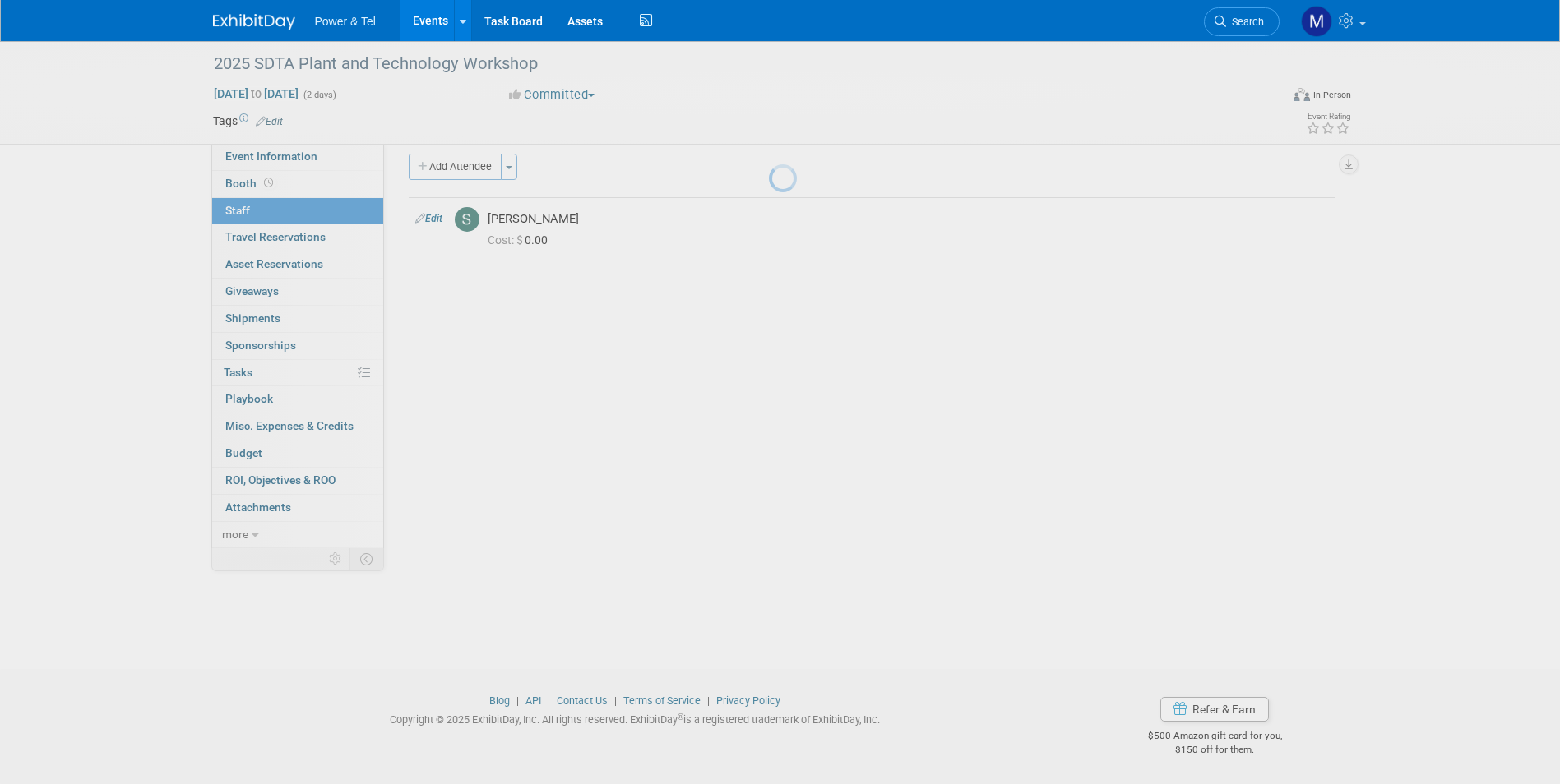
scroll to position [12, 0]
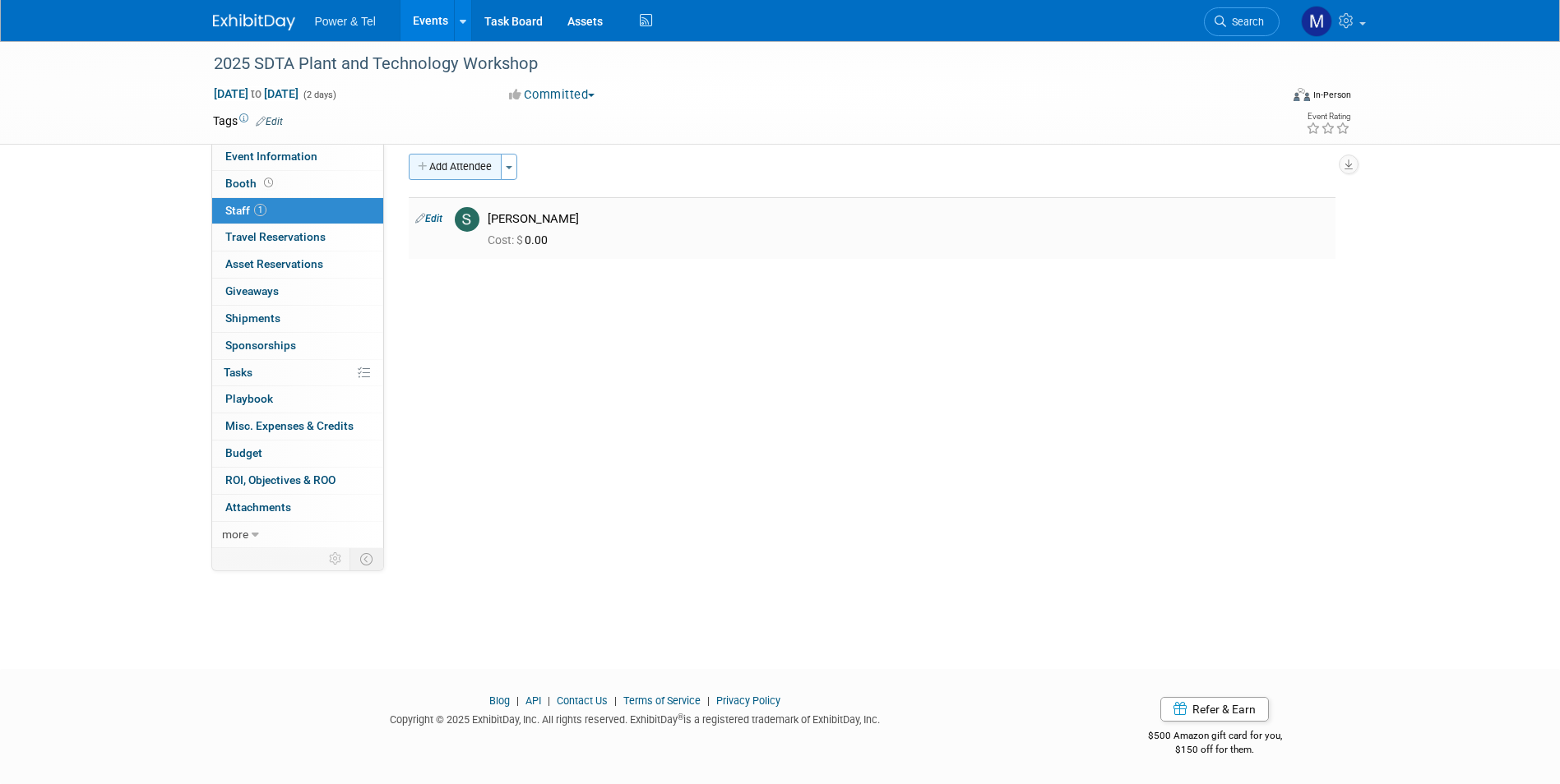
click at [480, 164] on button "Add Attendee" at bounding box center [455, 167] width 93 height 26
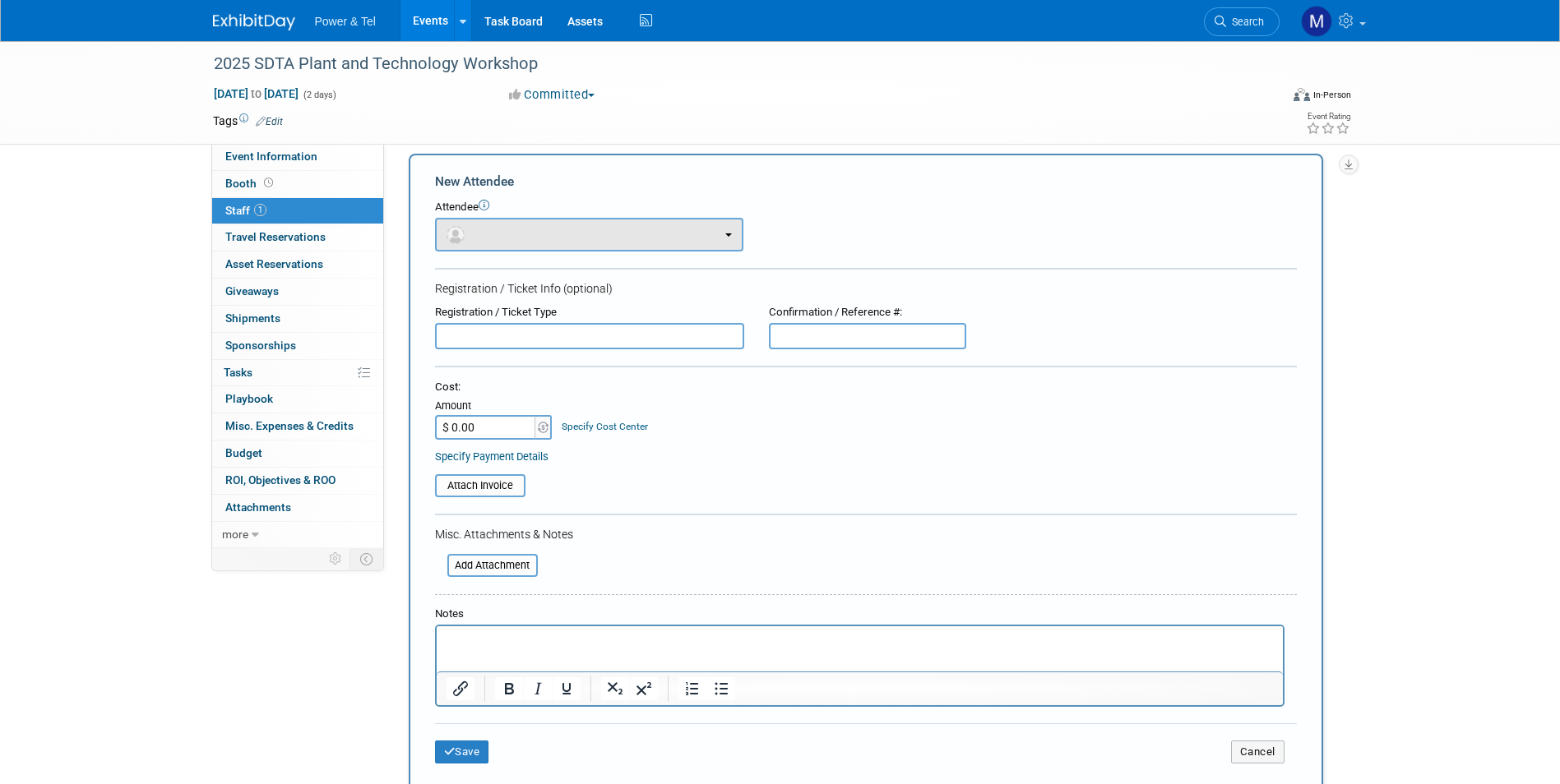
scroll to position [0, 0]
click at [521, 243] on button "button" at bounding box center [589, 234] width 309 height 34
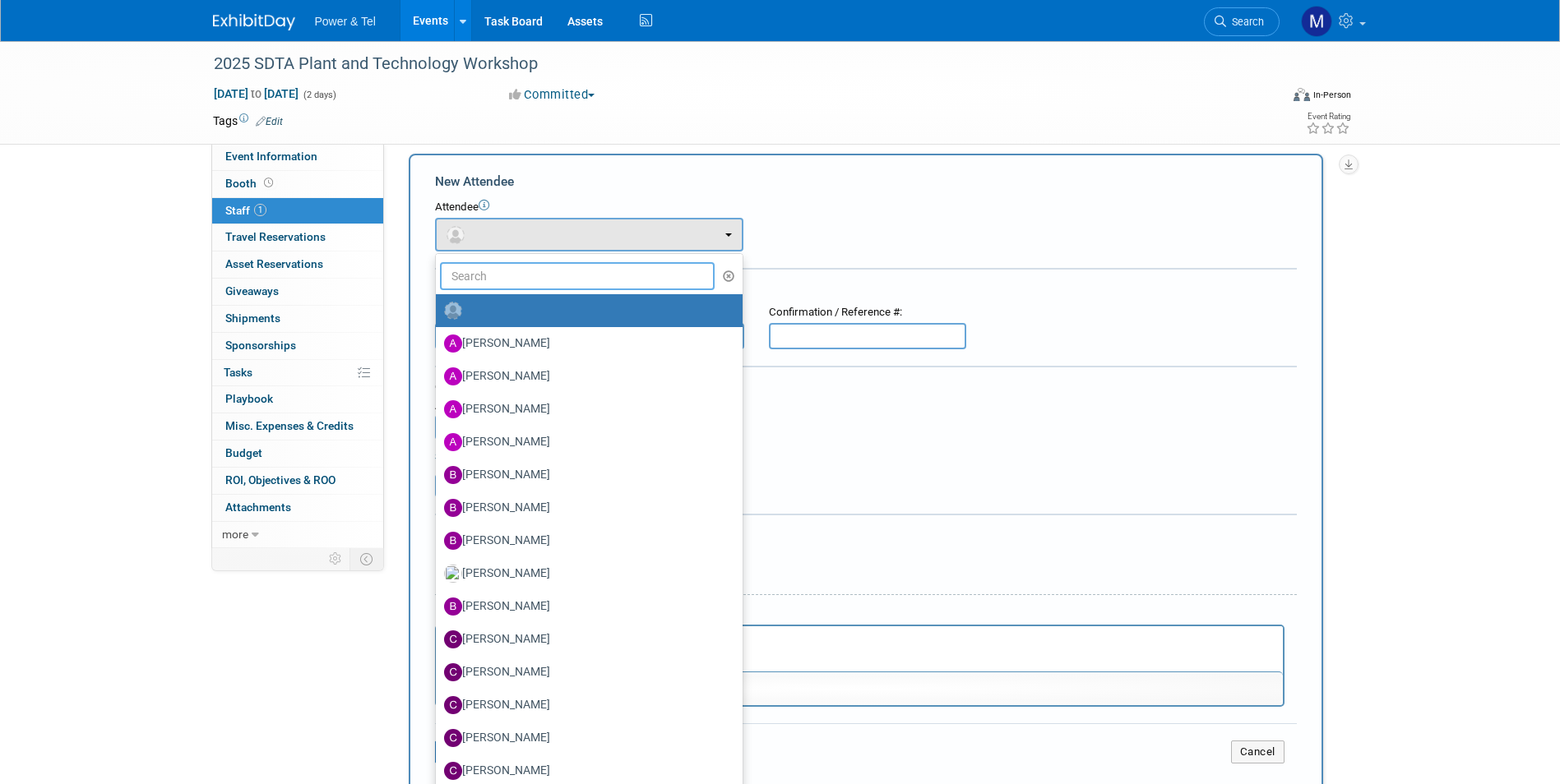
click at [528, 272] on input "text" at bounding box center [578, 276] width 276 height 28
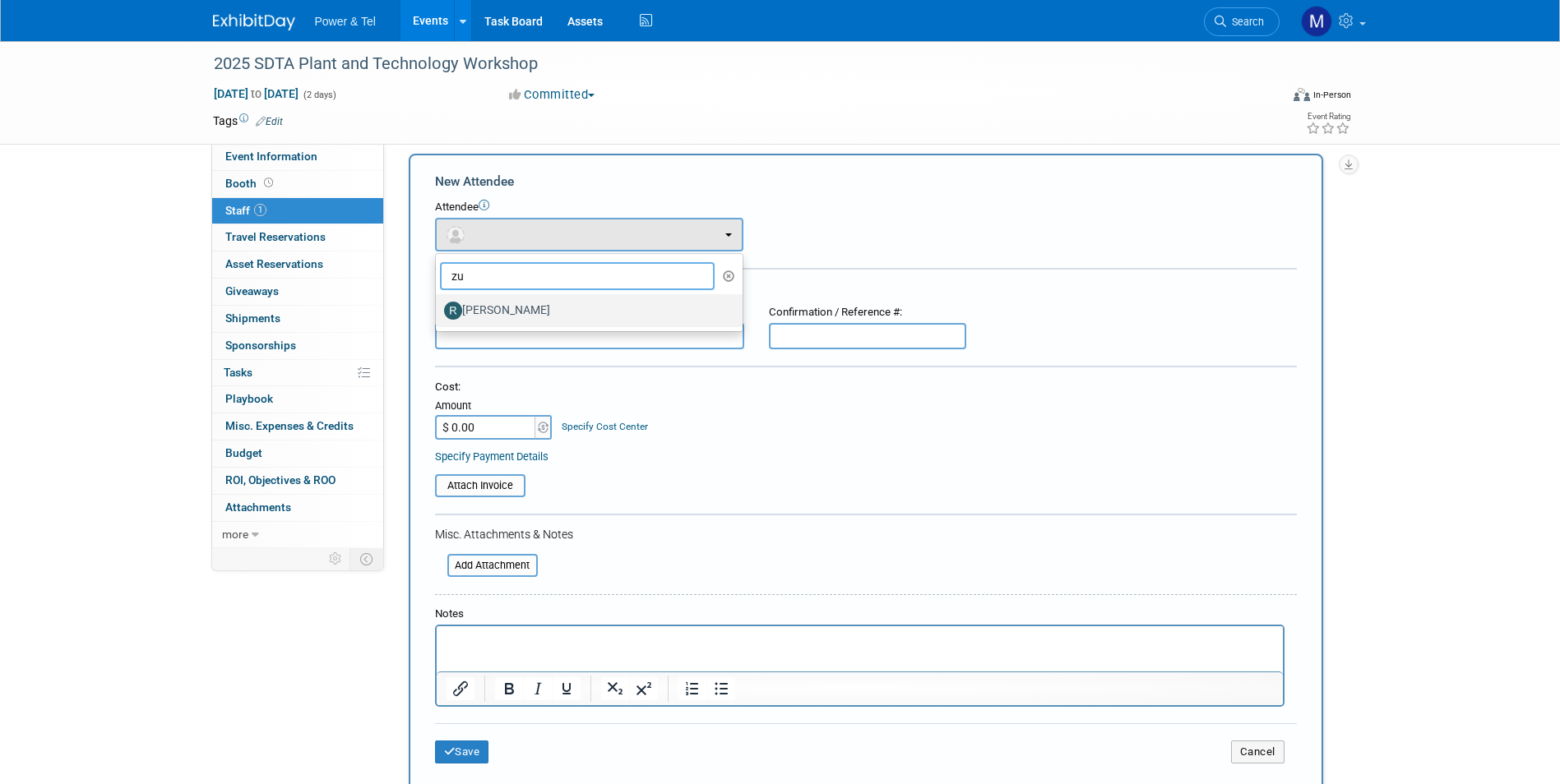
type input "zu"
click at [515, 313] on label "[PERSON_NAME]" at bounding box center [585, 311] width 282 height 26
click at [438, 313] on input "[PERSON_NAME]" at bounding box center [433, 309] width 11 height 11
select select "3e841e29-8fc7-40b9-b23f-450592514d12"
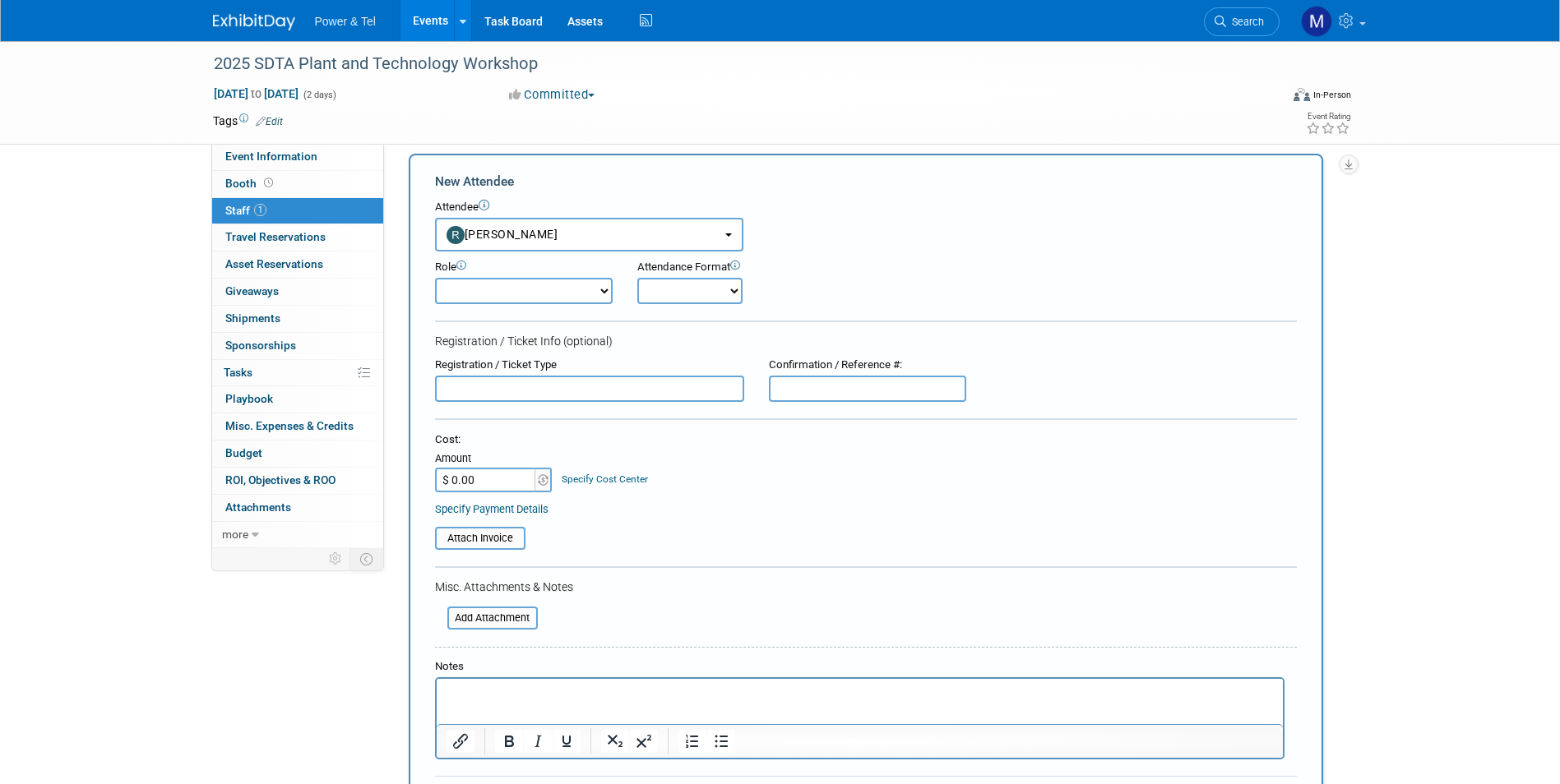
click at [554, 390] on input "text" at bounding box center [589, 389] width 310 height 26
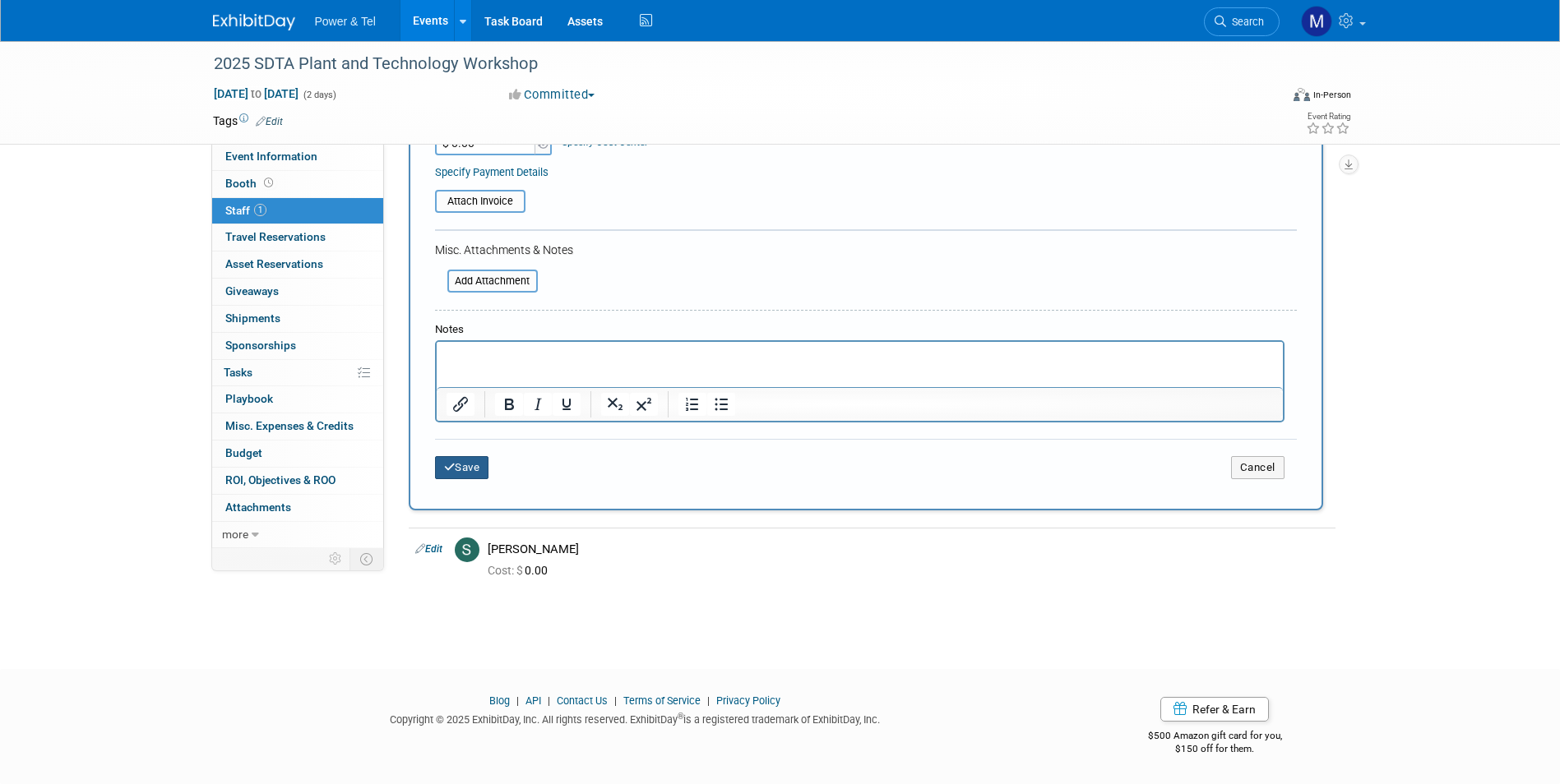
type input "For Visibility"
click at [470, 478] on button "Save" at bounding box center [462, 468] width 54 height 23
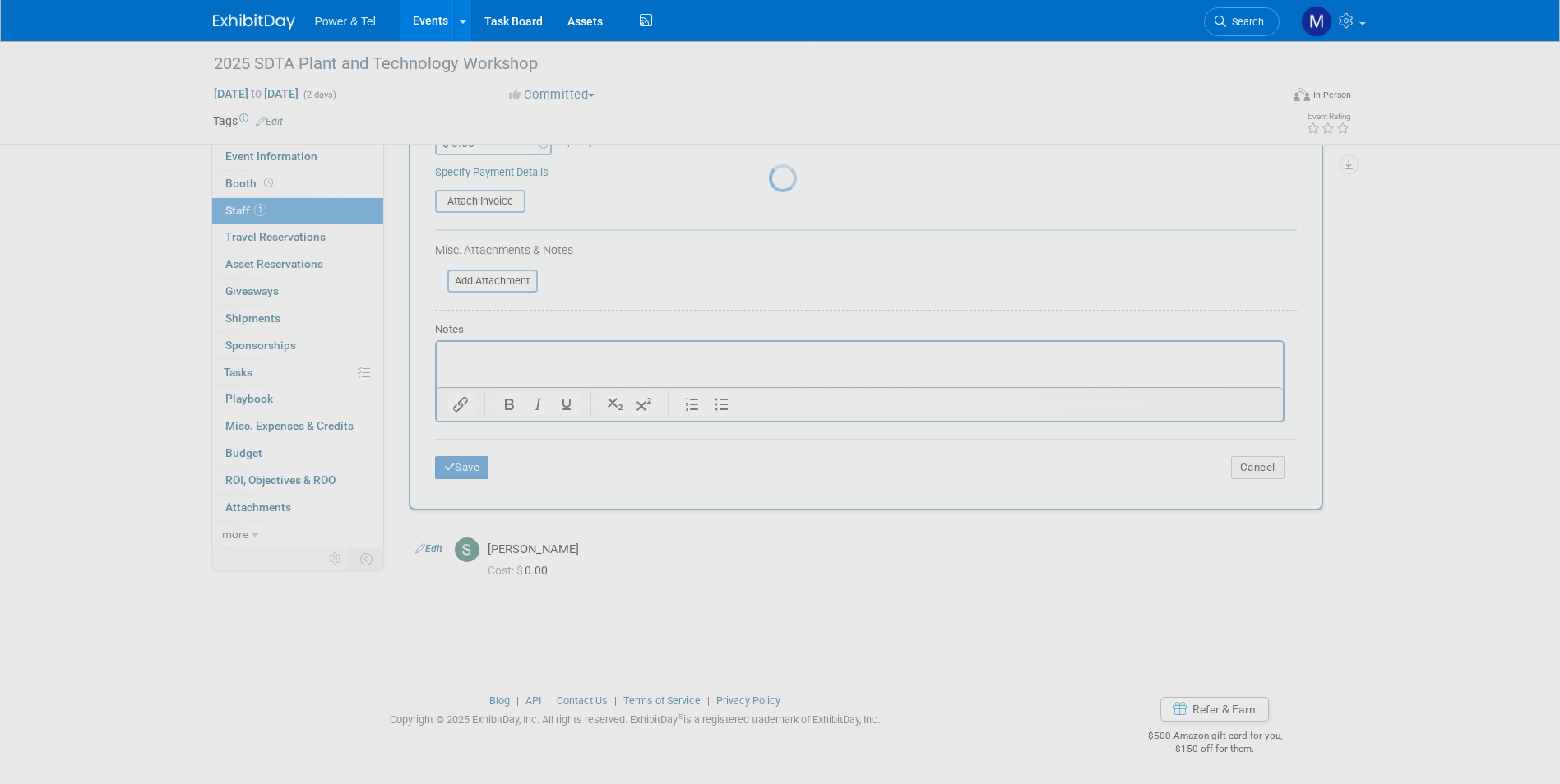
scroll to position [12, 0]
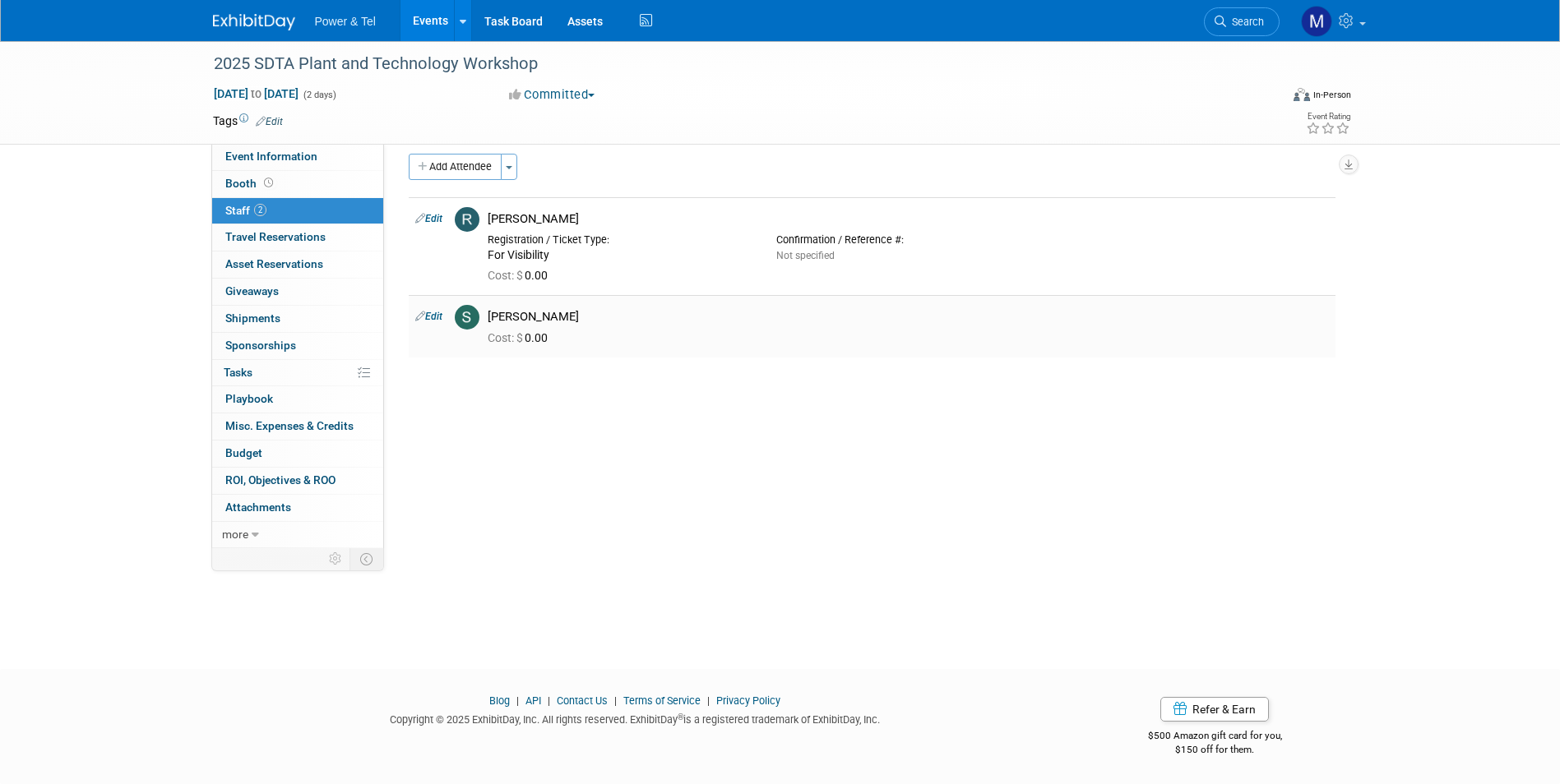
click at [439, 319] on link "Edit" at bounding box center [428, 317] width 27 height 12
select select "27b744ed-5f46-4167-86f9-b2c2a22e506a"
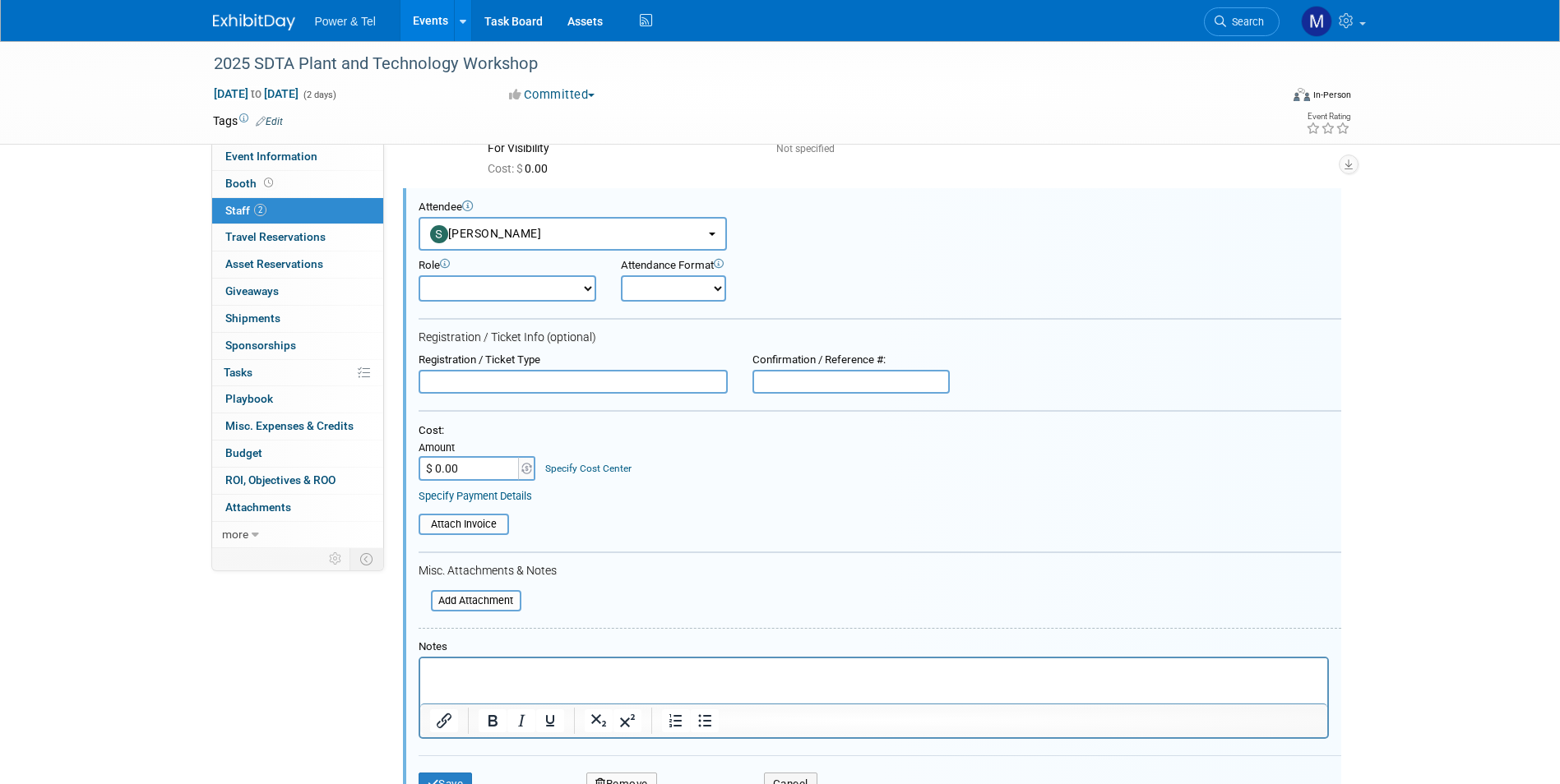
scroll to position [120, 0]
click at [475, 462] on input "$ 0.00" at bounding box center [470, 467] width 103 height 25
type input "$ 275.00"
click at [491, 517] on input "file" at bounding box center [409, 523] width 196 height 18
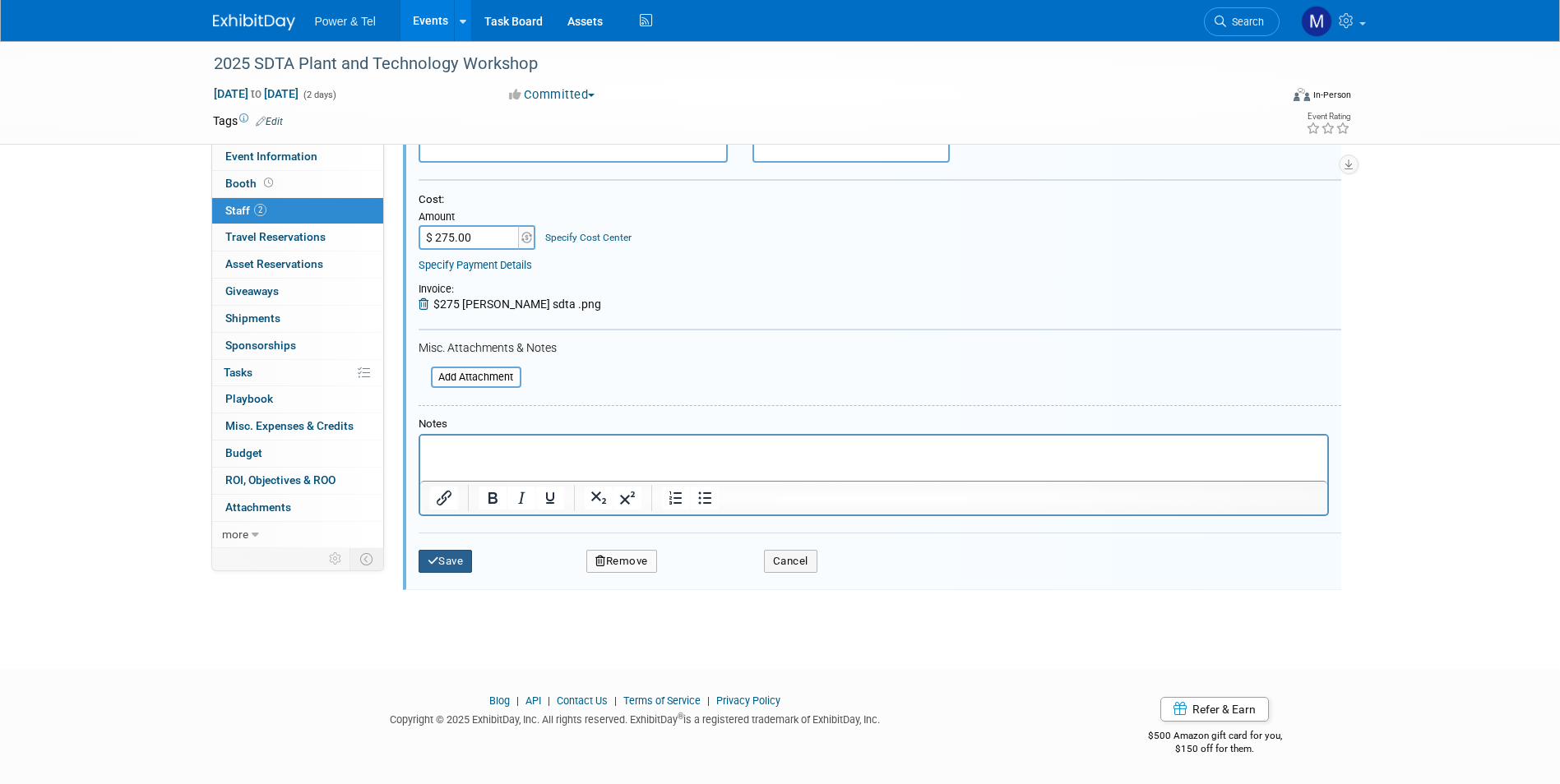
click at [451, 564] on button "Save" at bounding box center [446, 562] width 54 height 23
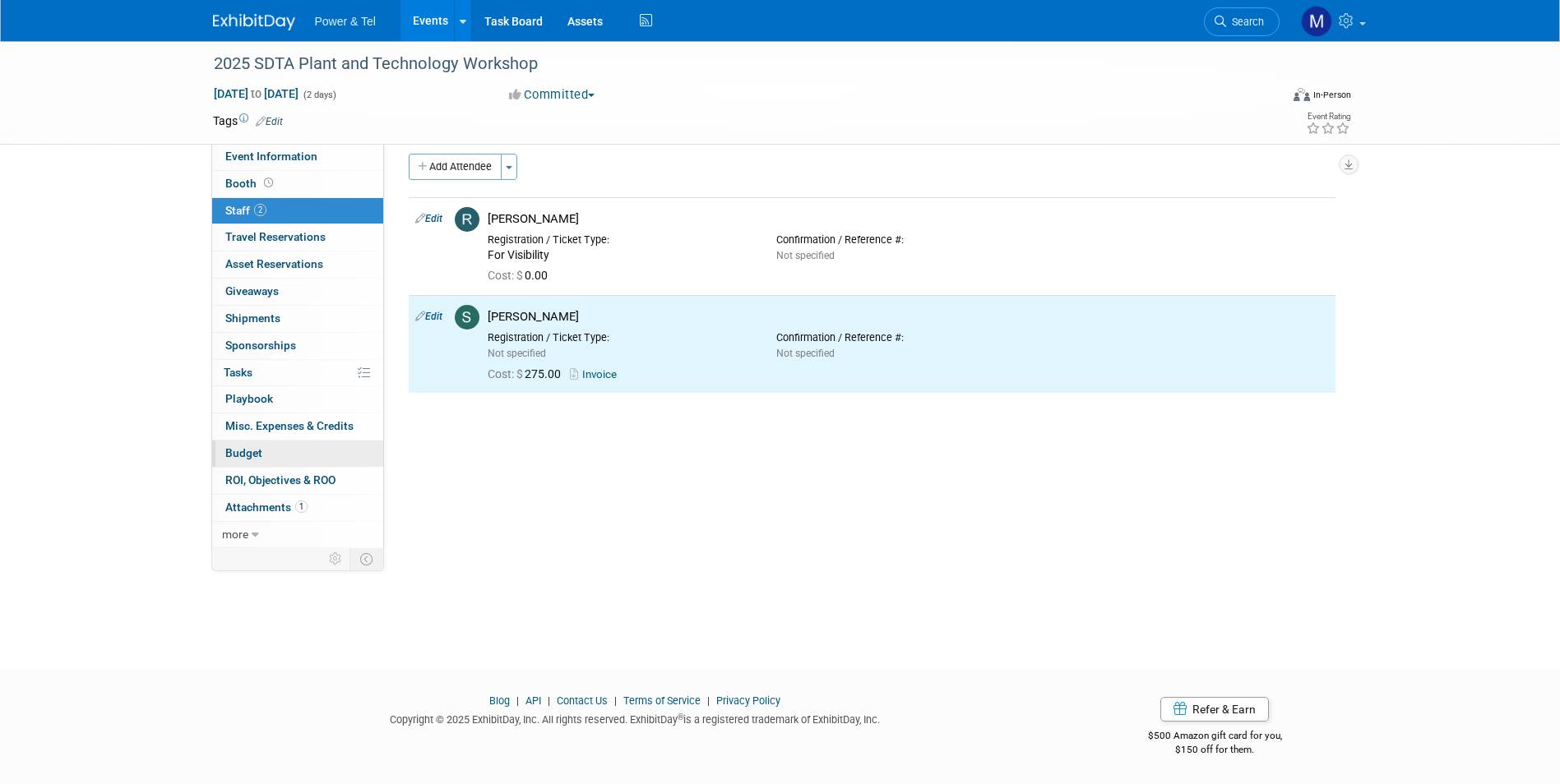
scroll to position [0, 0]
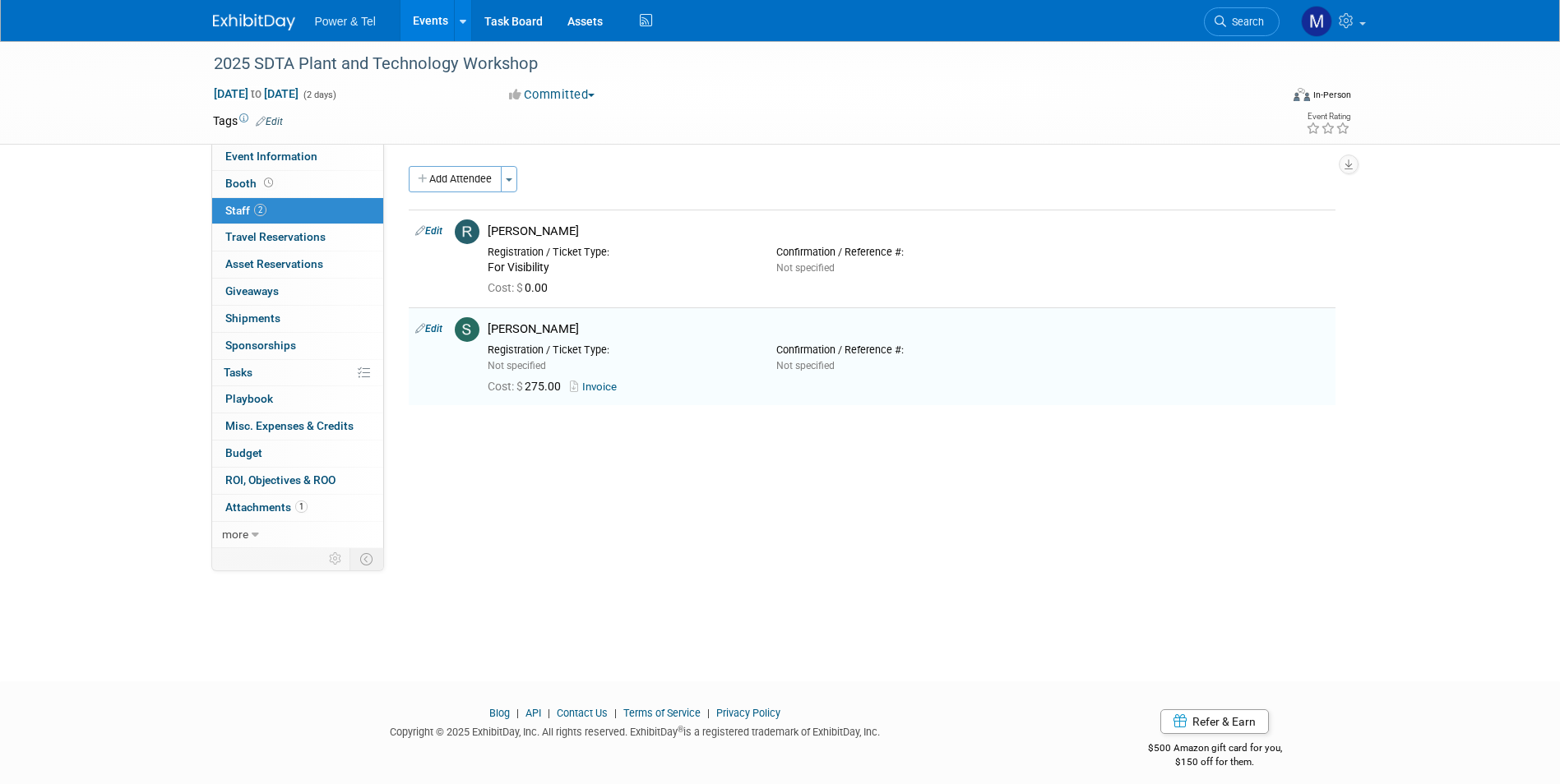
click at [416, 17] on link "Events" at bounding box center [430, 21] width 60 height 41
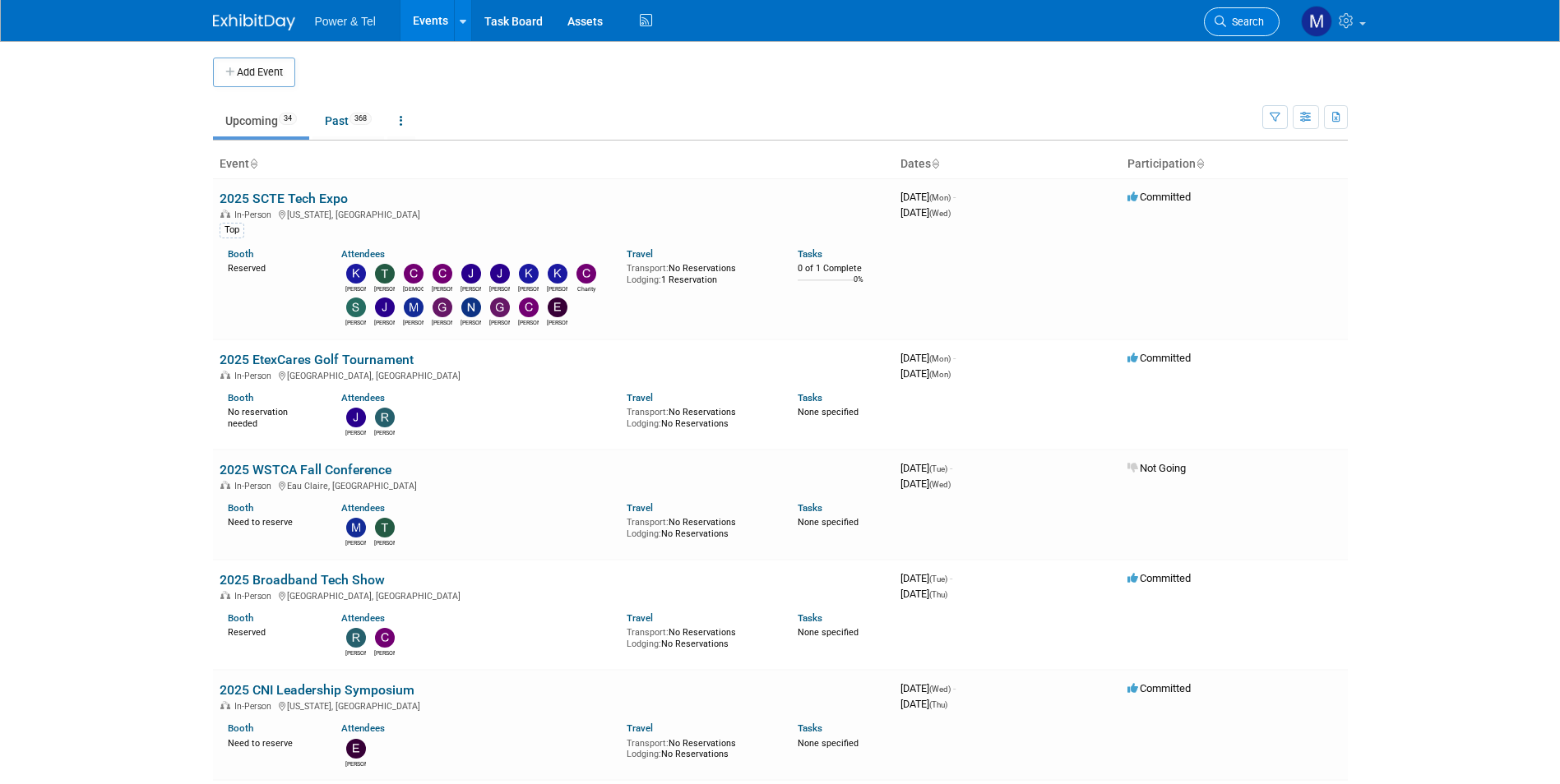
click at [1250, 18] on span "Search" at bounding box center [1246, 21] width 38 height 12
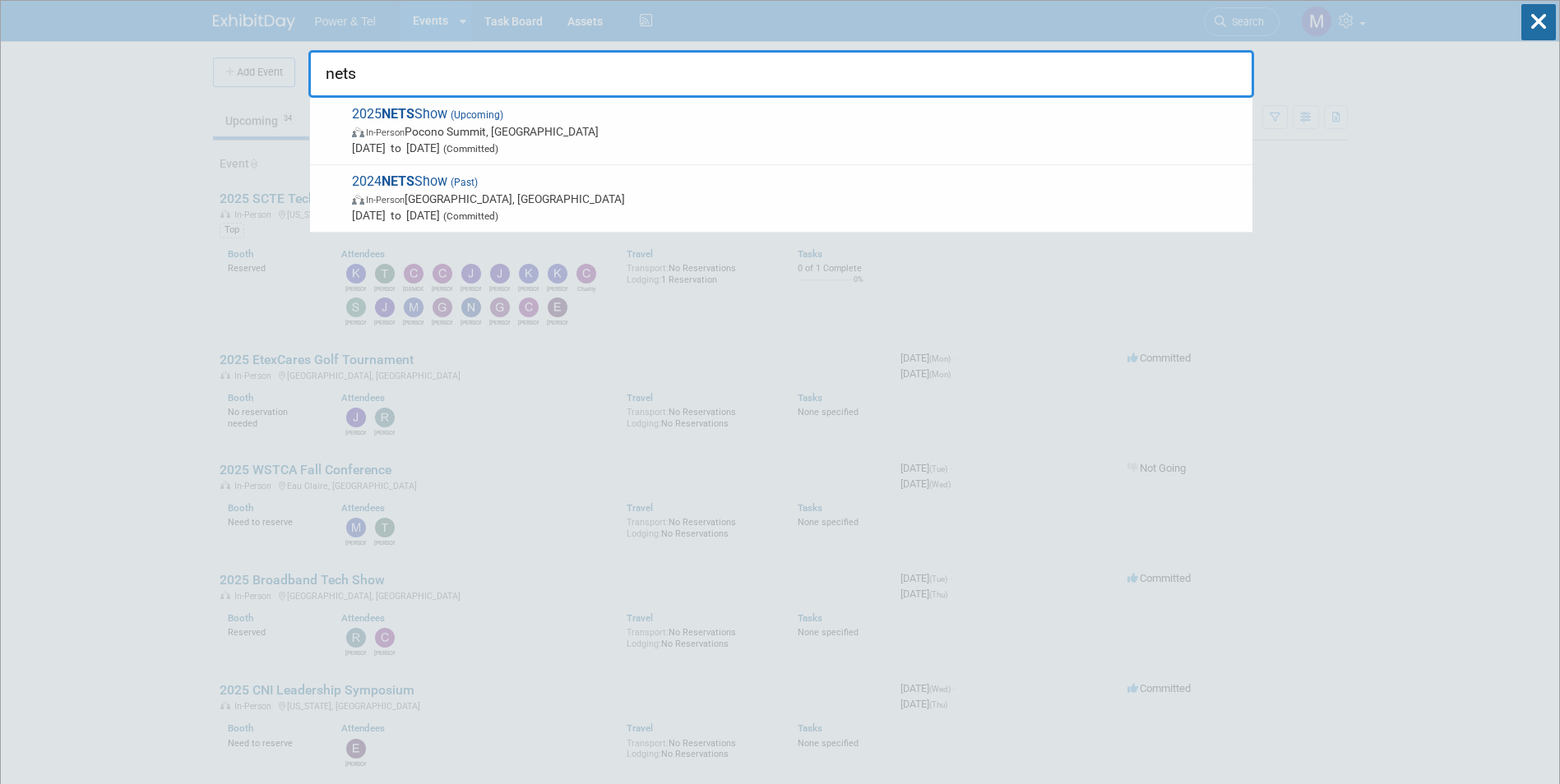
type input "nets"
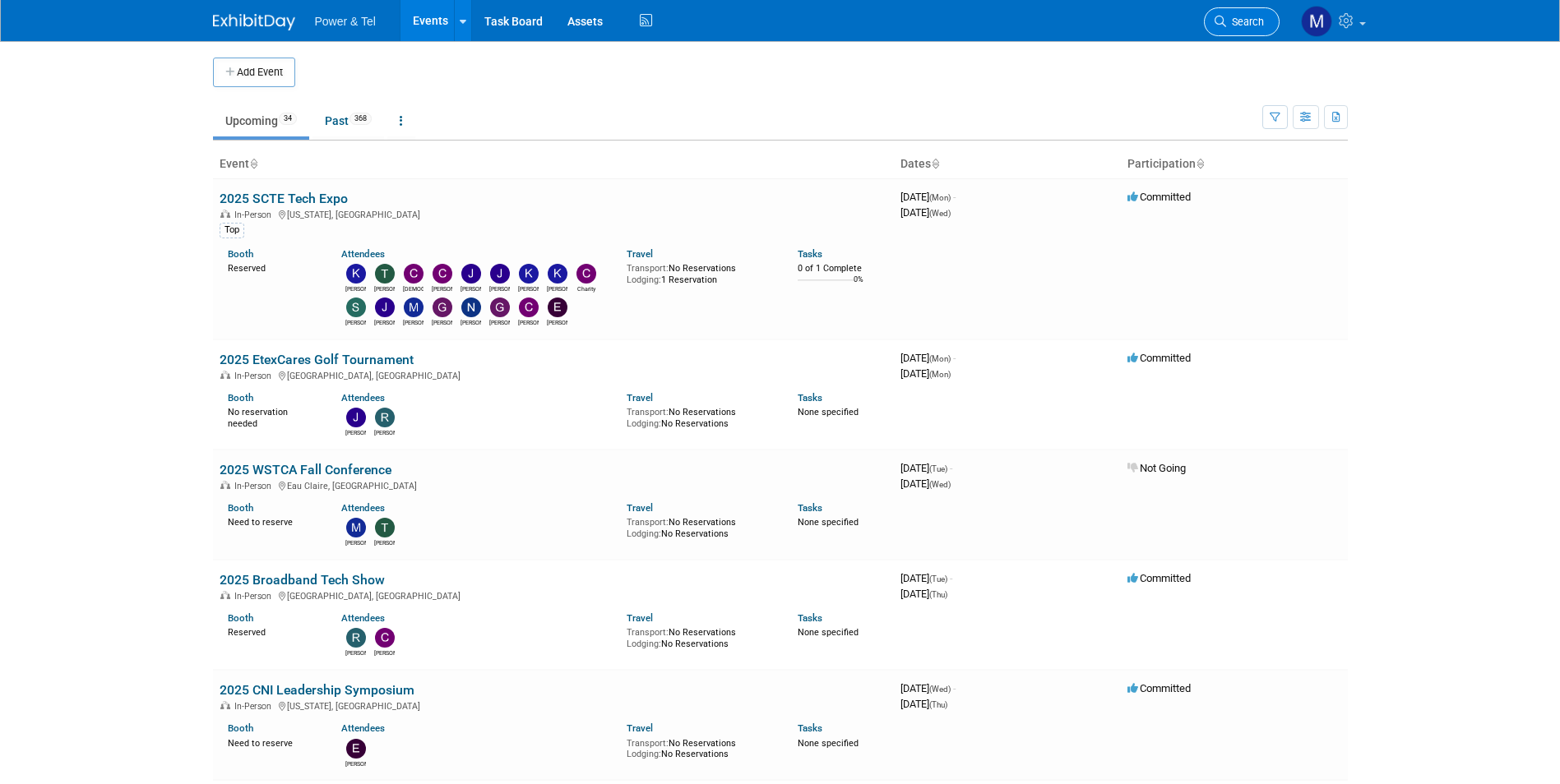
click at [1255, 35] on link "Search" at bounding box center [1242, 21] width 76 height 29
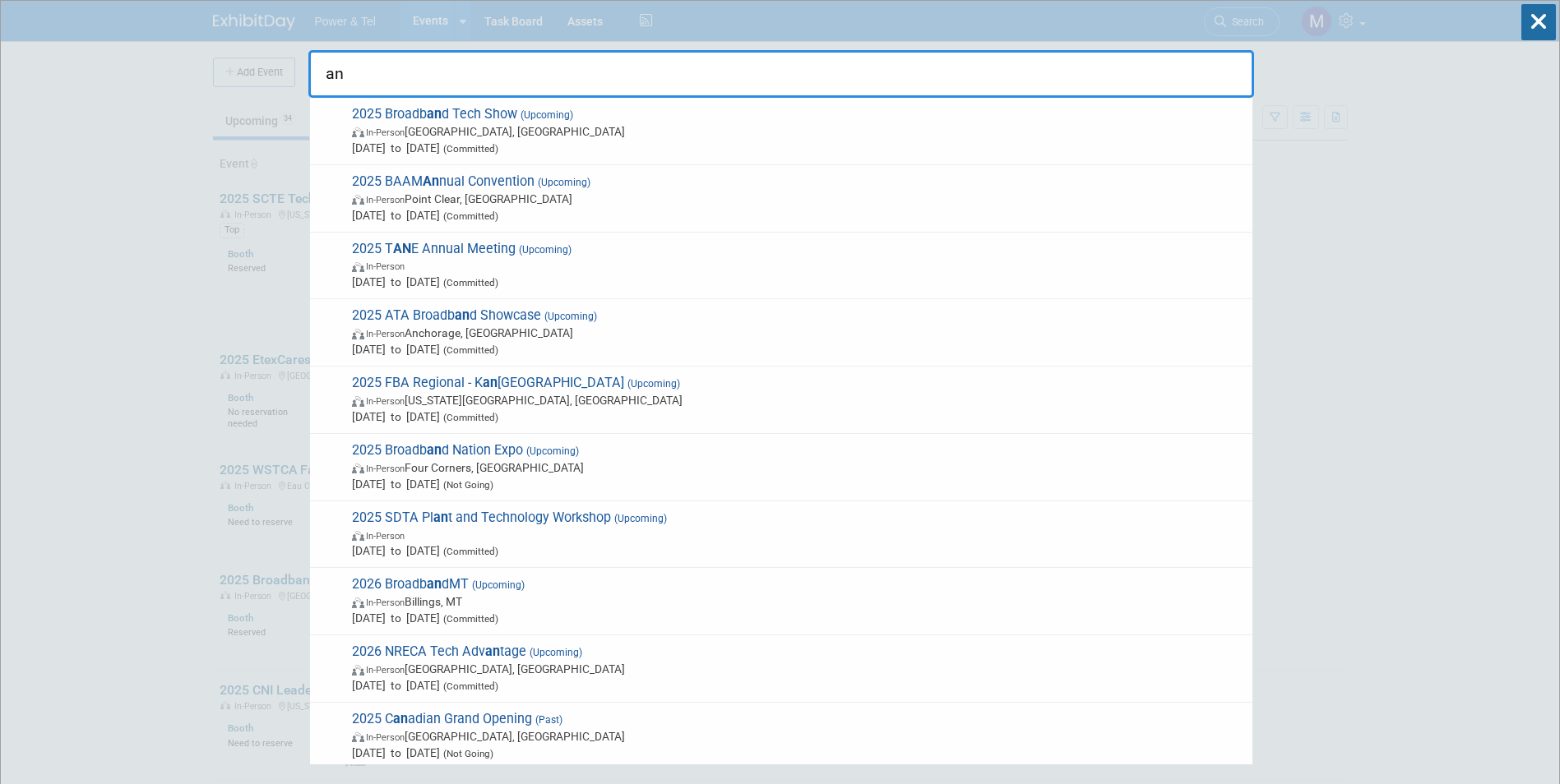
type input "a"
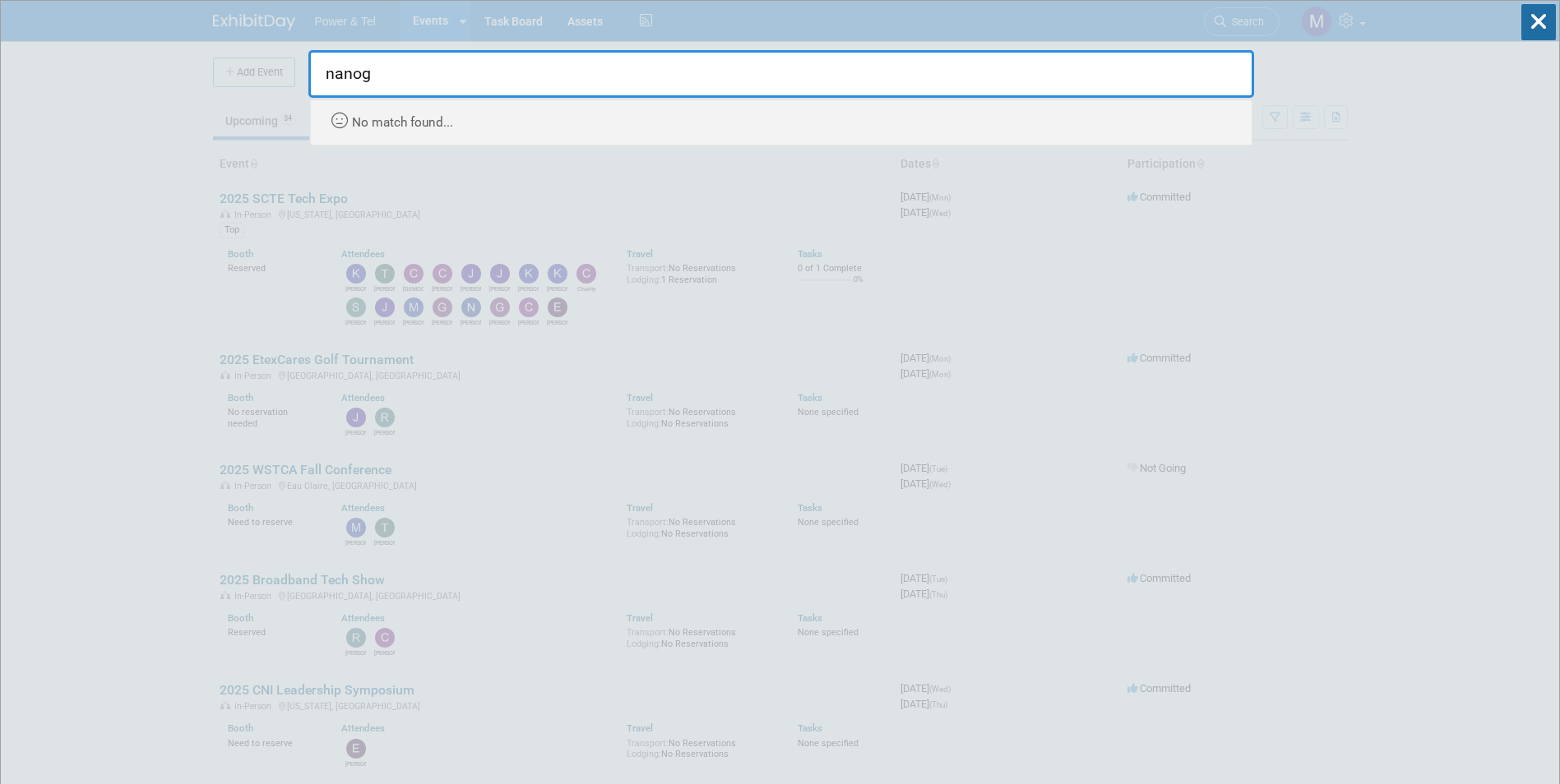
drag, startPoint x: 489, startPoint y: 62, endPoint x: 287, endPoint y: 65, distance: 202.0
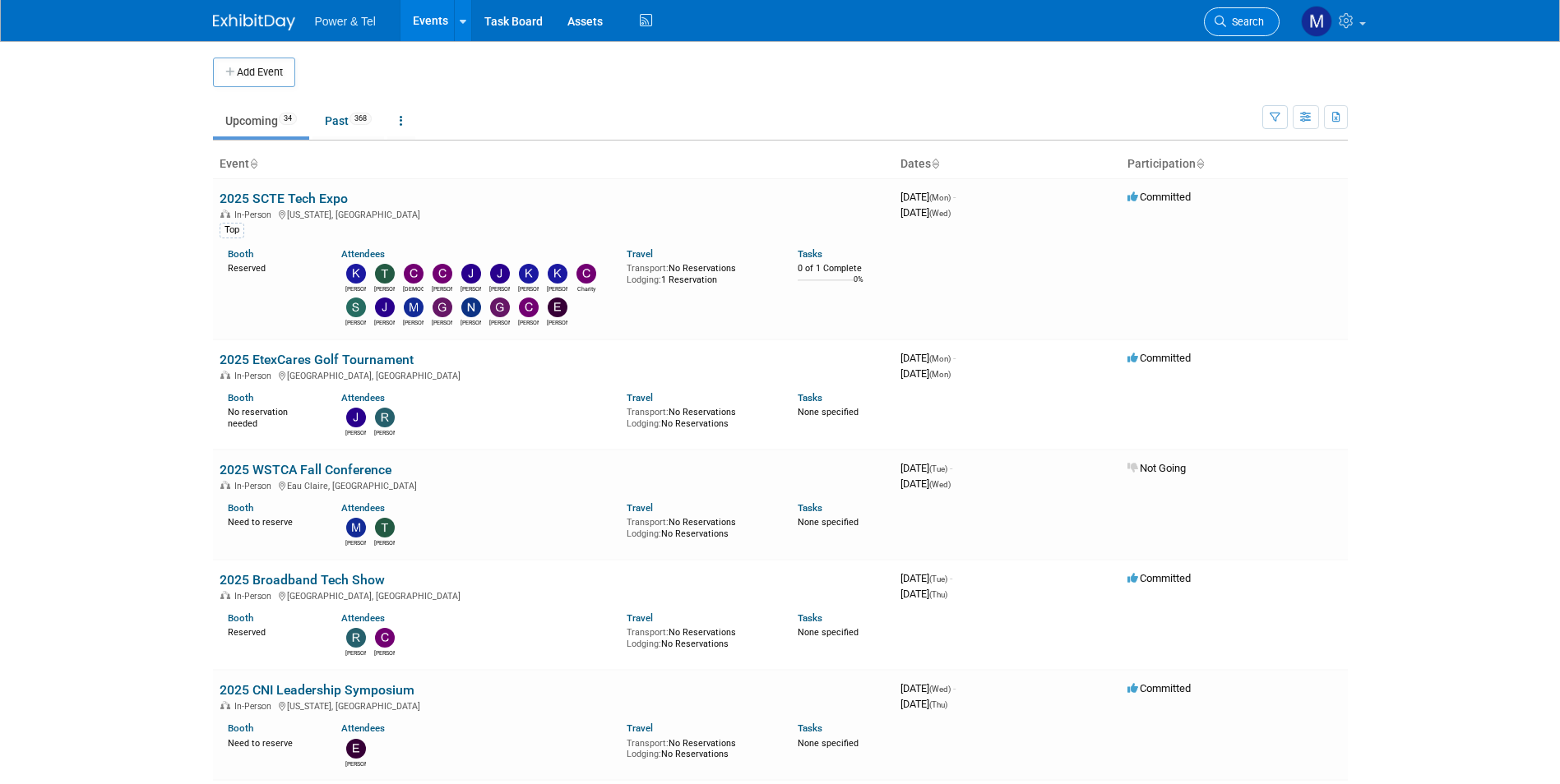
click at [1233, 25] on span "Search" at bounding box center [1246, 21] width 38 height 12
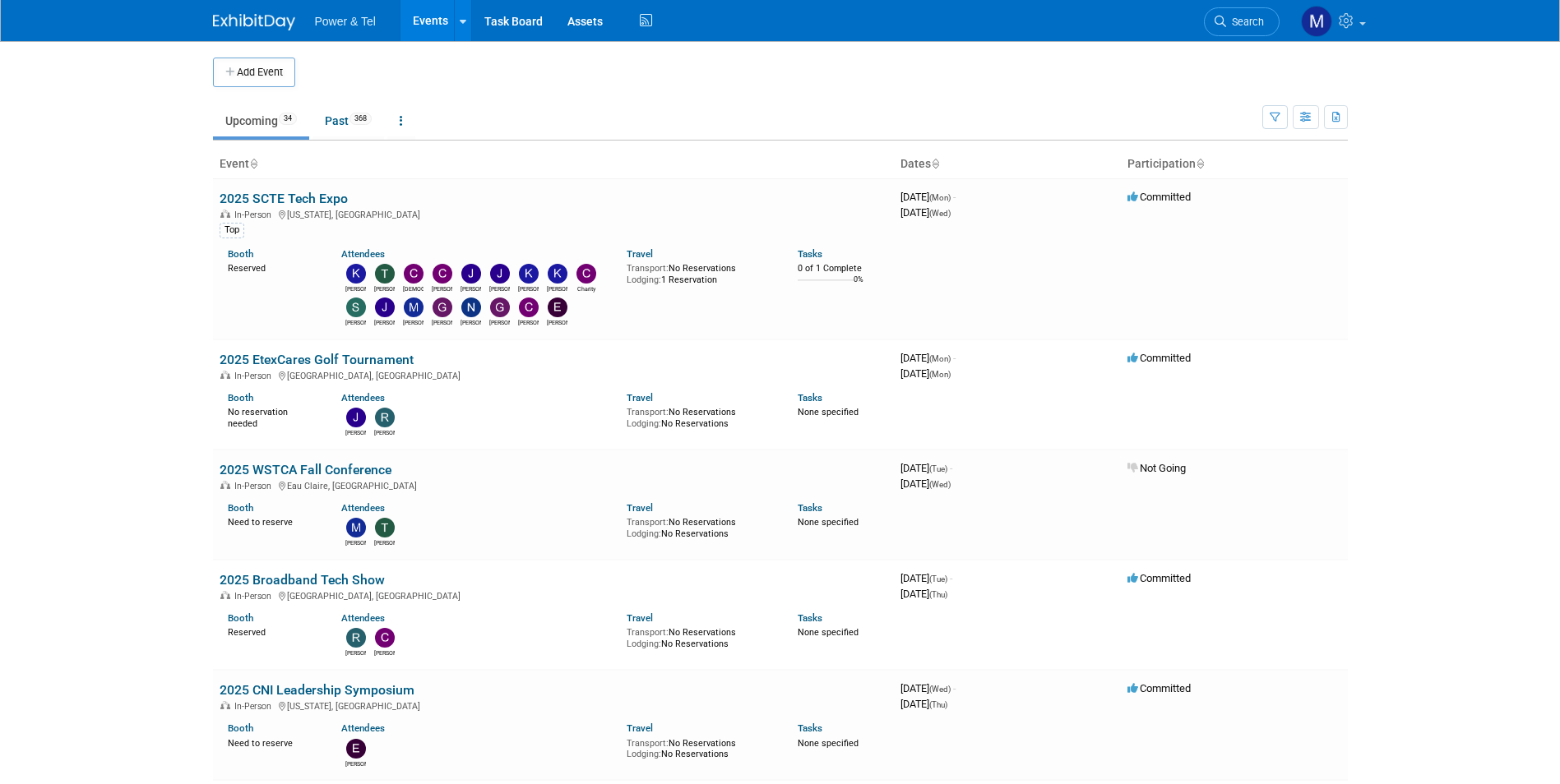
click at [1250, 31] on link "Search" at bounding box center [1242, 21] width 76 height 29
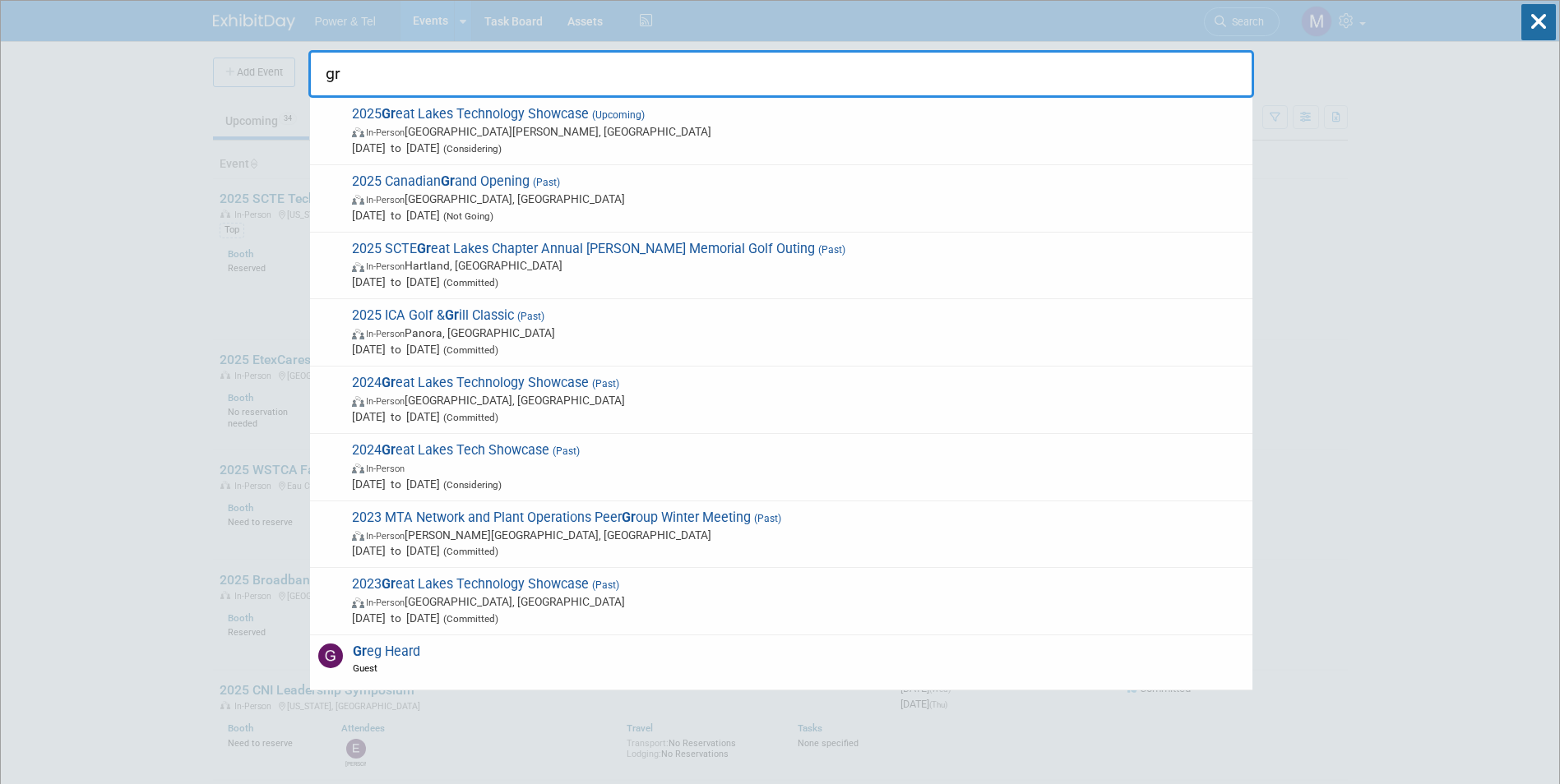
type input "gre"
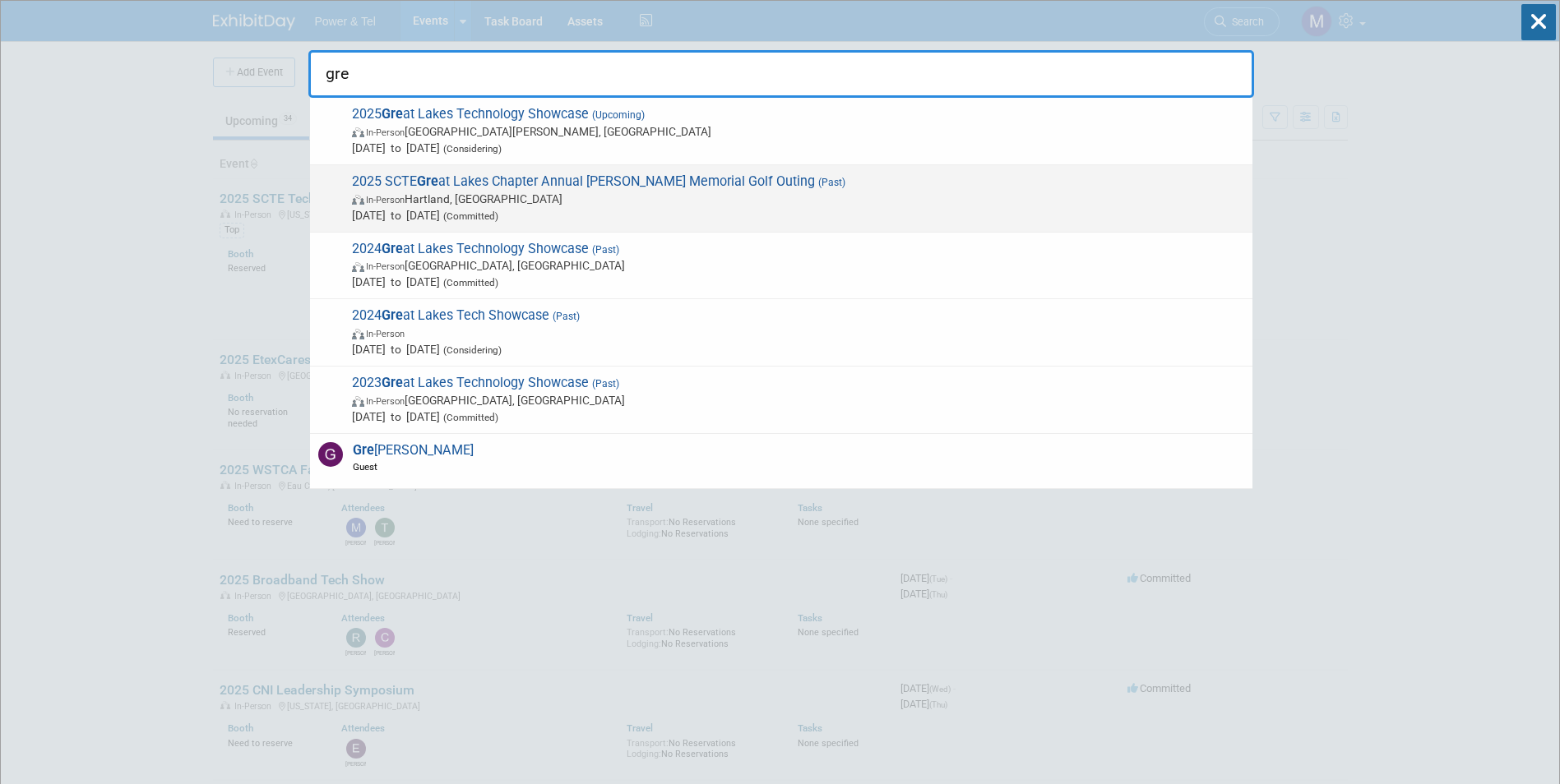
click at [710, 167] on div "2025 SCTE Gre at Lakes Chapter Annual Steve Timcoe Memorial Golf Outing (Past) …" at bounding box center [782, 199] width 943 height 68
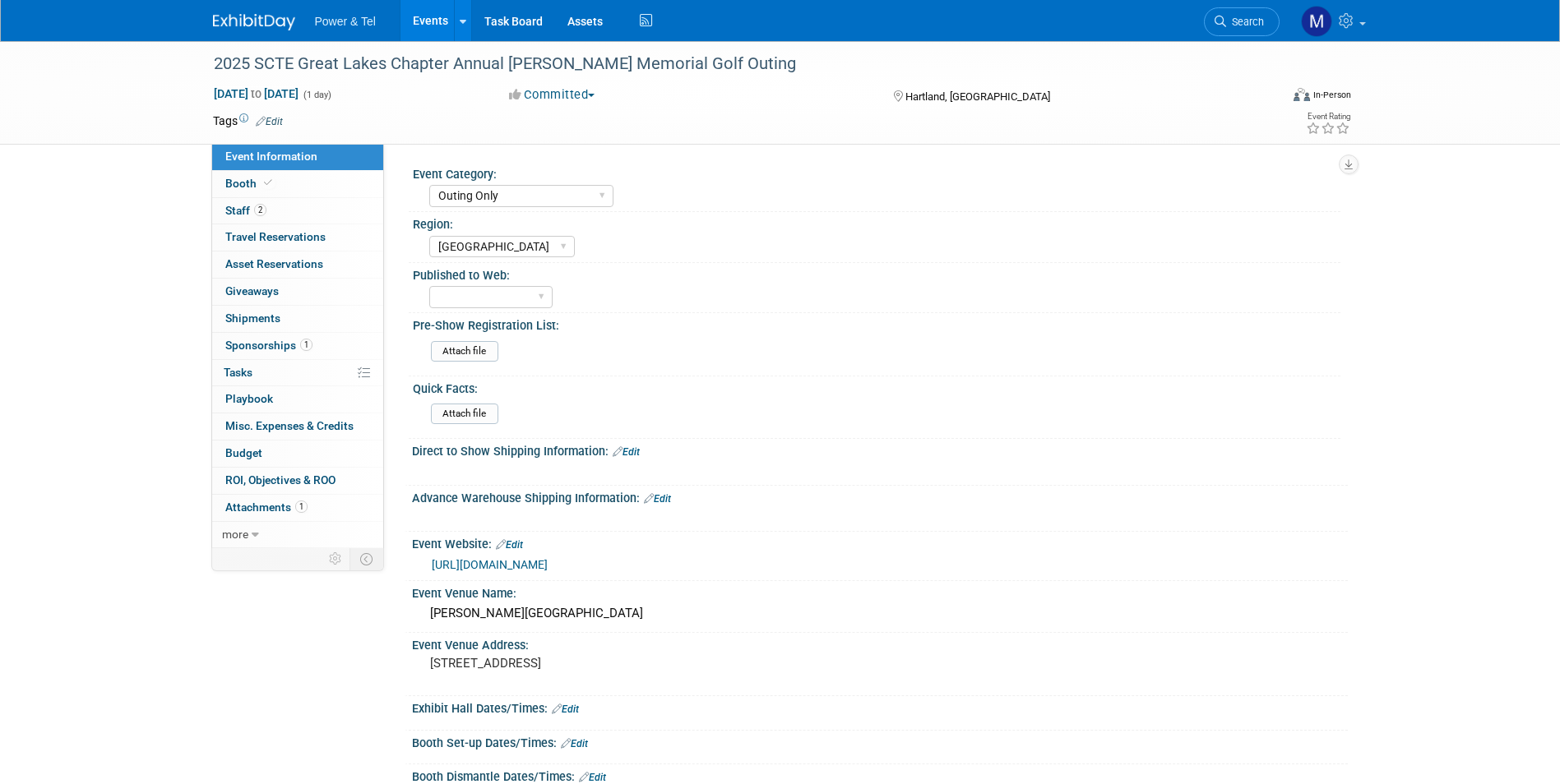
select select "Outing Only"
select select "[GEOGRAPHIC_DATA]"
click at [1244, 30] on link "Search" at bounding box center [1242, 21] width 76 height 29
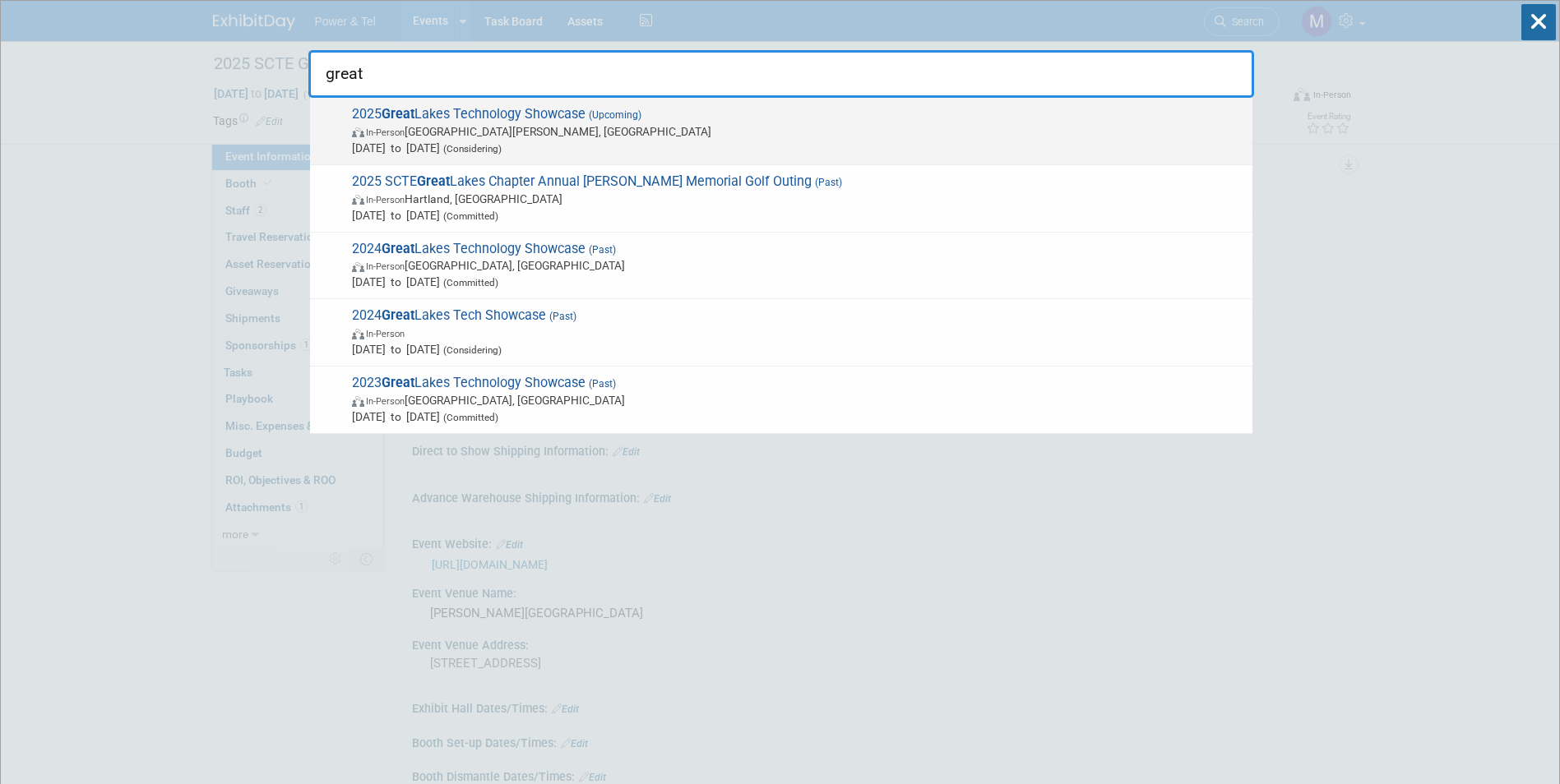
type input "great"
click at [937, 135] on span "In-Person [GEOGRAPHIC_DATA][PERSON_NAME], [GEOGRAPHIC_DATA]" at bounding box center [797, 131] width 892 height 17
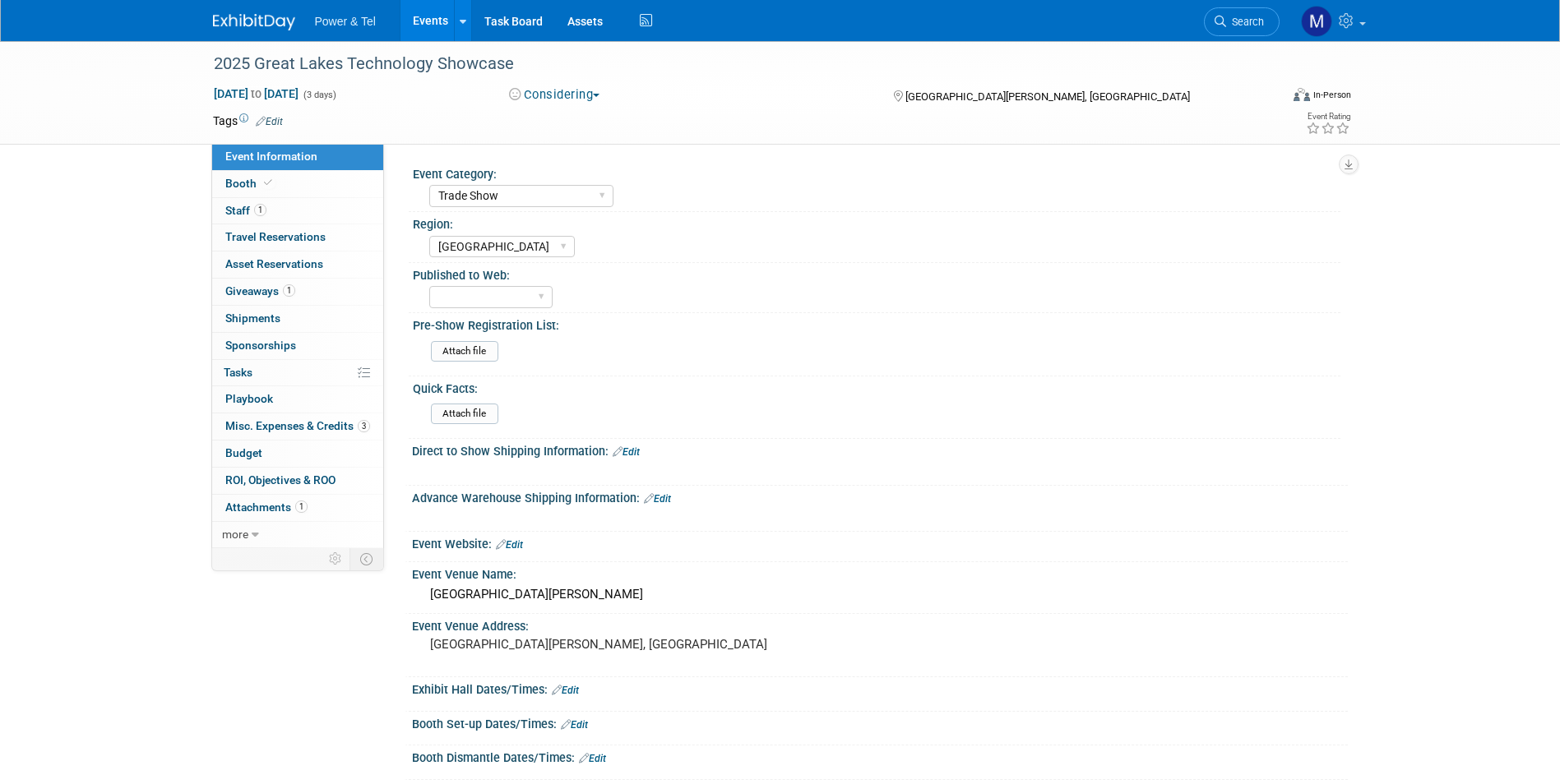
select select "Trade Show"
select select "[GEOGRAPHIC_DATA]"
click at [255, 205] on span "1" at bounding box center [260, 210] width 12 height 12
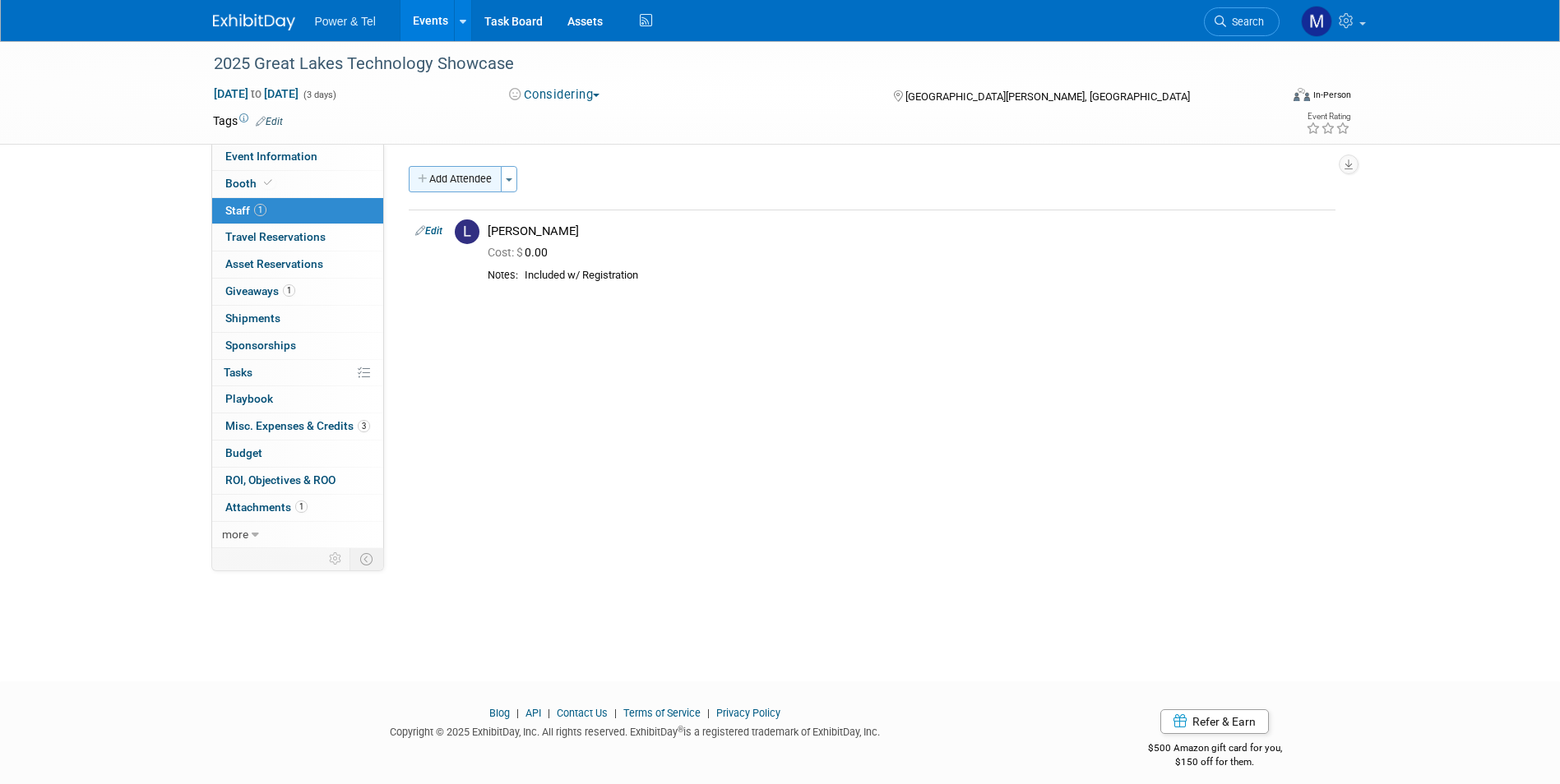
click at [467, 187] on button "Add Attendee" at bounding box center [455, 179] width 93 height 26
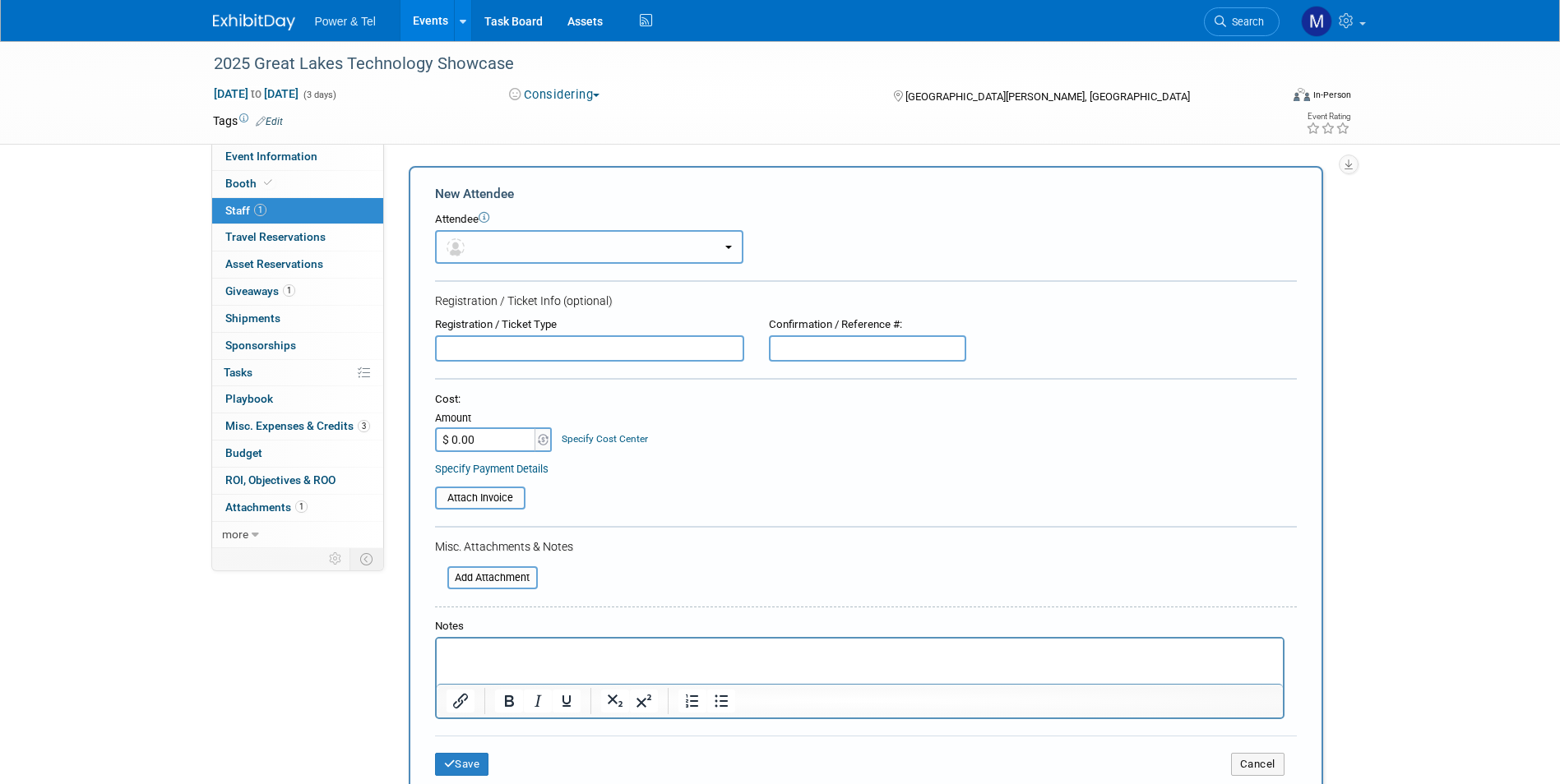
click at [497, 257] on button "button" at bounding box center [589, 247] width 309 height 34
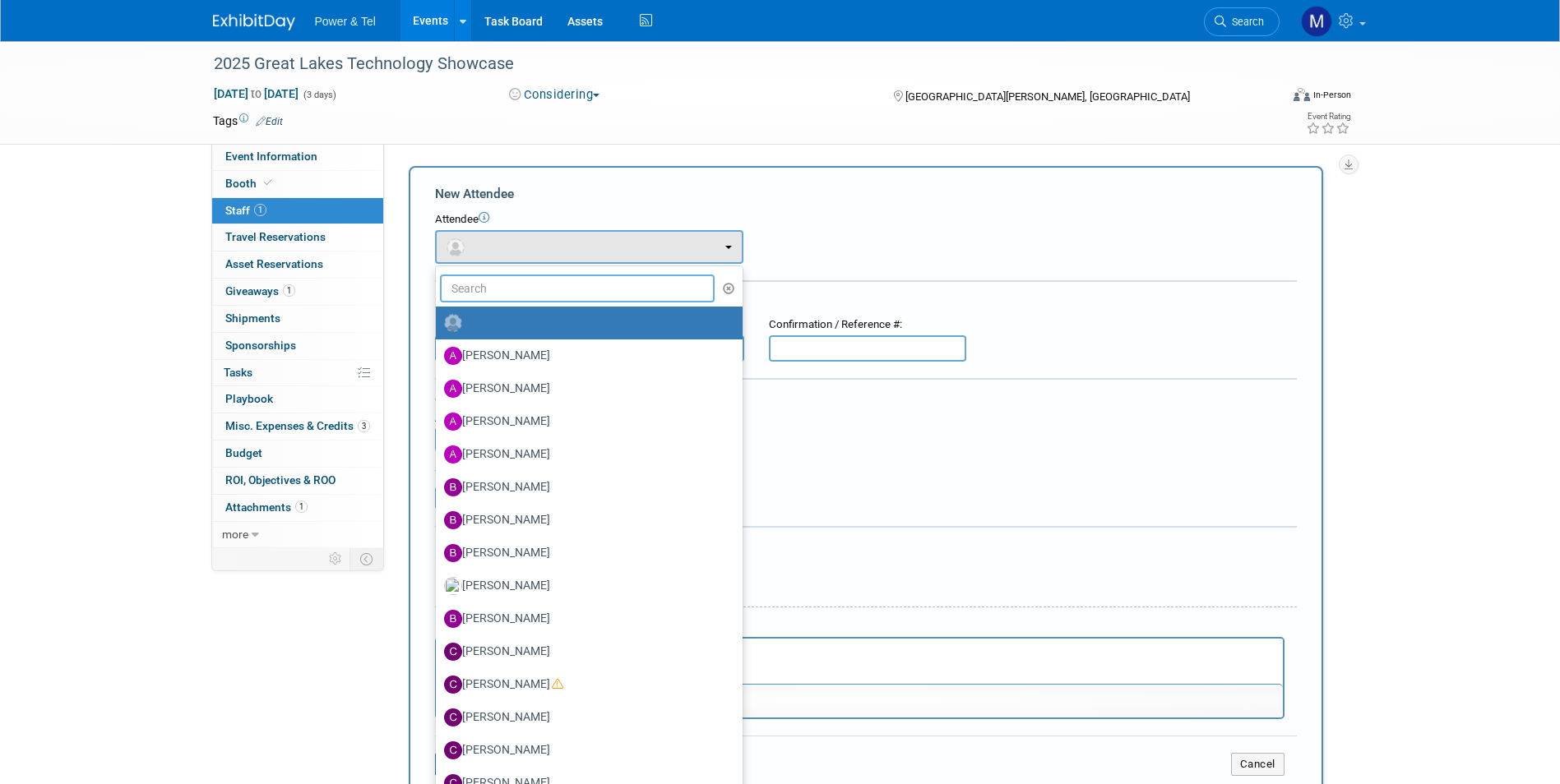
click at [525, 296] on input "text" at bounding box center [578, 289] width 276 height 28
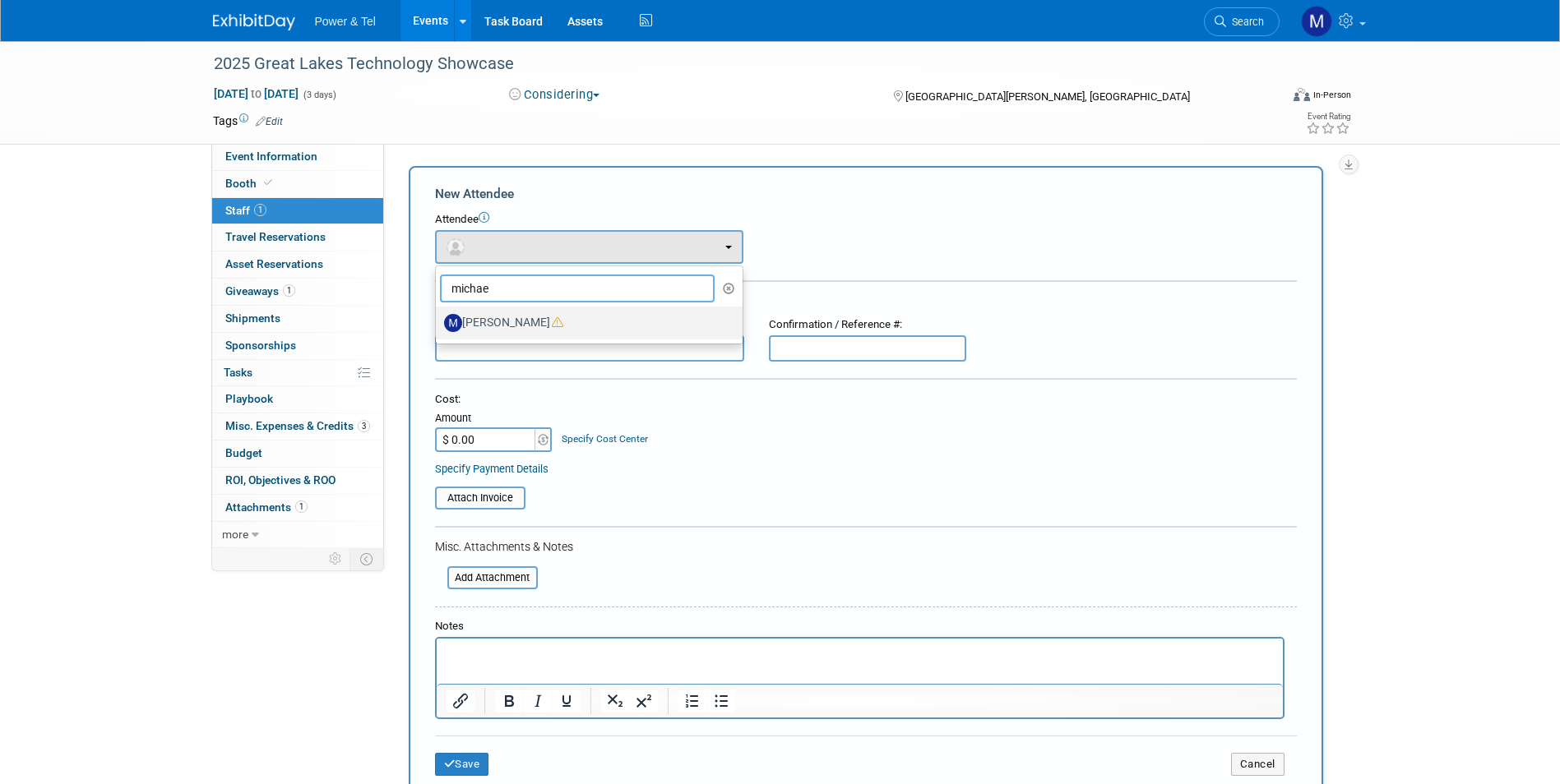
type input "michae"
click at [528, 311] on label "[PERSON_NAME]" at bounding box center [585, 324] width 282 height 26
click at [438, 316] on input "[PERSON_NAME]" at bounding box center [433, 321] width 11 height 11
select select "c8366c59-29c2-40f1-870d-e9ae2129019e"
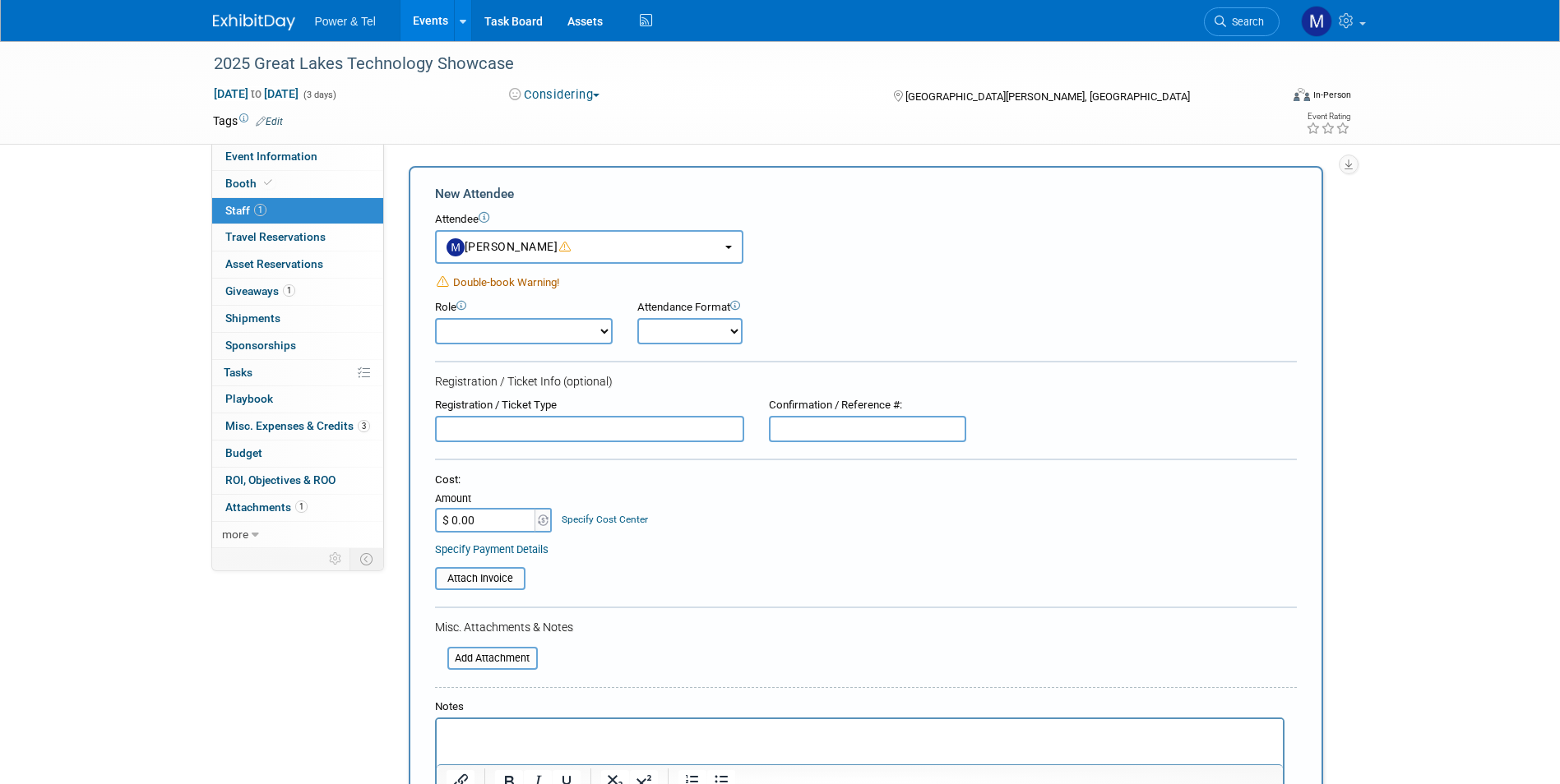
click at [538, 281] on span "Double-book Warning!" at bounding box center [506, 282] width 106 height 12
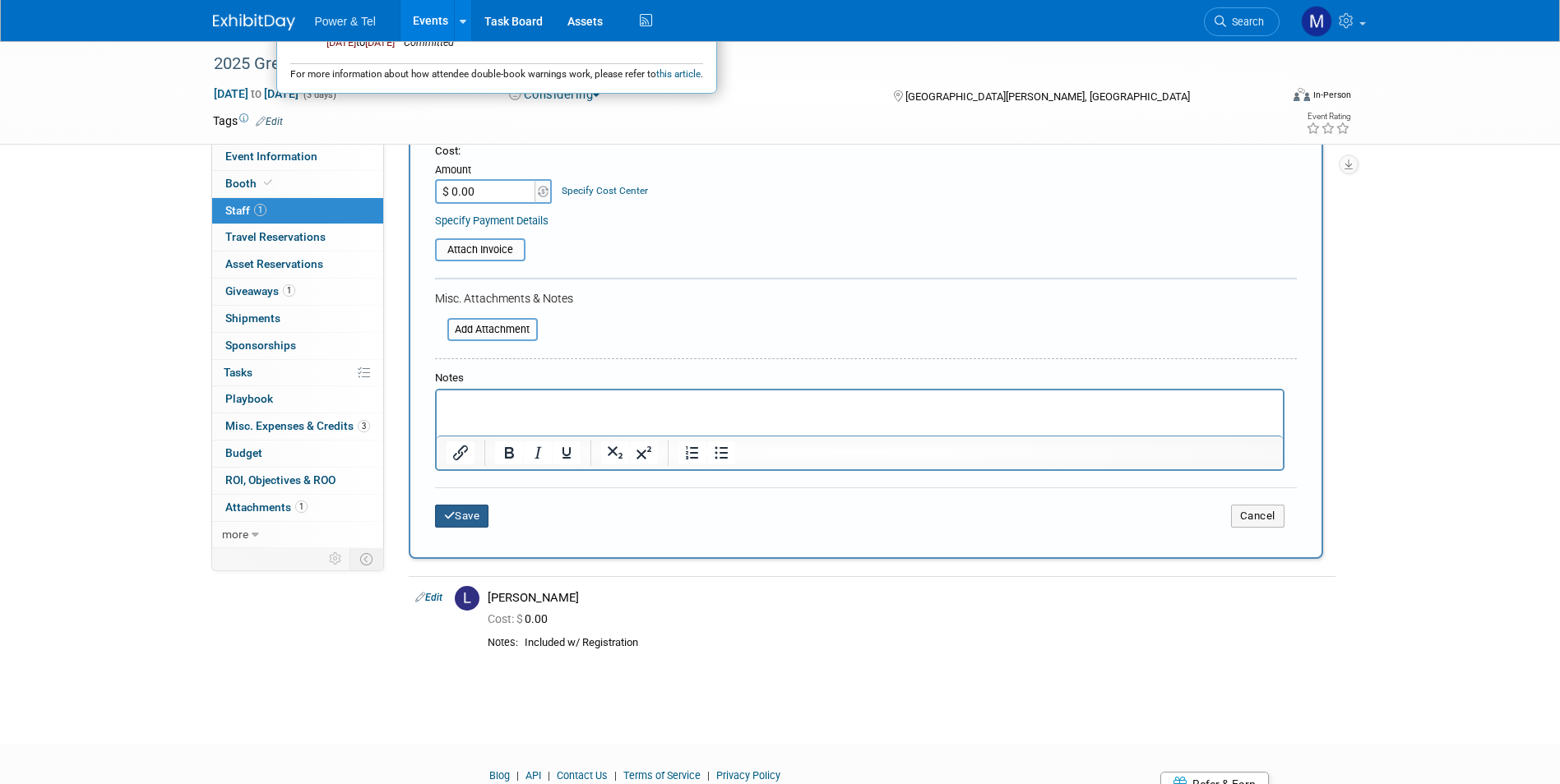
click at [466, 515] on button "Save" at bounding box center [462, 517] width 54 height 23
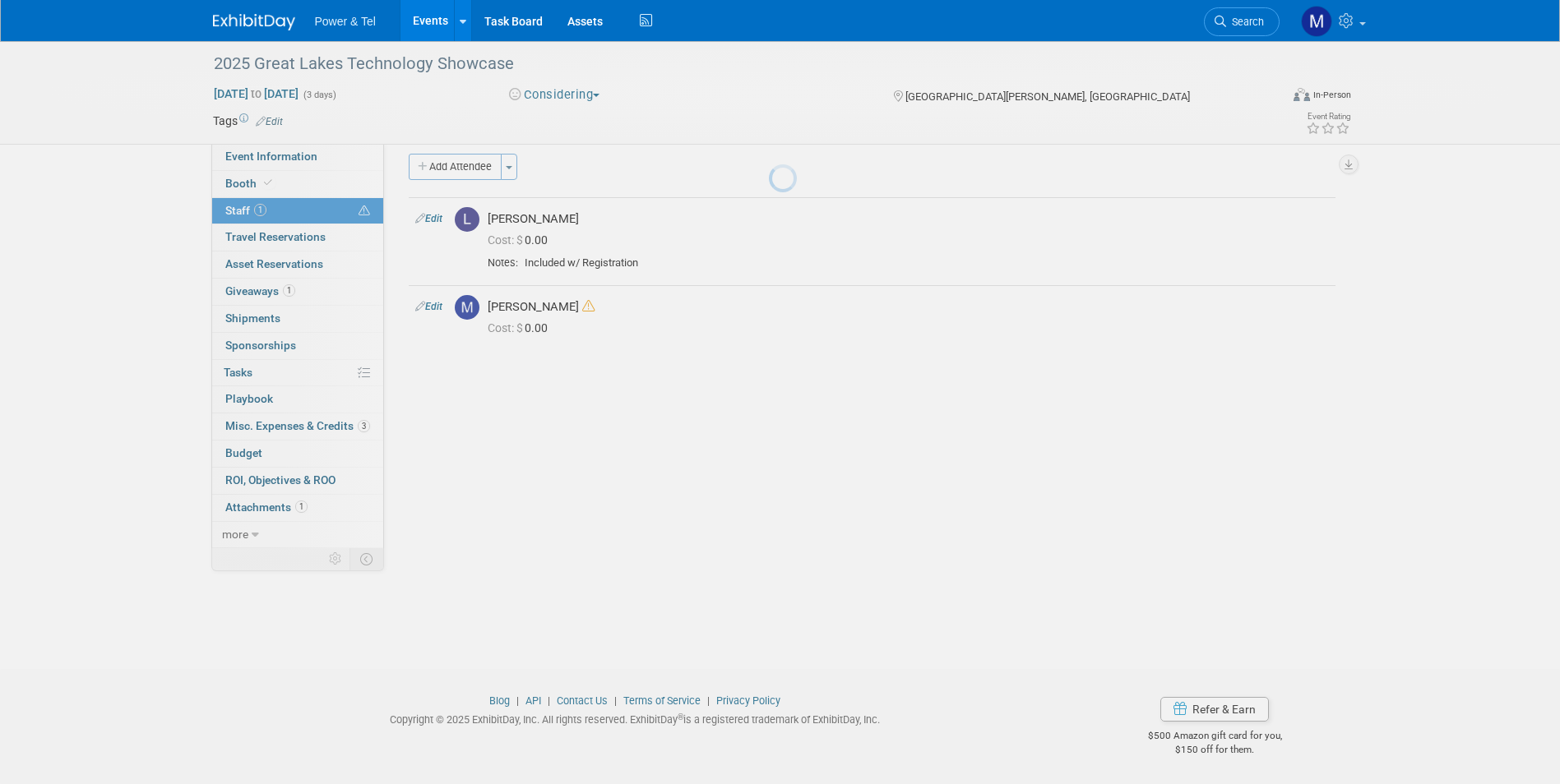
scroll to position [12, 0]
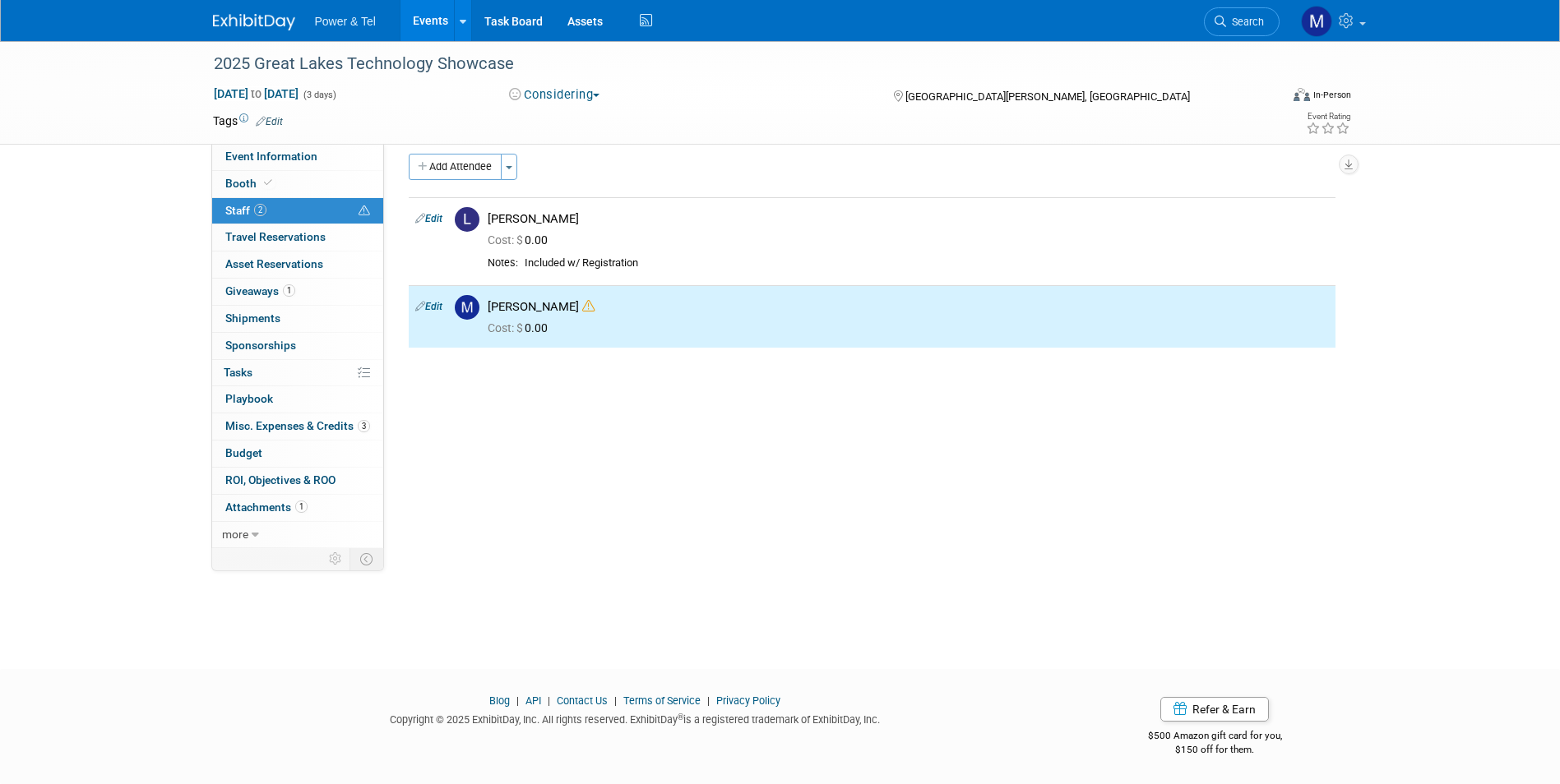
click at [485, 182] on div "Add Attendee Toggle Dropdown Quick -Tag Attendees Apply X (me) select all cancel" at bounding box center [872, 250] width 927 height 194
click at [496, 177] on button "Add Attendee" at bounding box center [455, 167] width 93 height 26
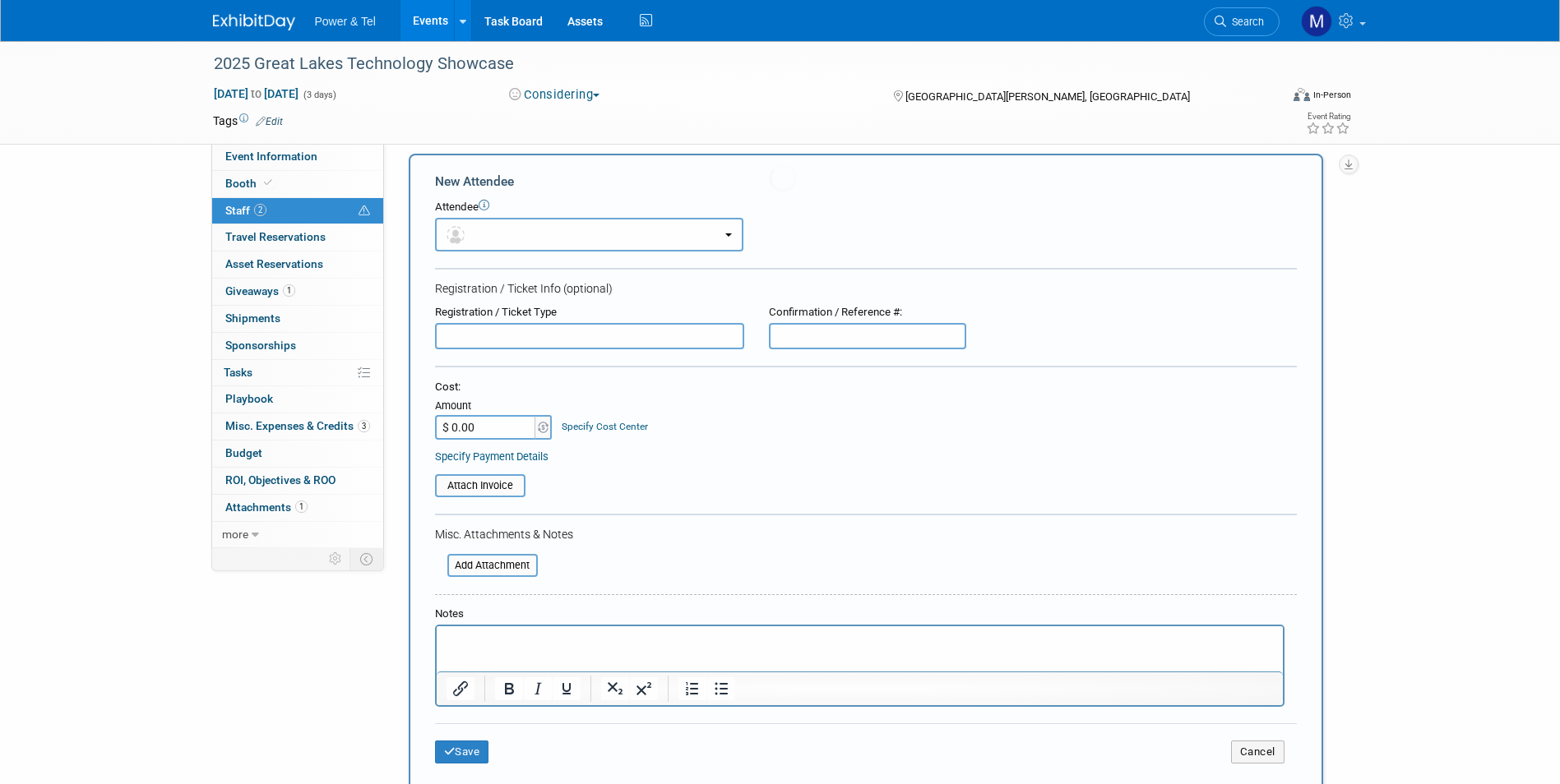
scroll to position [0, 0]
click at [570, 238] on button "button" at bounding box center [589, 234] width 309 height 34
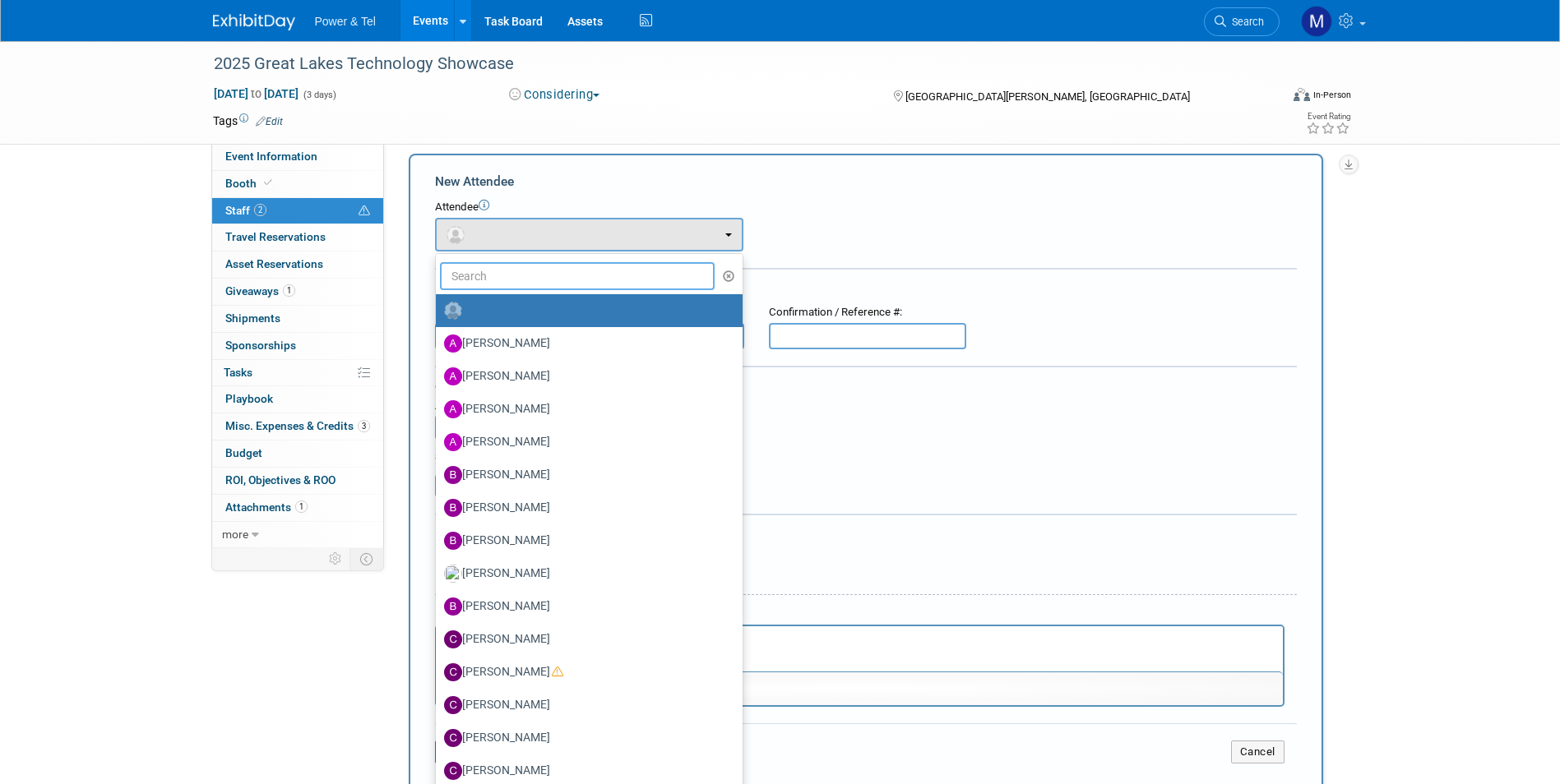
click at [565, 274] on input "text" at bounding box center [578, 276] width 276 height 28
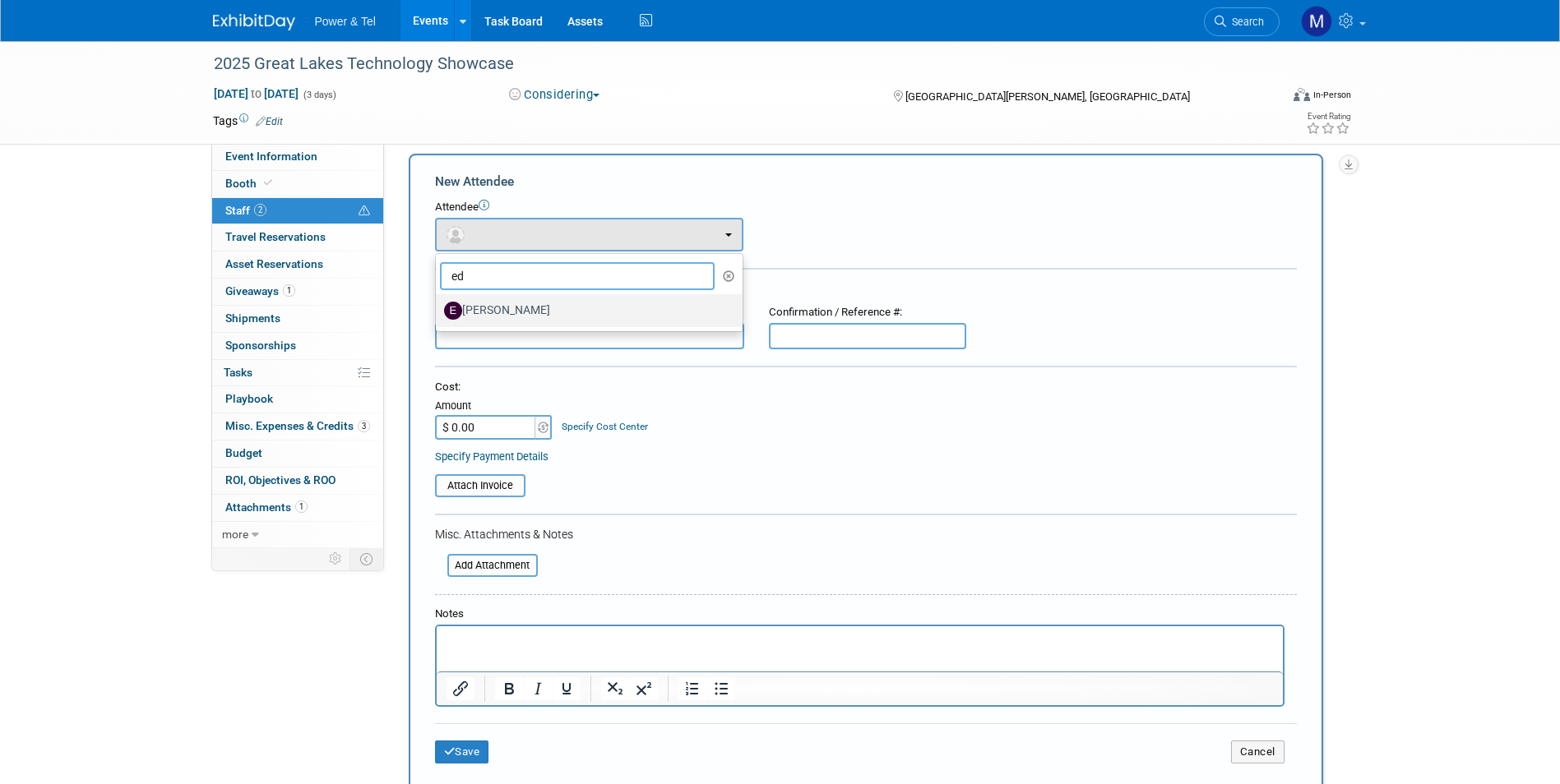
type input "ed"
click at [551, 310] on label "[PERSON_NAME]" at bounding box center [585, 311] width 282 height 26
click at [438, 310] on input "[PERSON_NAME]" at bounding box center [433, 309] width 11 height 11
select select "9077ae26-f04f-48cb-905d-76999b802000"
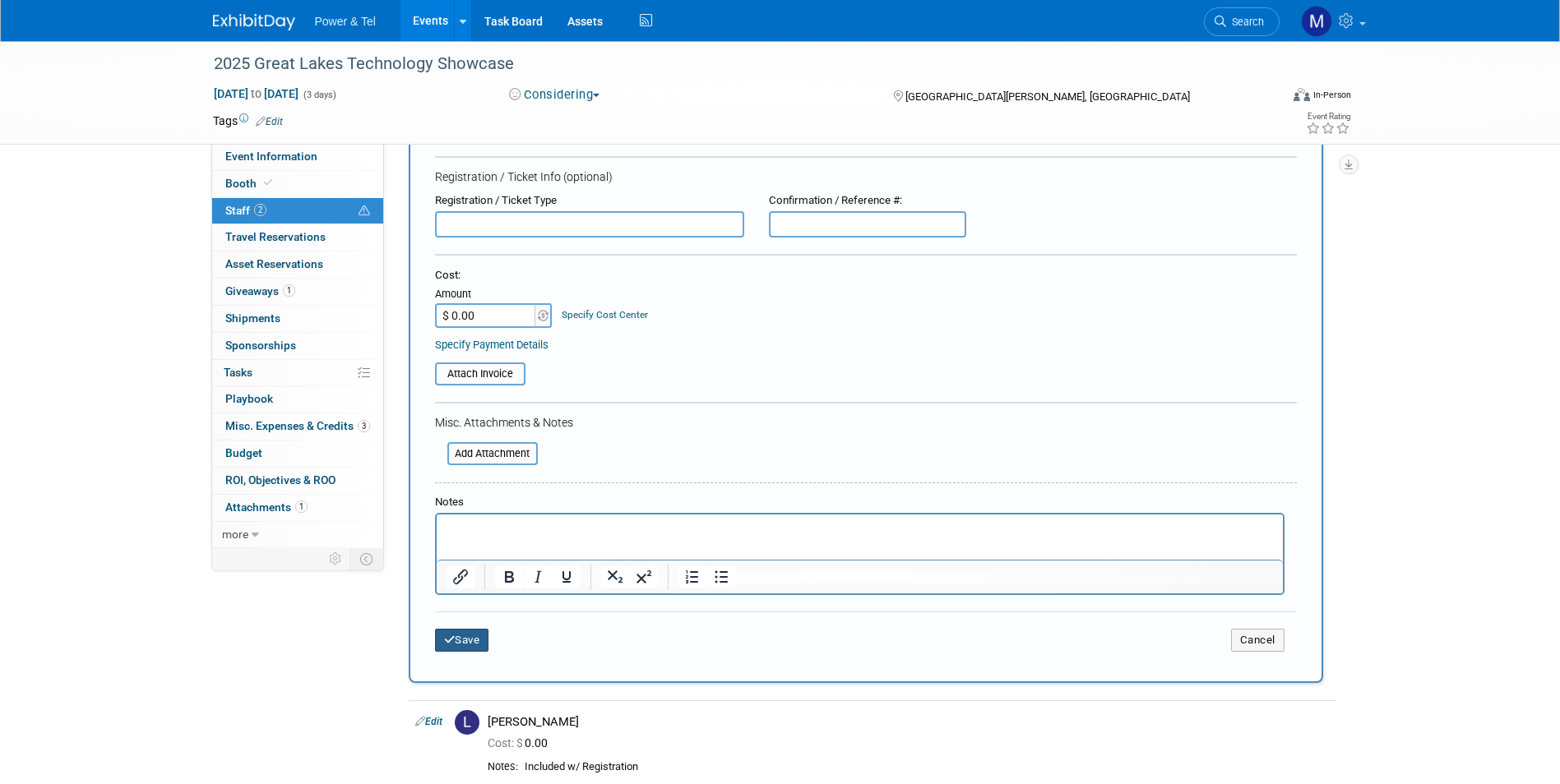
click at [475, 635] on button "Save" at bounding box center [462, 640] width 54 height 23
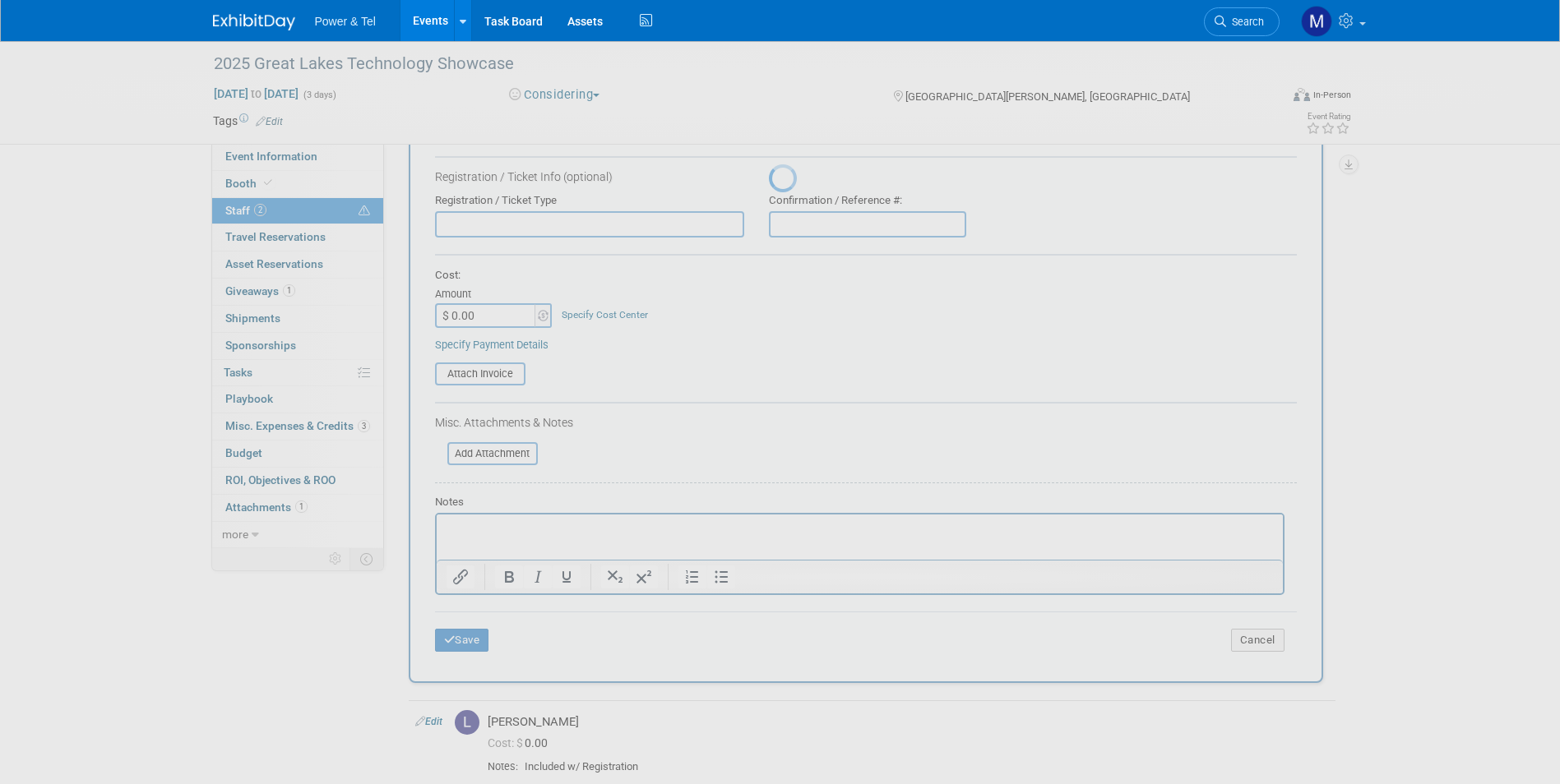
scroll to position [12, 0]
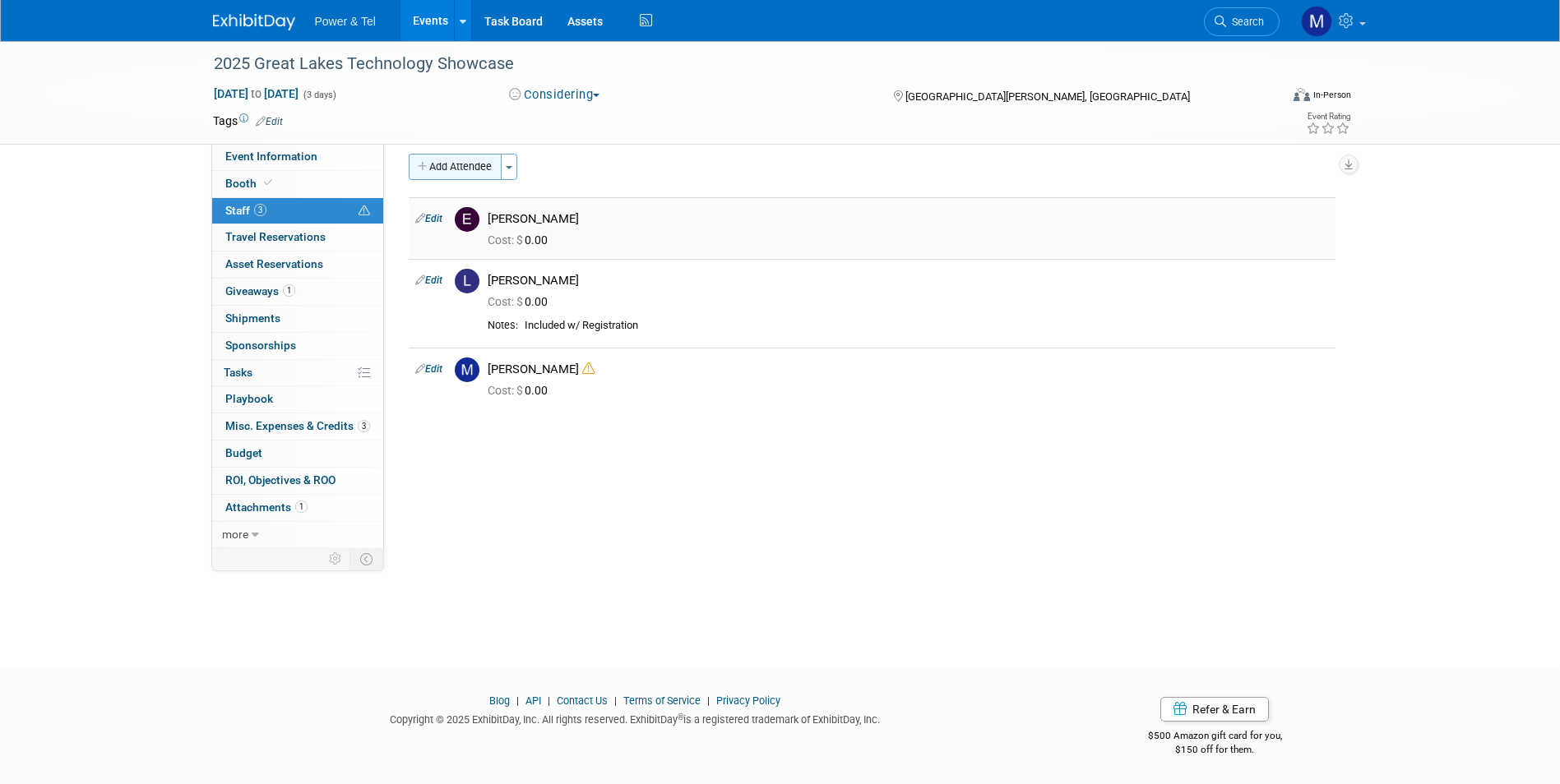
click at [477, 168] on button "Add Attendee" at bounding box center [455, 167] width 93 height 26
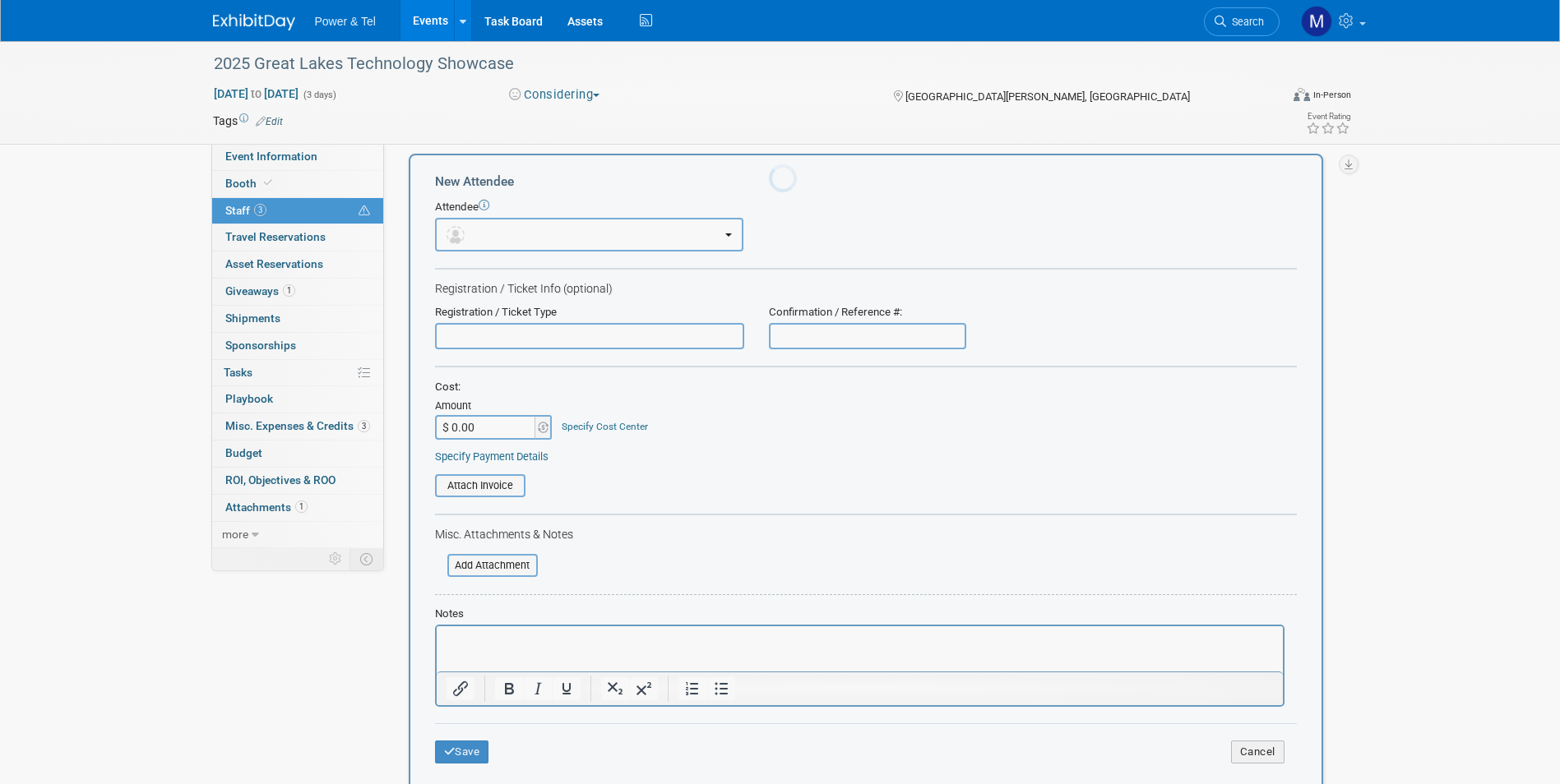
scroll to position [0, 0]
click at [527, 234] on button "button" at bounding box center [589, 234] width 309 height 34
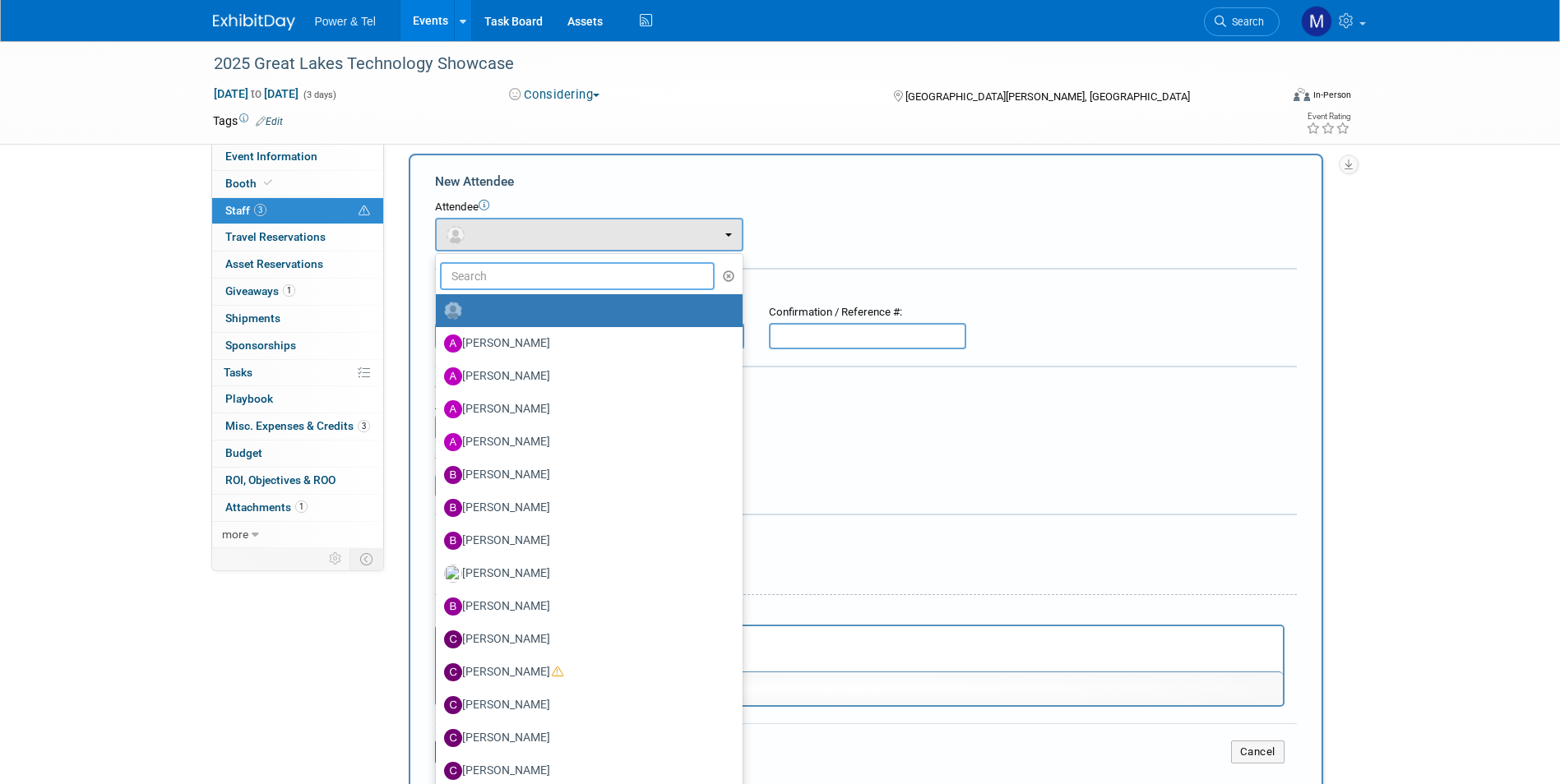
click at [559, 285] on input "text" at bounding box center [578, 276] width 276 height 28
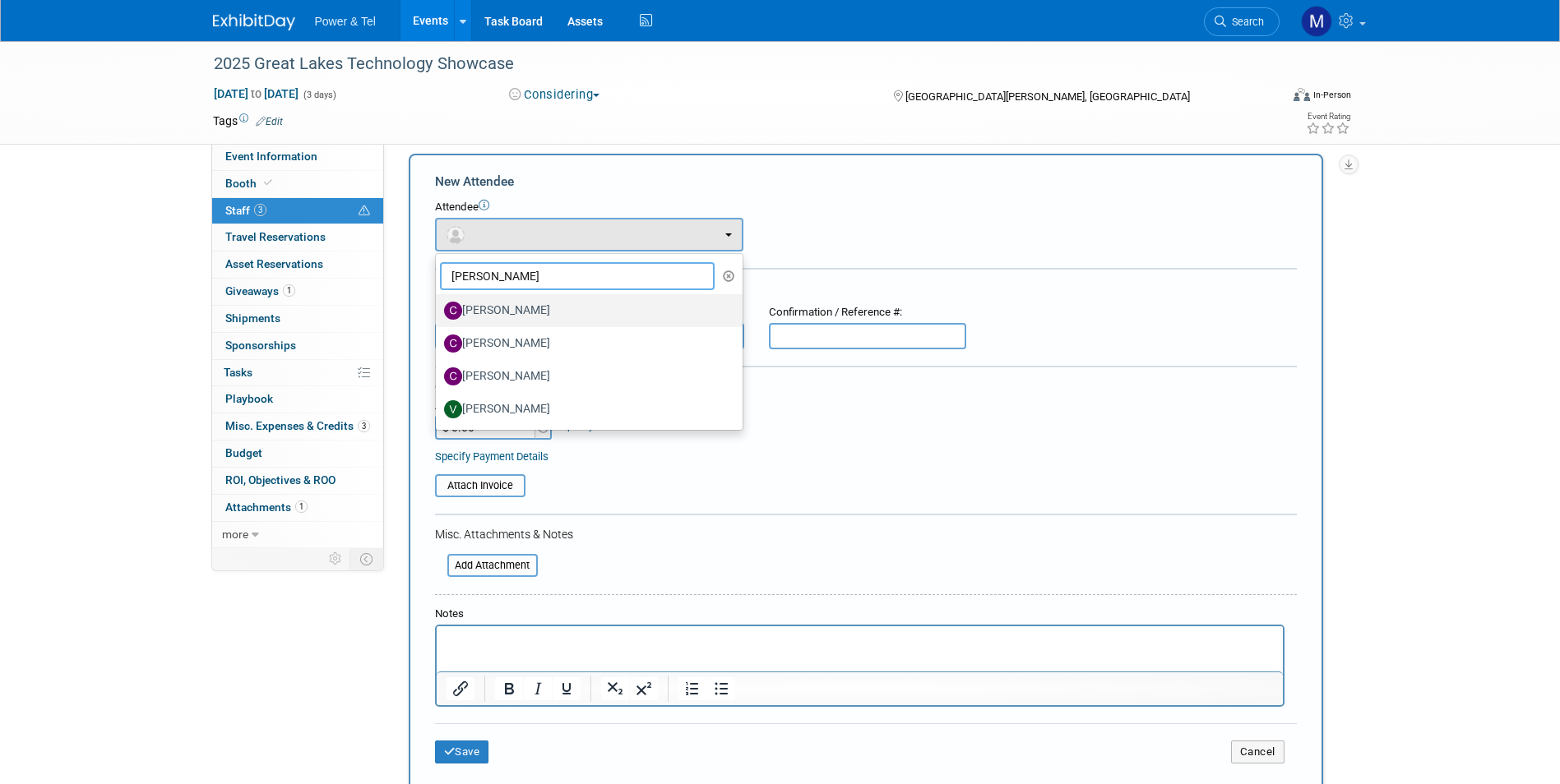
type input "[PERSON_NAME]"
click at [550, 303] on label "[PERSON_NAME]" at bounding box center [585, 311] width 282 height 26
click at [438, 304] on input "[PERSON_NAME]" at bounding box center [433, 309] width 11 height 11
select select "169a4256-288e-4222-b156-789d507ab059"
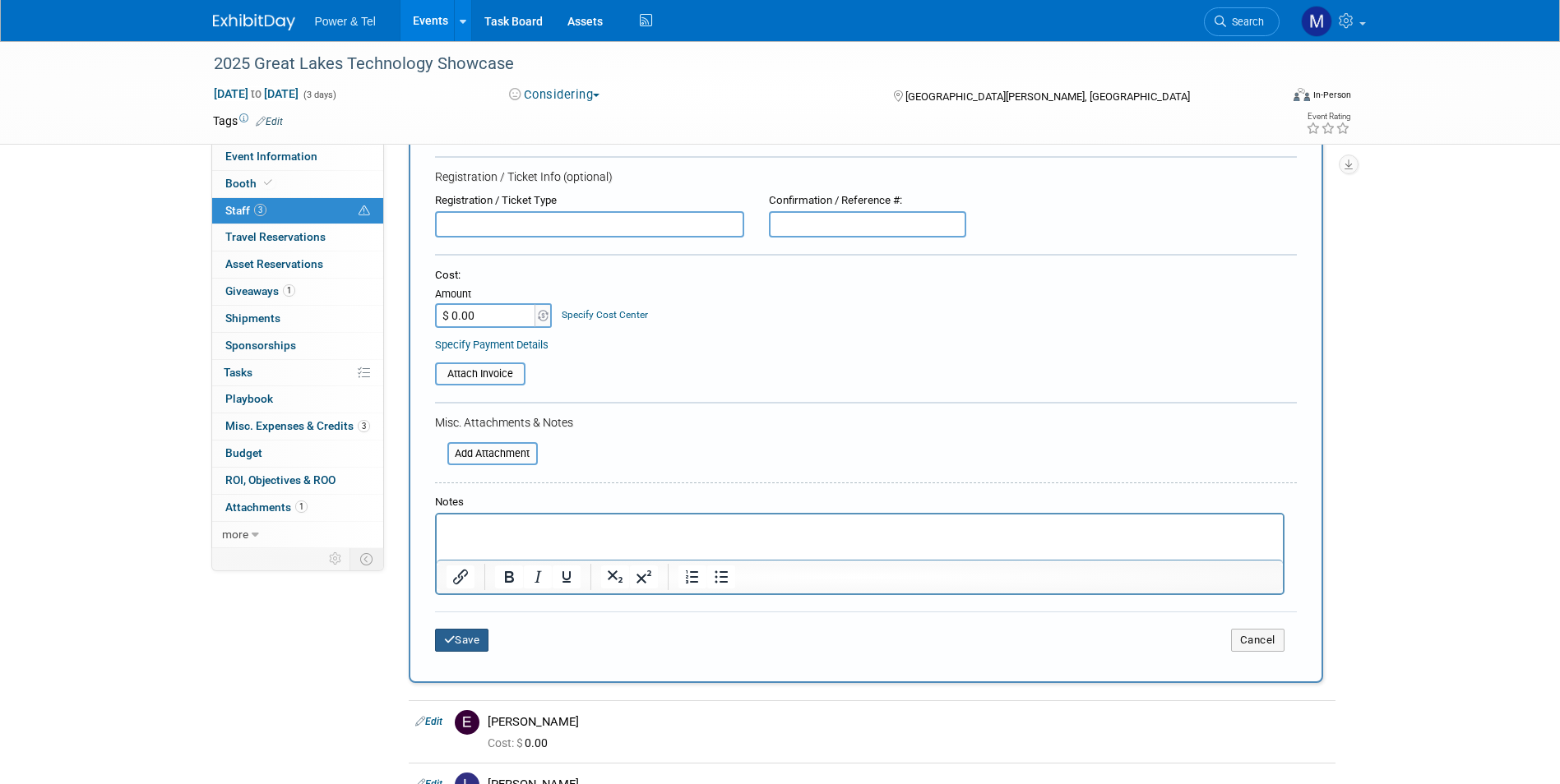
click at [480, 636] on button "Save" at bounding box center [462, 640] width 54 height 23
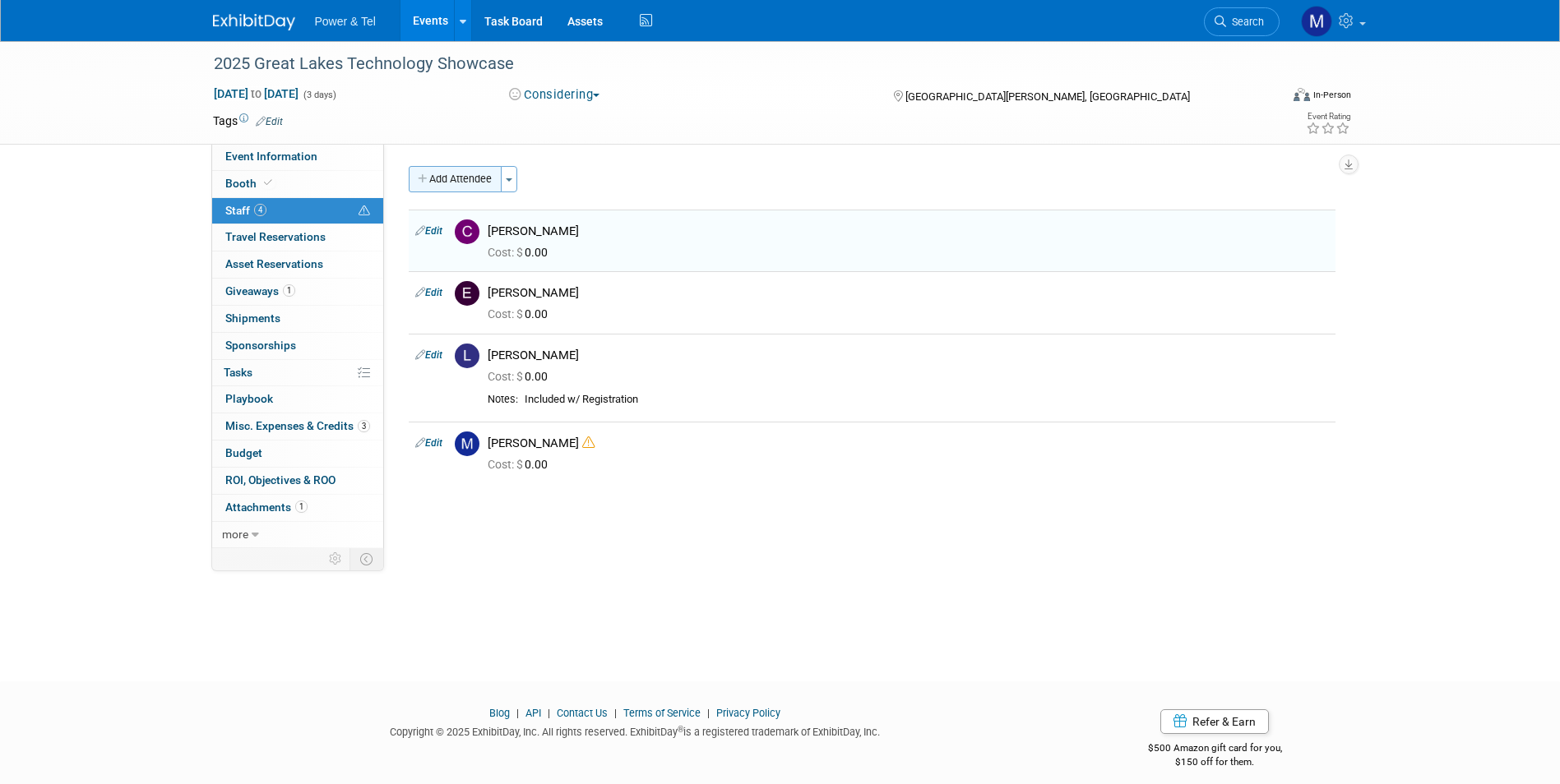
click at [480, 178] on button "Add Attendee" at bounding box center [455, 179] width 93 height 26
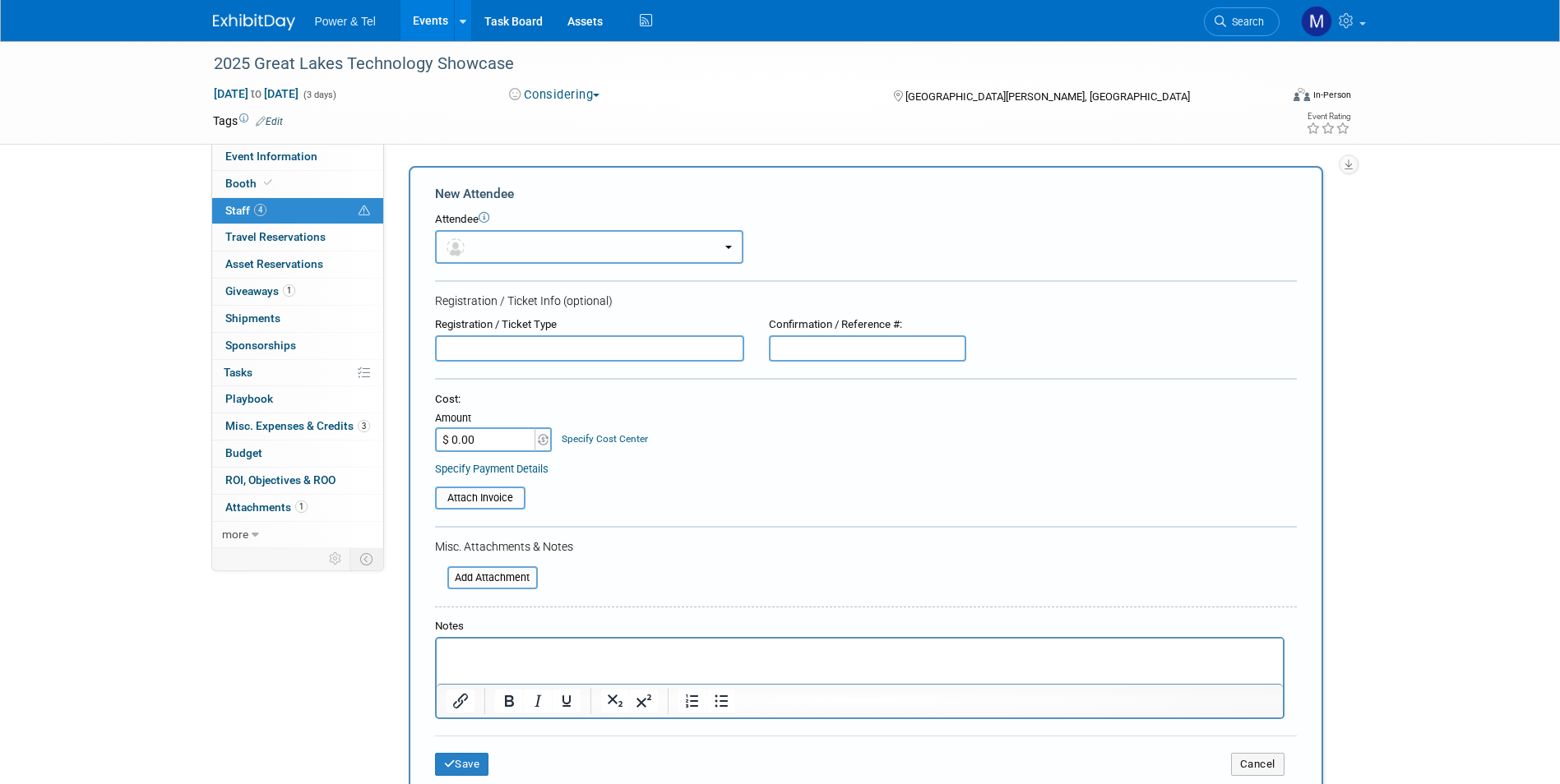
click at [585, 249] on button "button" at bounding box center [589, 247] width 309 height 34
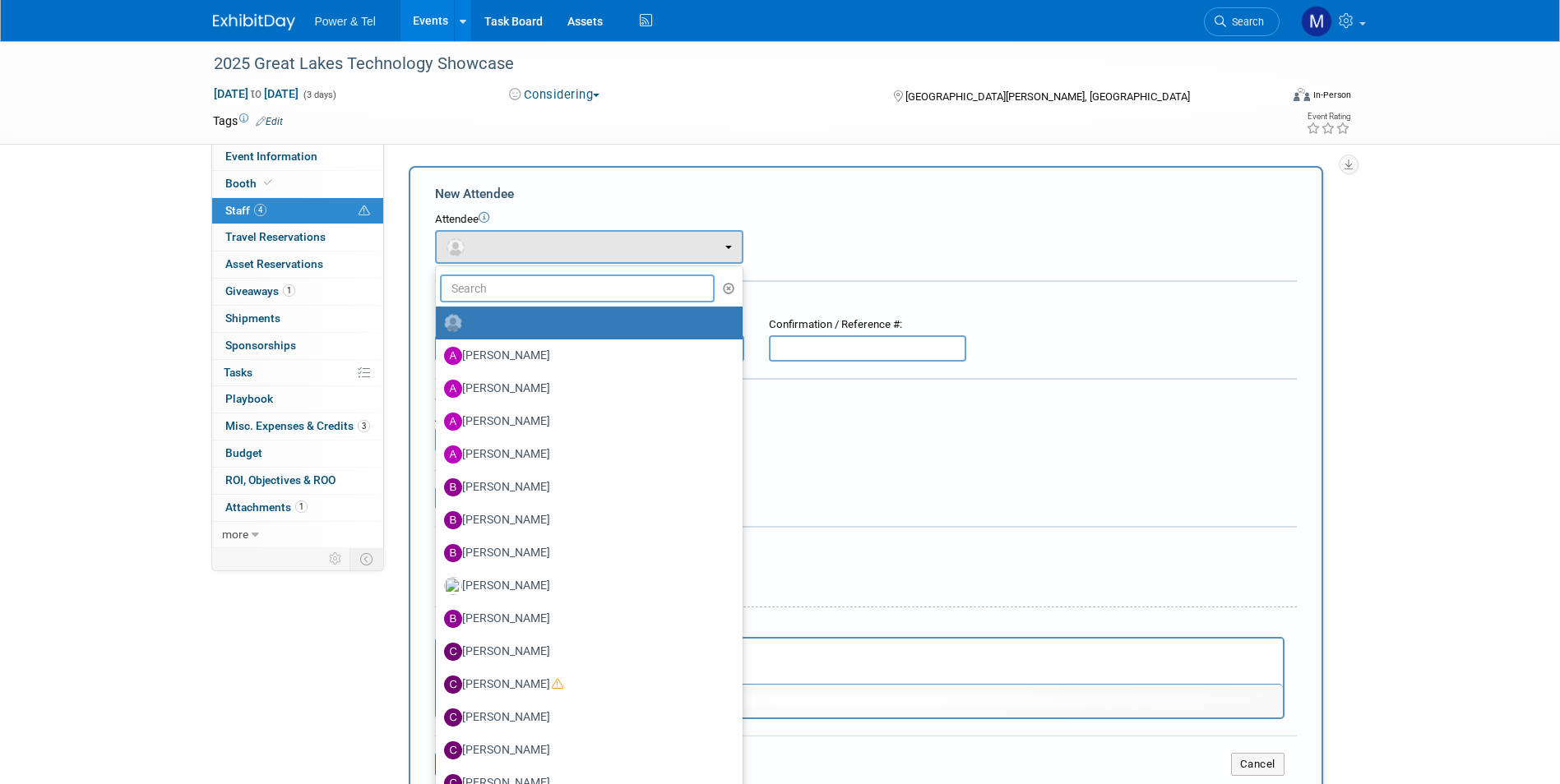
click at [599, 285] on input "text" at bounding box center [578, 289] width 276 height 28
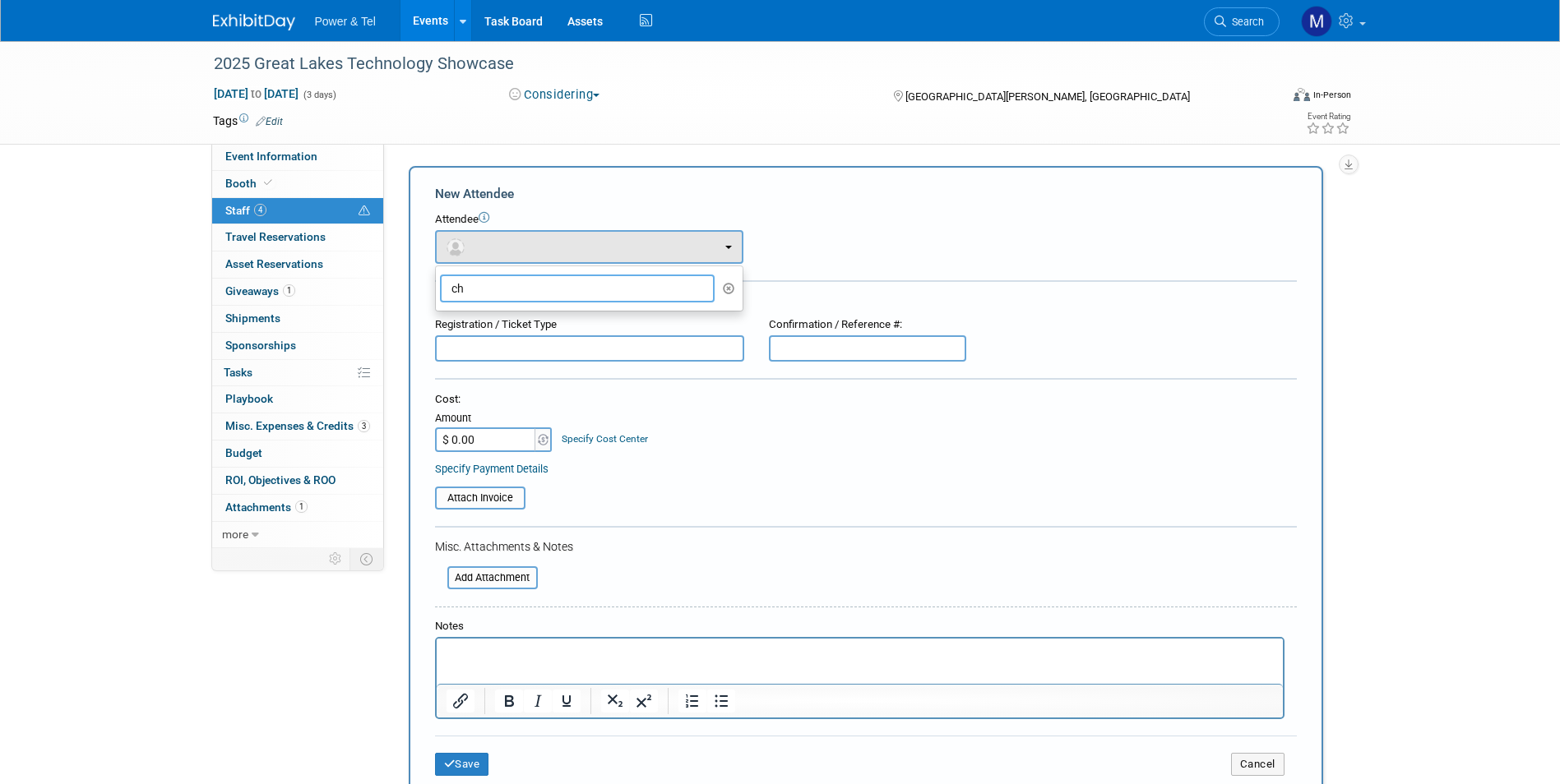
type input "c"
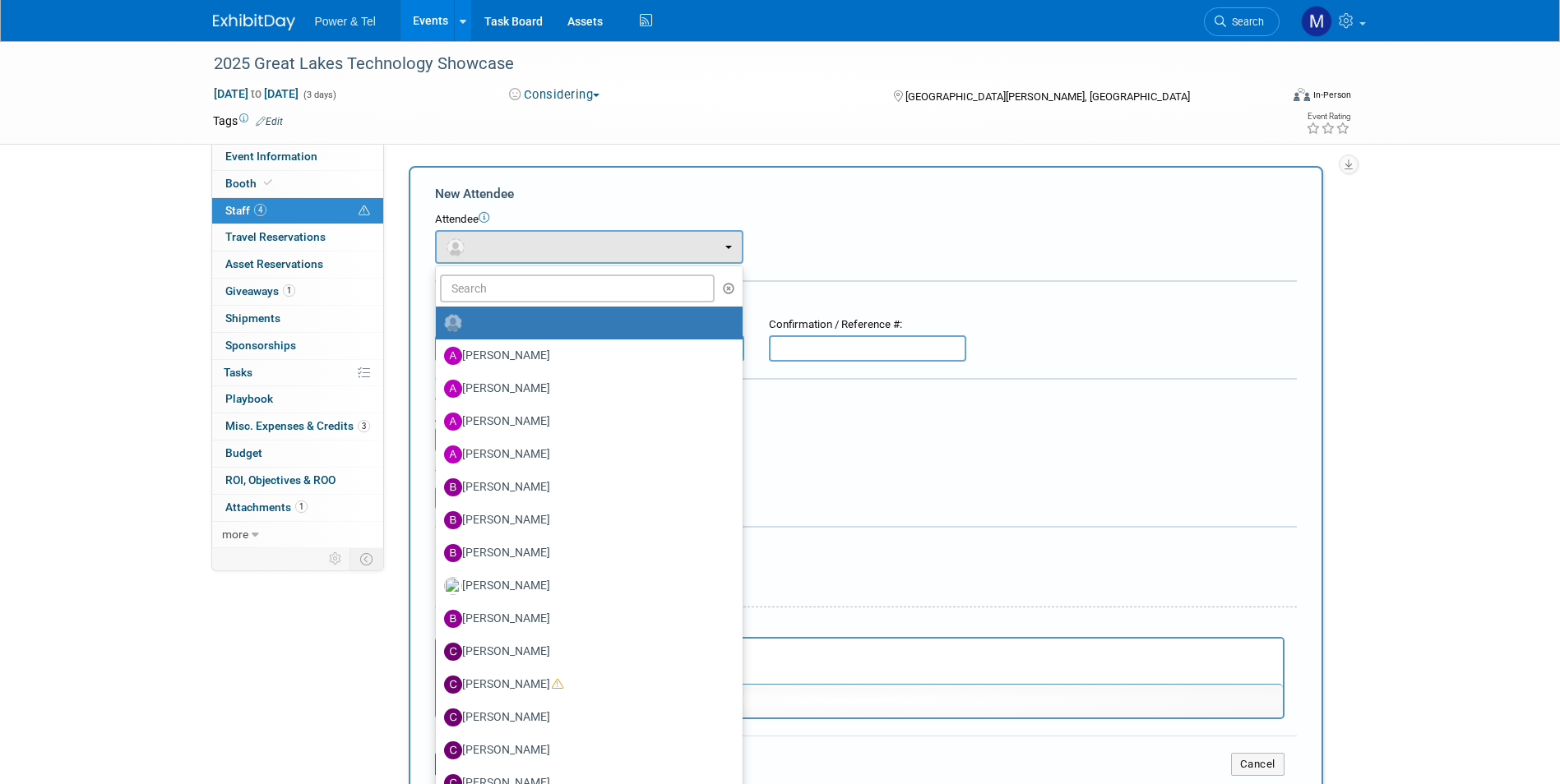
click at [972, 432] on div "Cost: Amount $ 0.00 Specify Cost Center Cost Center -- Not Specified --" at bounding box center [866, 422] width 862 height 60
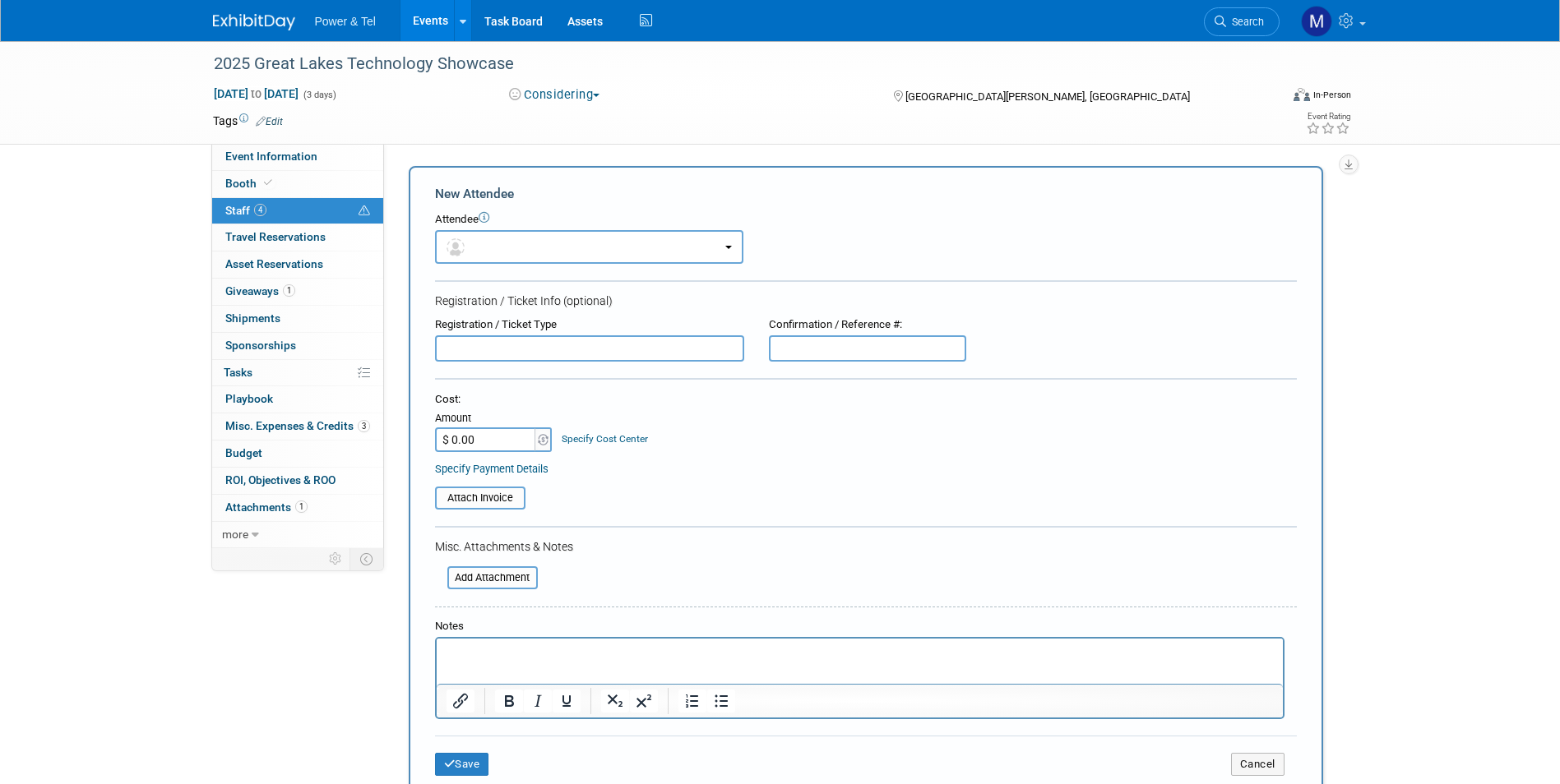
click at [537, 347] on input "text" at bounding box center [589, 349] width 310 height 26
click at [524, 361] on input "[PERSON_NAME]" at bounding box center [589, 349] width 310 height 26
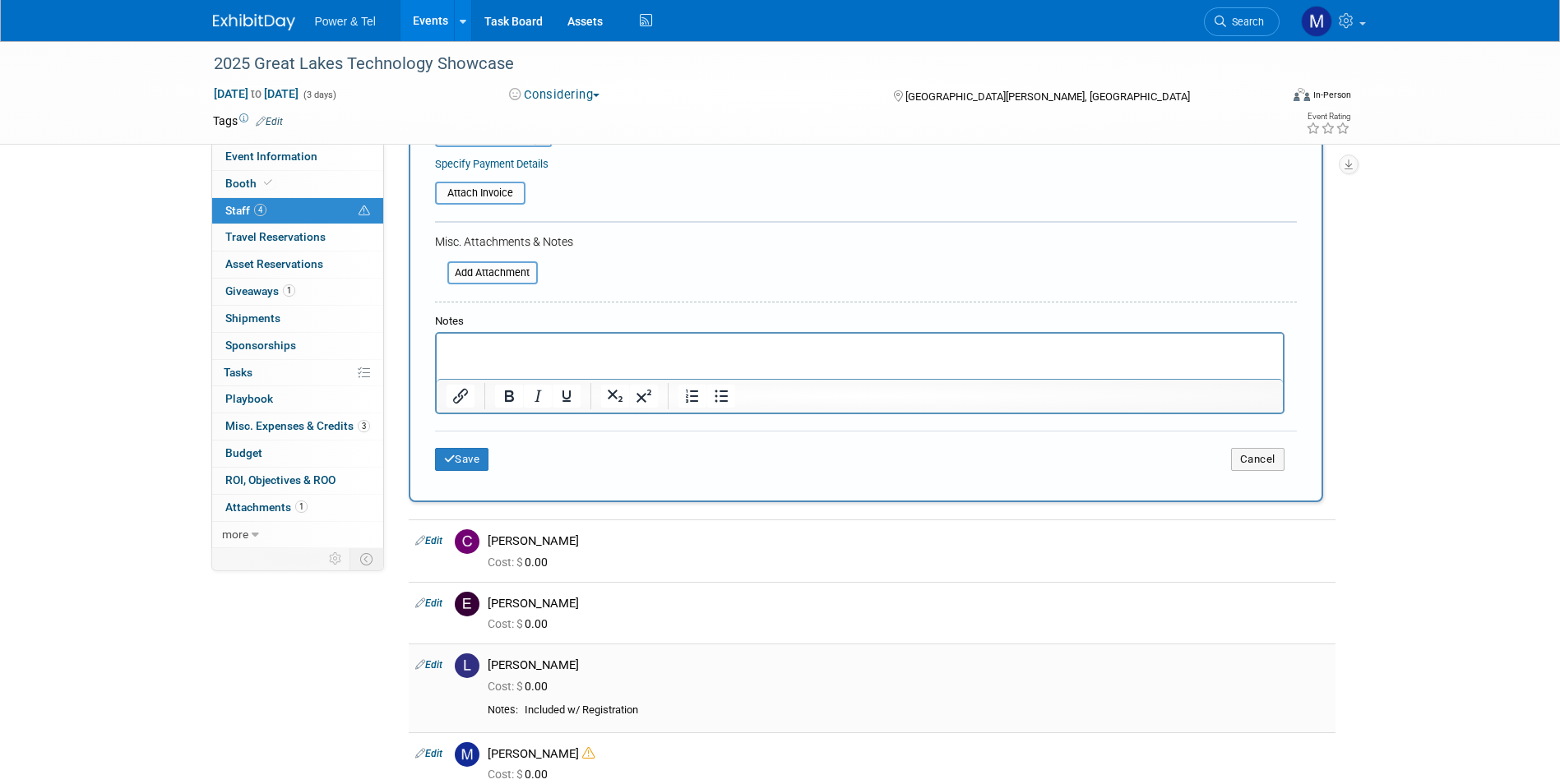
scroll to position [494, 0]
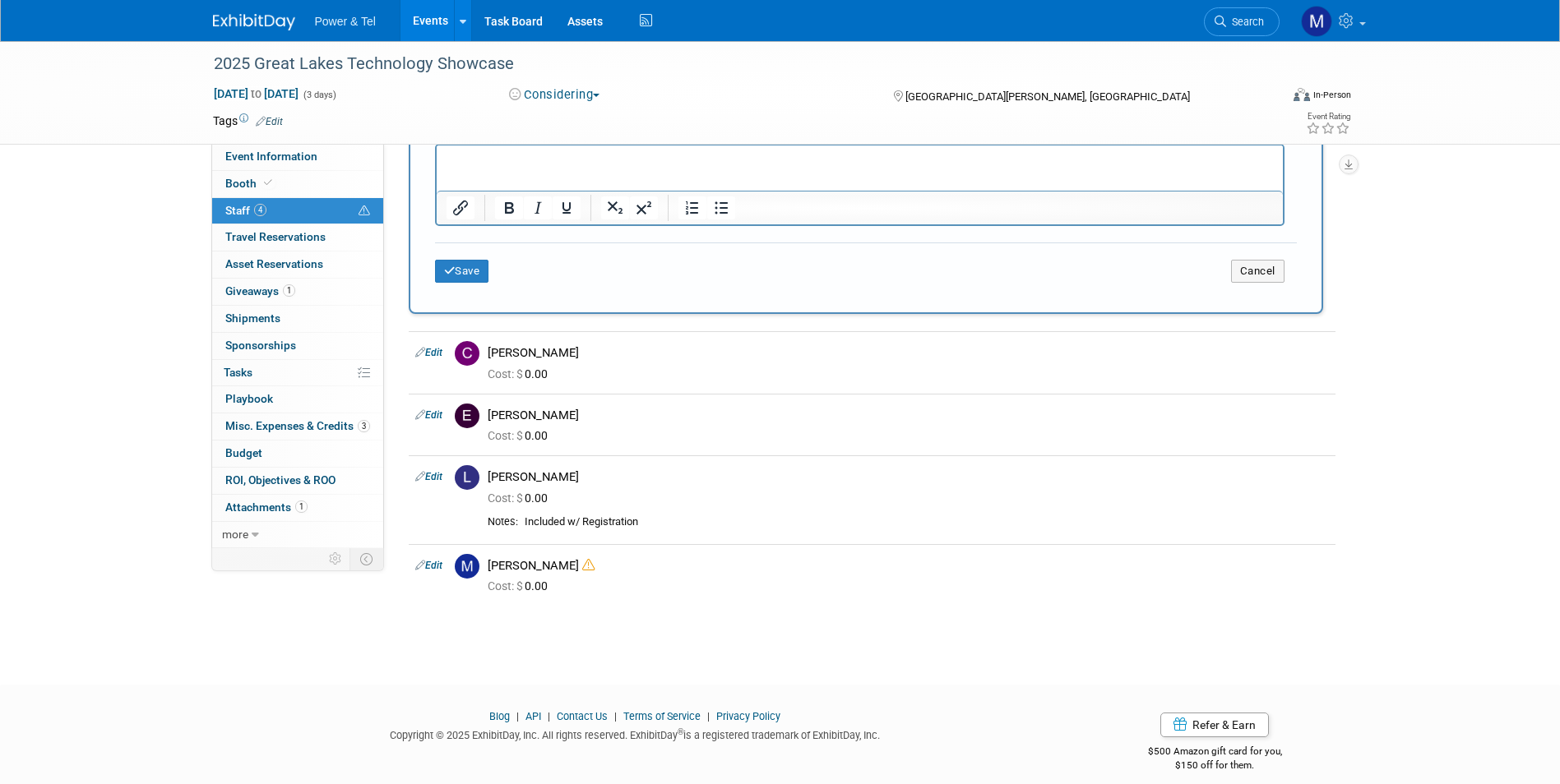
type input "[PERSON_NAME]"
click at [452, 274] on icon "submit" at bounding box center [450, 271] width 12 height 11
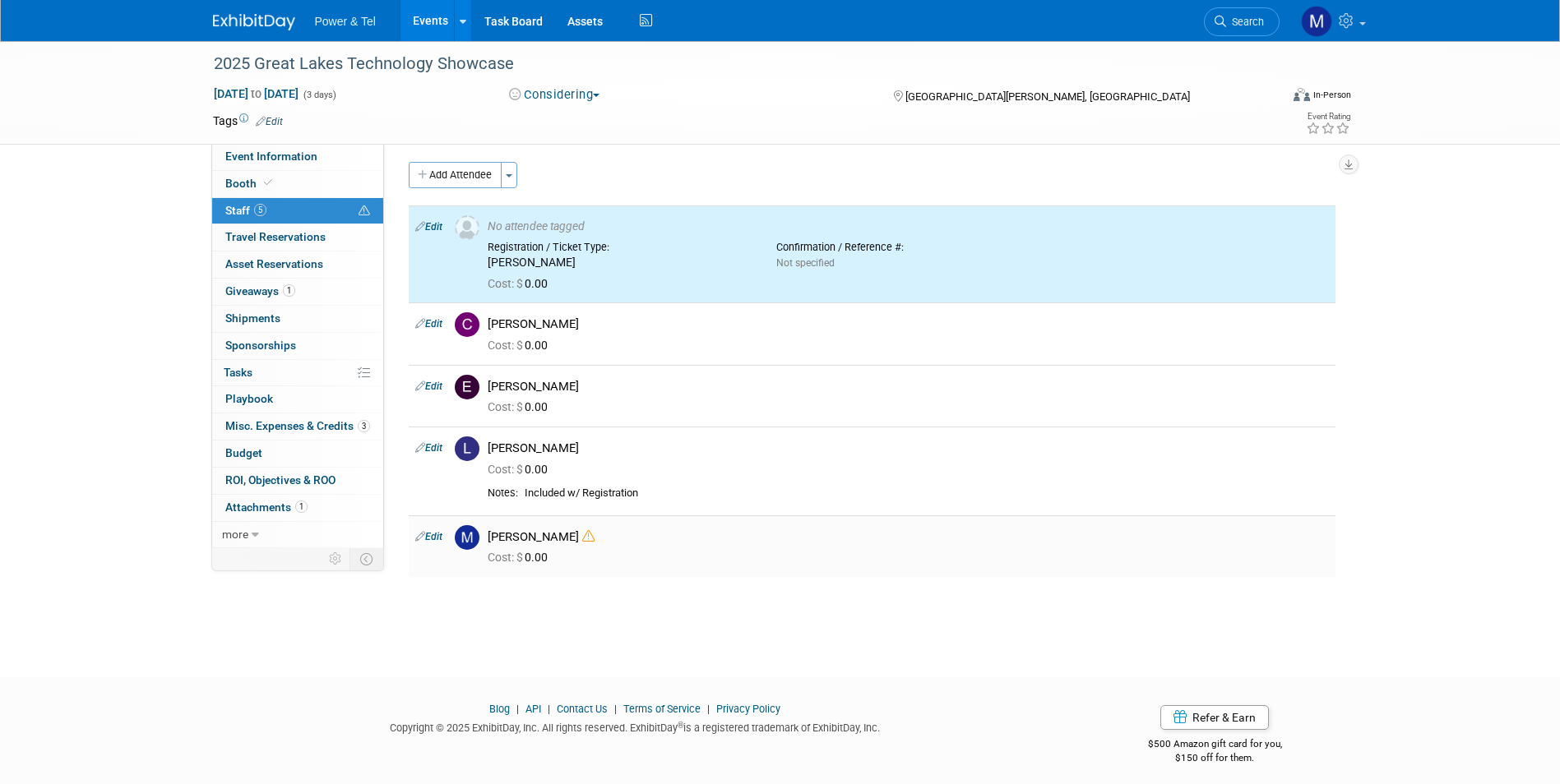
scroll to position [0, 0]
